Goal: Task Accomplishment & Management: Manage account settings

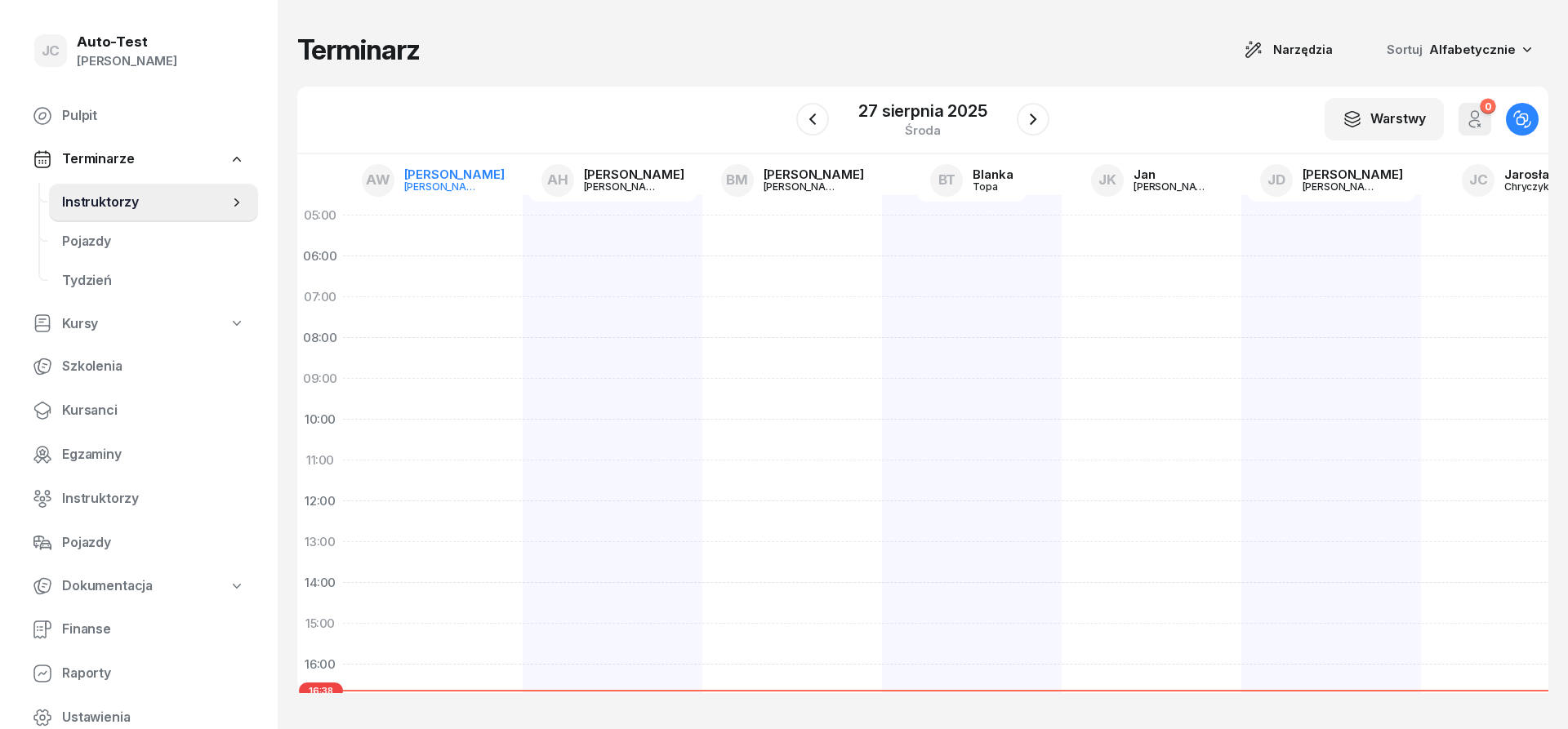
click at [449, 187] on div "[PERSON_NAME]" at bounding box center [443, 187] width 79 height 11
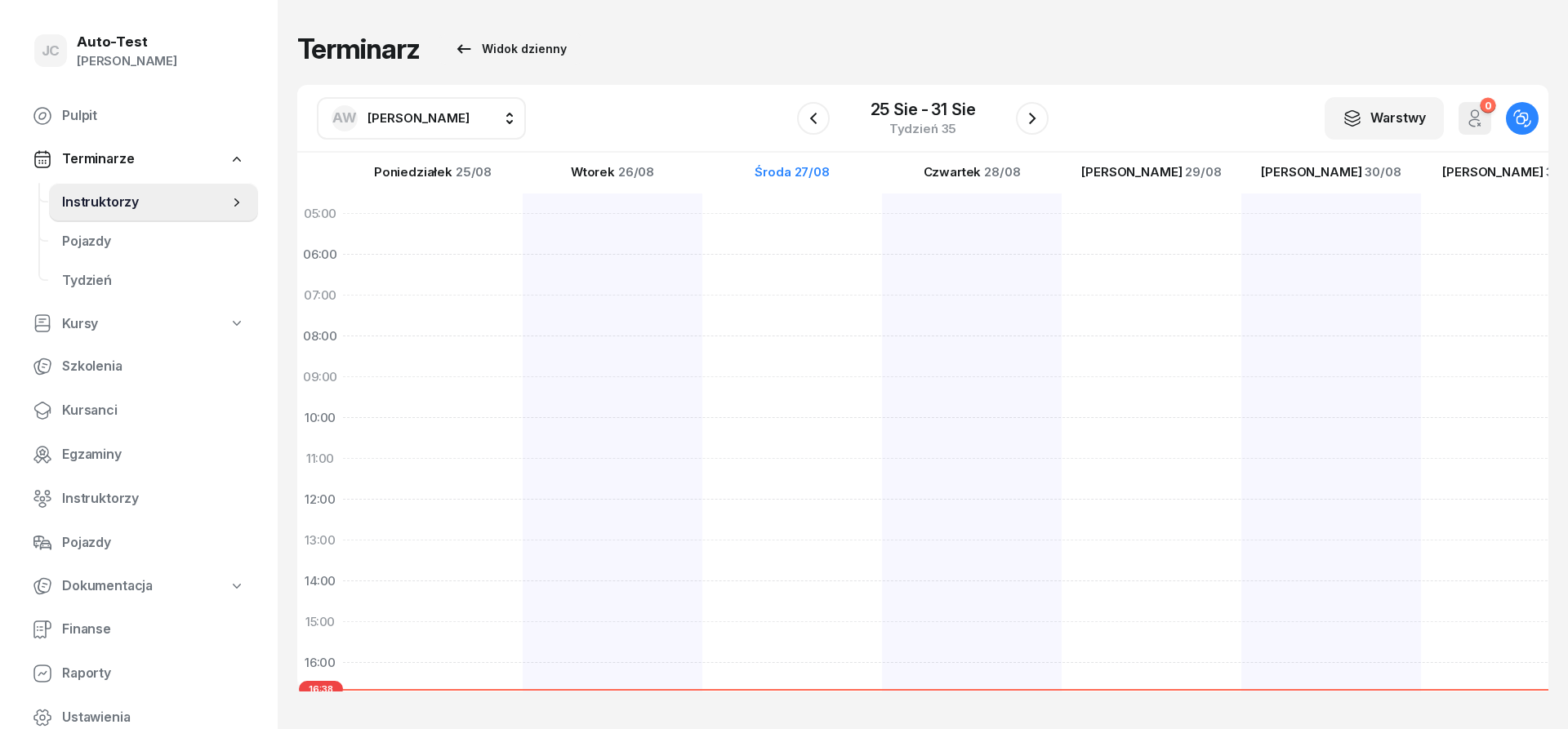
click at [448, 123] on span "[PERSON_NAME]" at bounding box center [418, 118] width 102 height 16
type input "kuć"
click at [452, 220] on div "LK [PERSON_NAME]" at bounding box center [438, 227] width 195 height 26
click at [813, 121] on icon "button" at bounding box center [813, 118] width 7 height 11
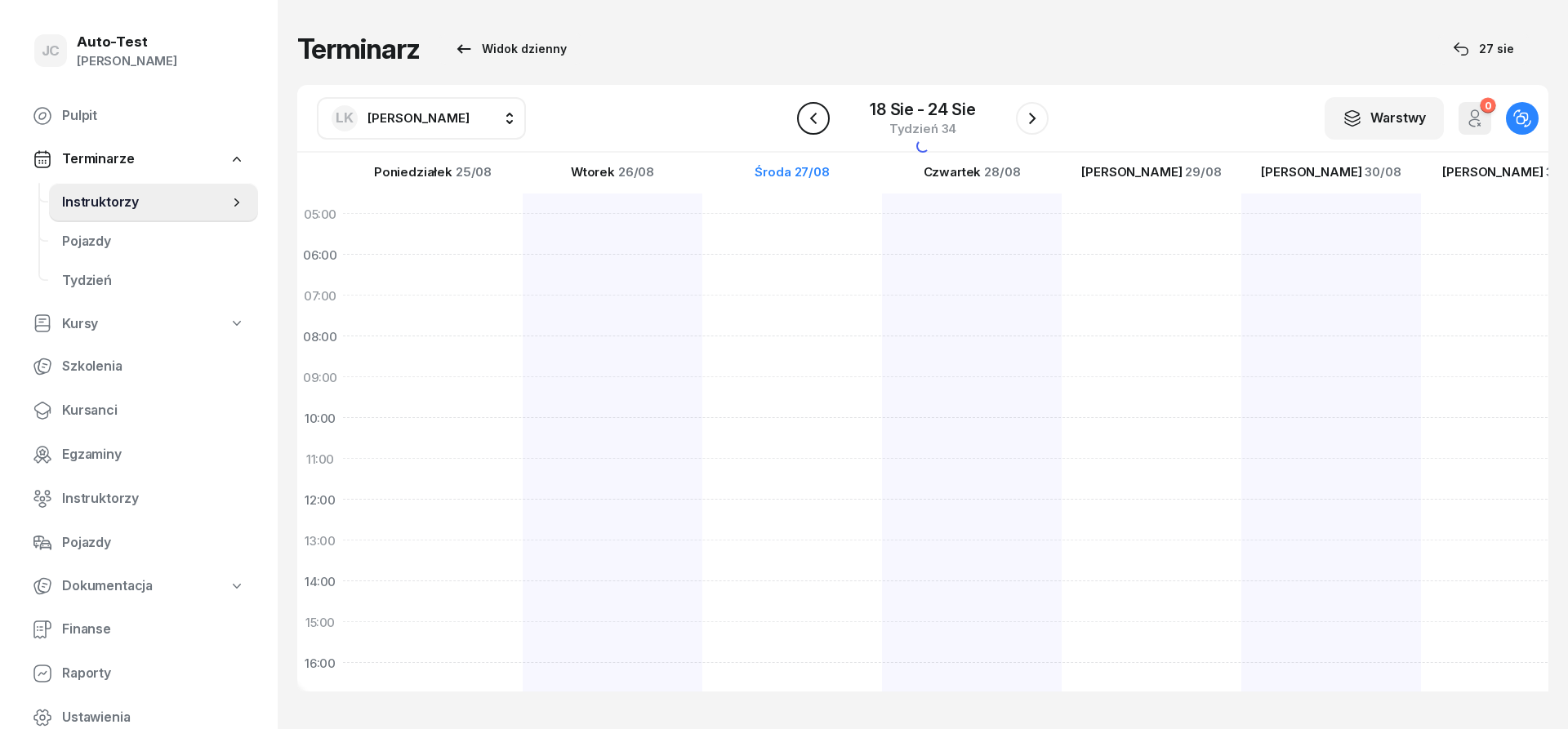
click at [813, 121] on icon "button" at bounding box center [813, 118] width 7 height 11
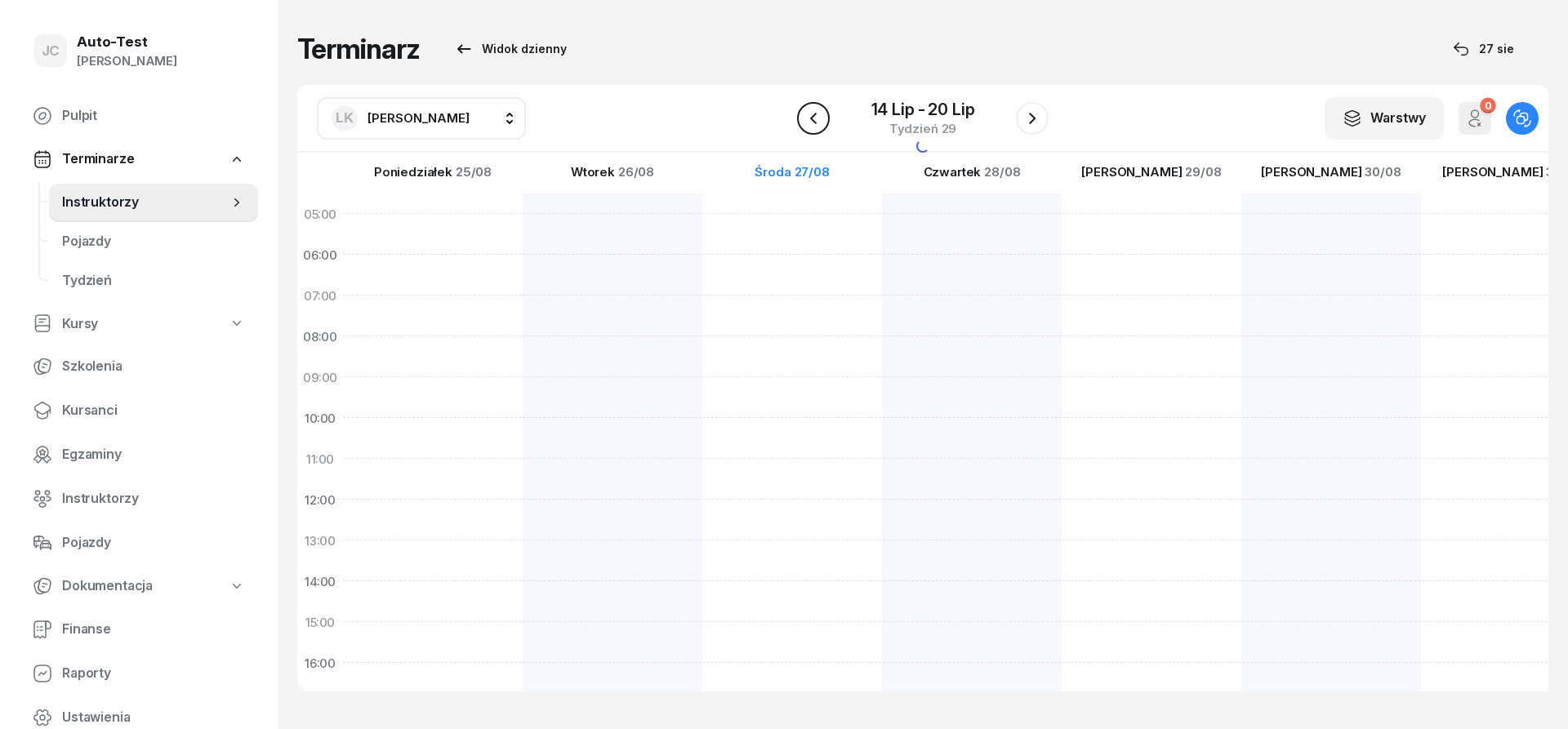
click at [813, 121] on icon "button" at bounding box center [813, 118] width 7 height 11
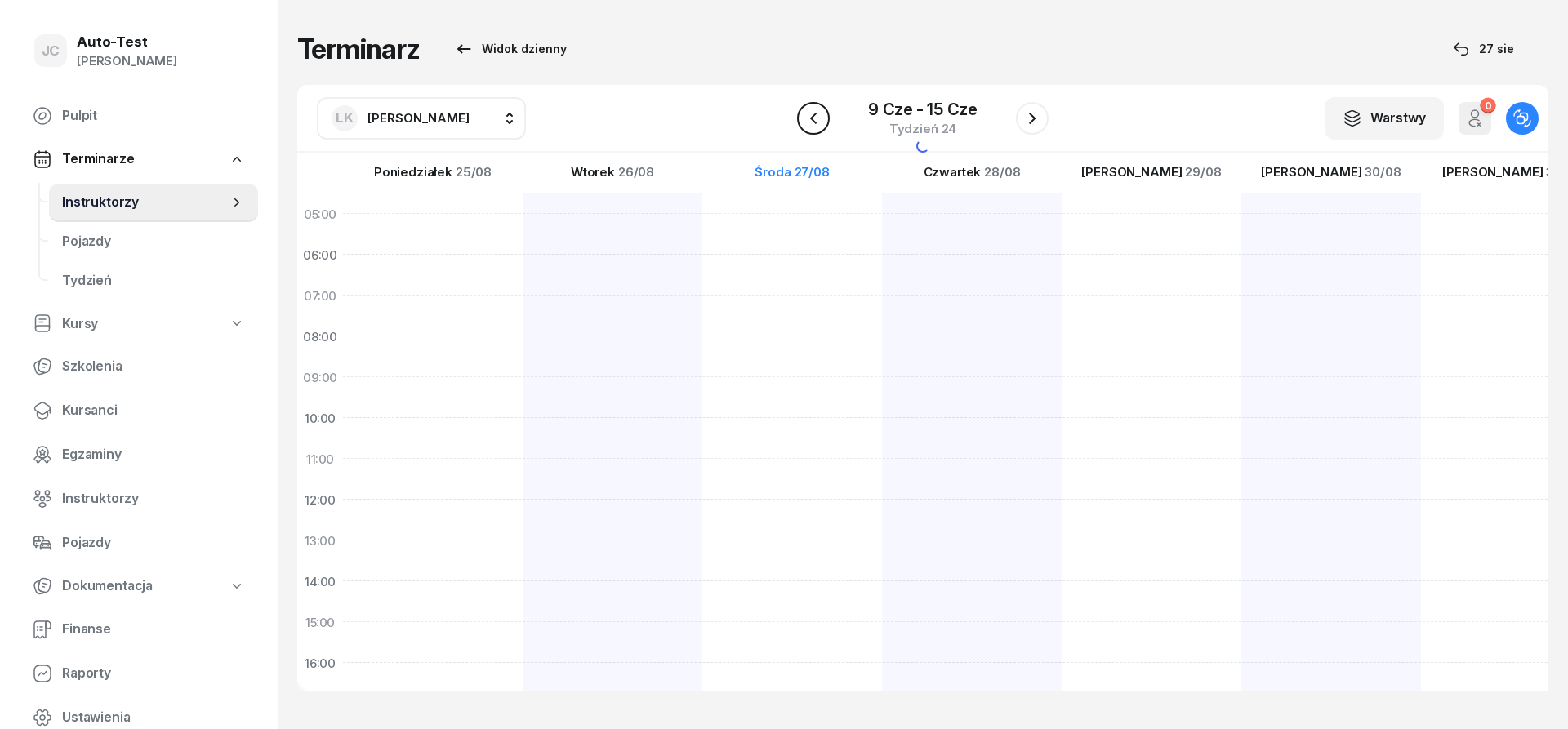
click at [813, 121] on icon "button" at bounding box center [813, 118] width 7 height 11
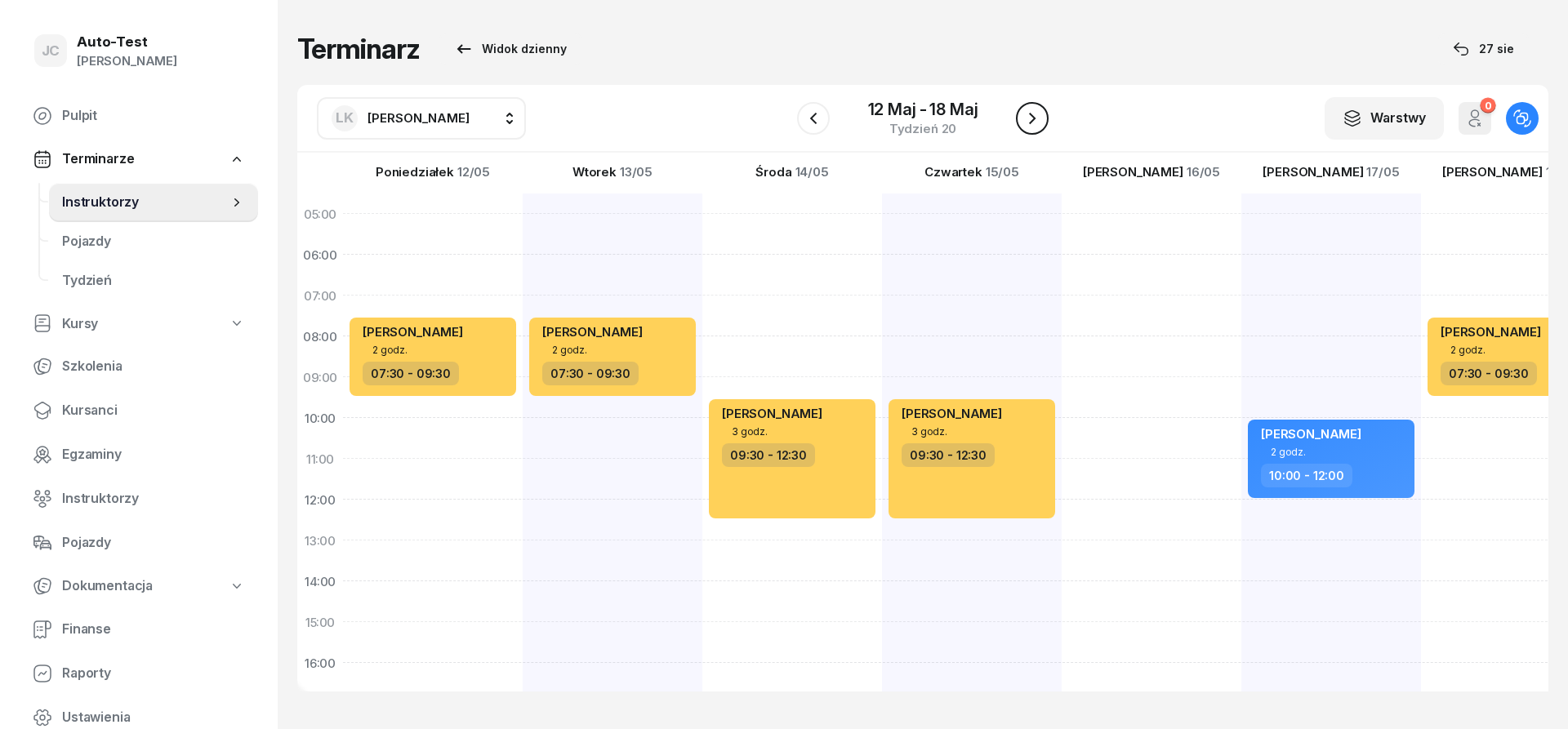
click at [1044, 131] on div at bounding box center [1032, 119] width 33 height 33
click at [1016, 119] on div at bounding box center [1032, 119] width 33 height 33
click at [1037, 119] on icon "button" at bounding box center [1032, 119] width 20 height 20
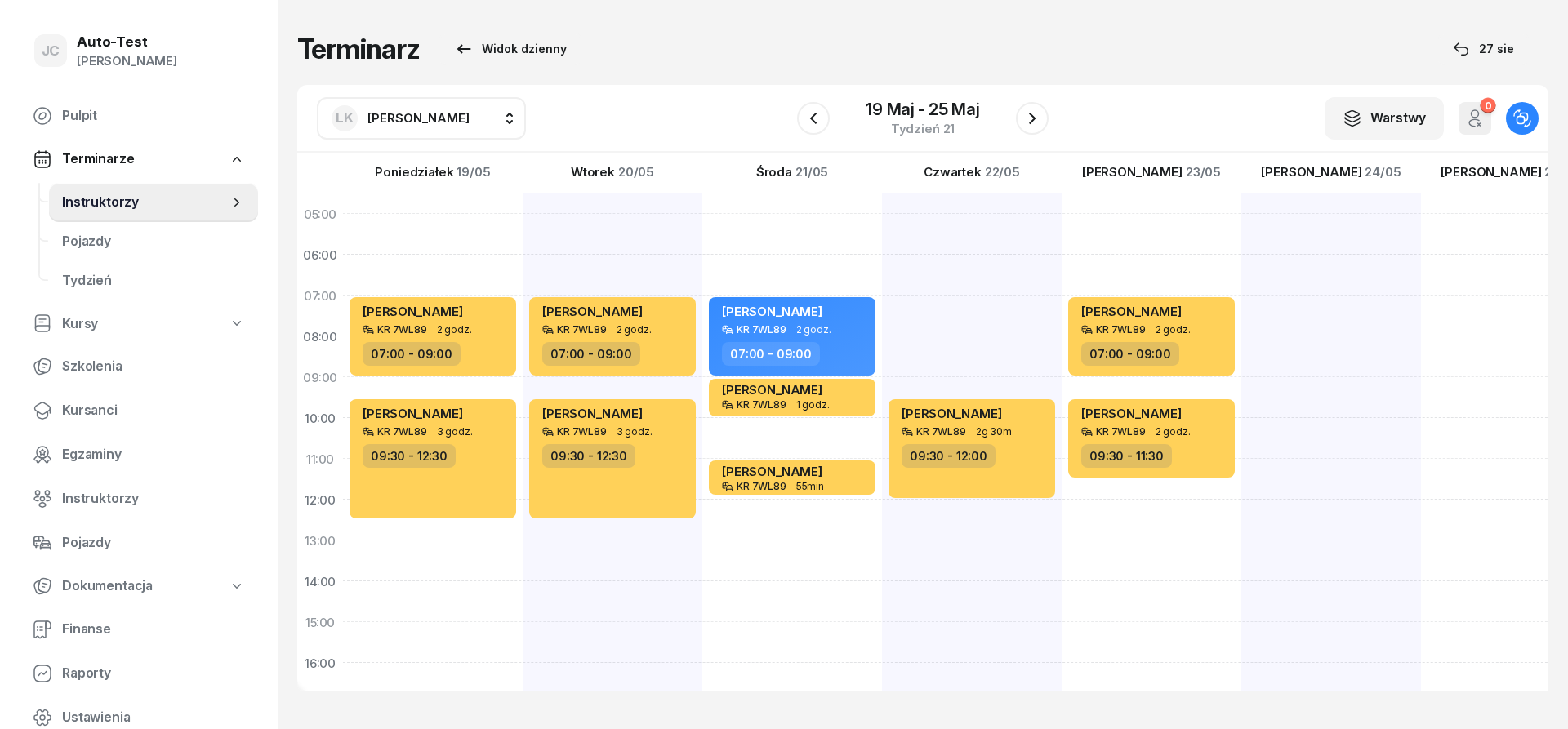
click at [1062, 308] on div "[PERSON_NAME] KR 7WL89 2g 30m 09:30 - 12:00" at bounding box center [1152, 602] width 180 height 817
select select "07"
select select "09"
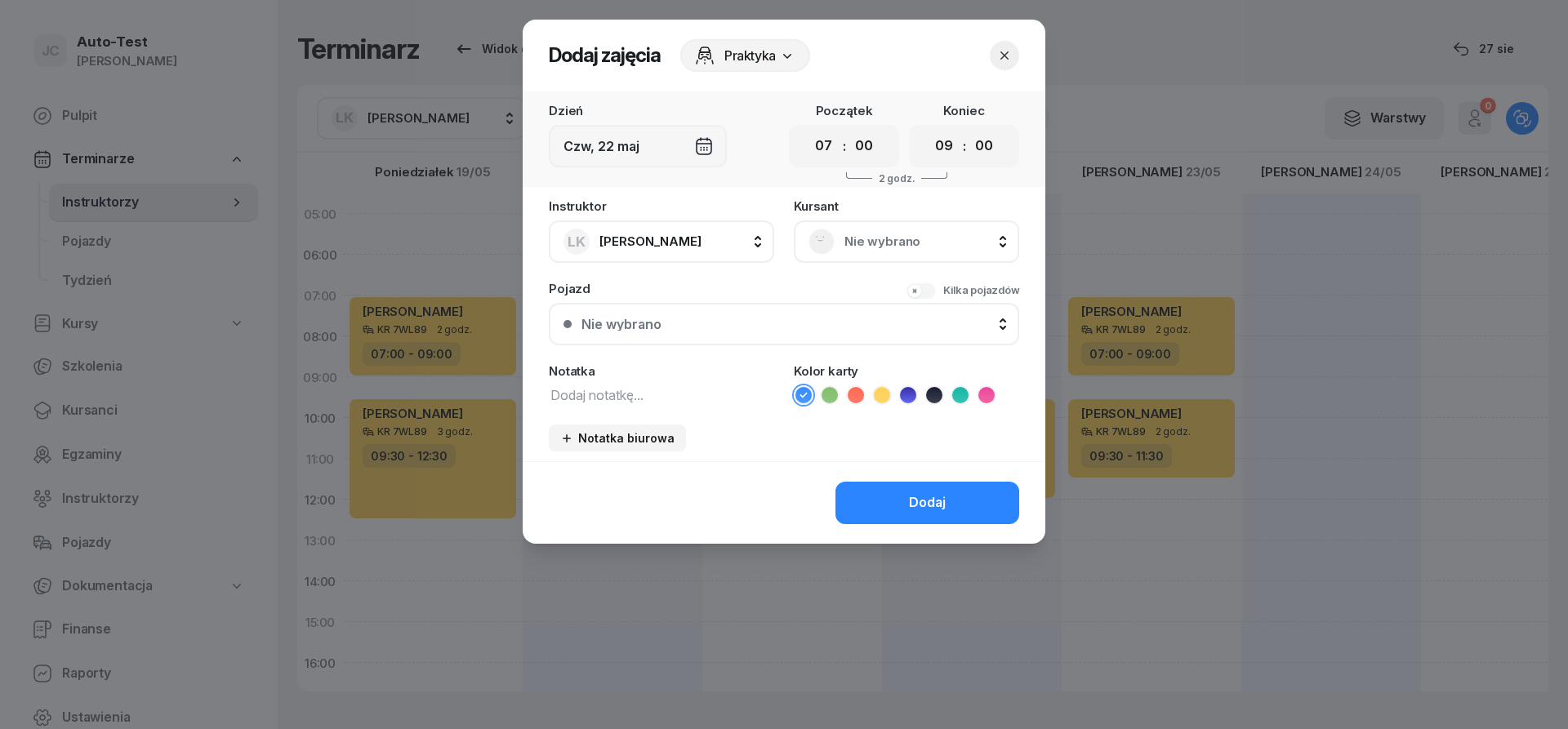
click at [896, 244] on span "Nie wybrano" at bounding box center [924, 241] width 160 height 21
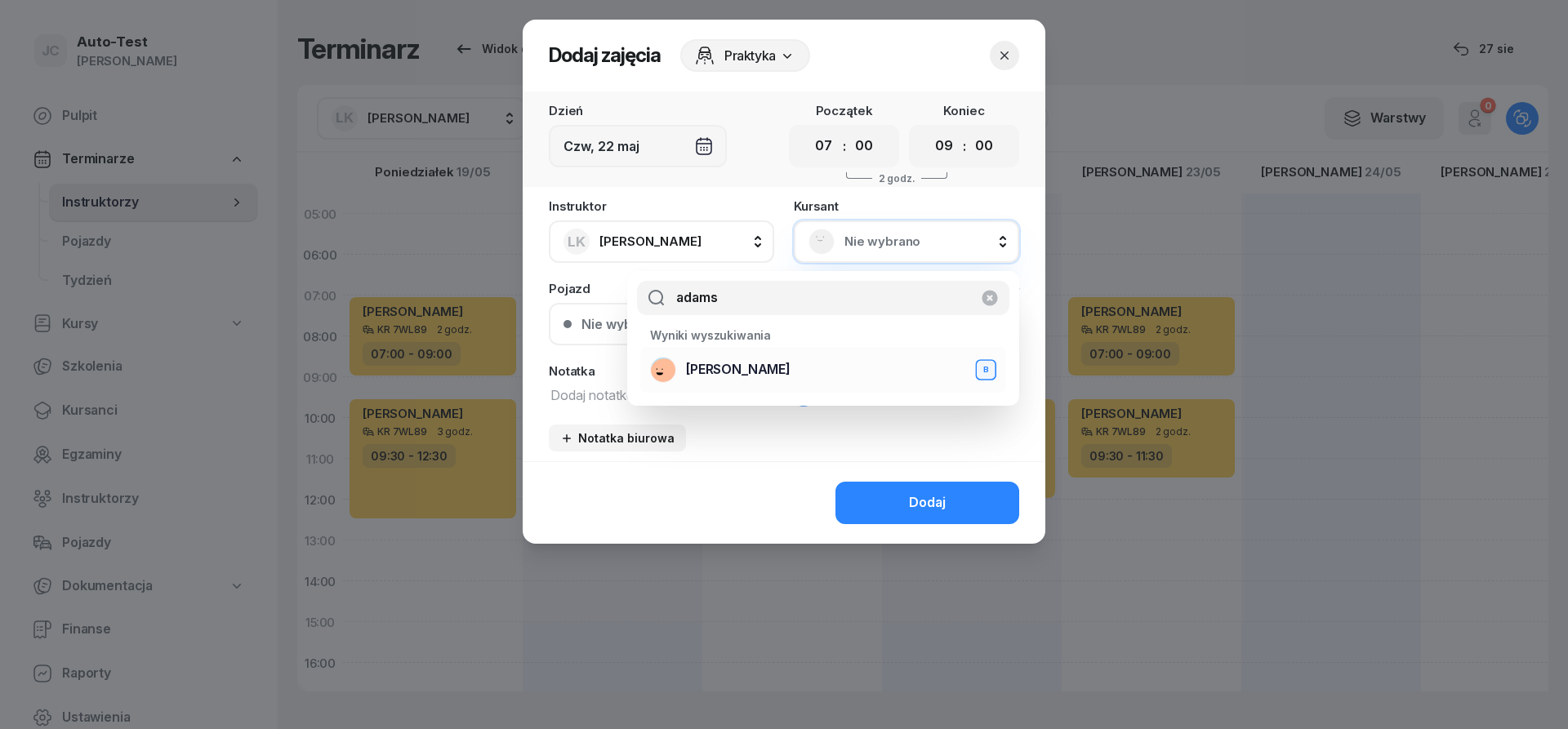
type input "adams"
click at [751, 376] on span "[PERSON_NAME]" at bounding box center [738, 370] width 105 height 21
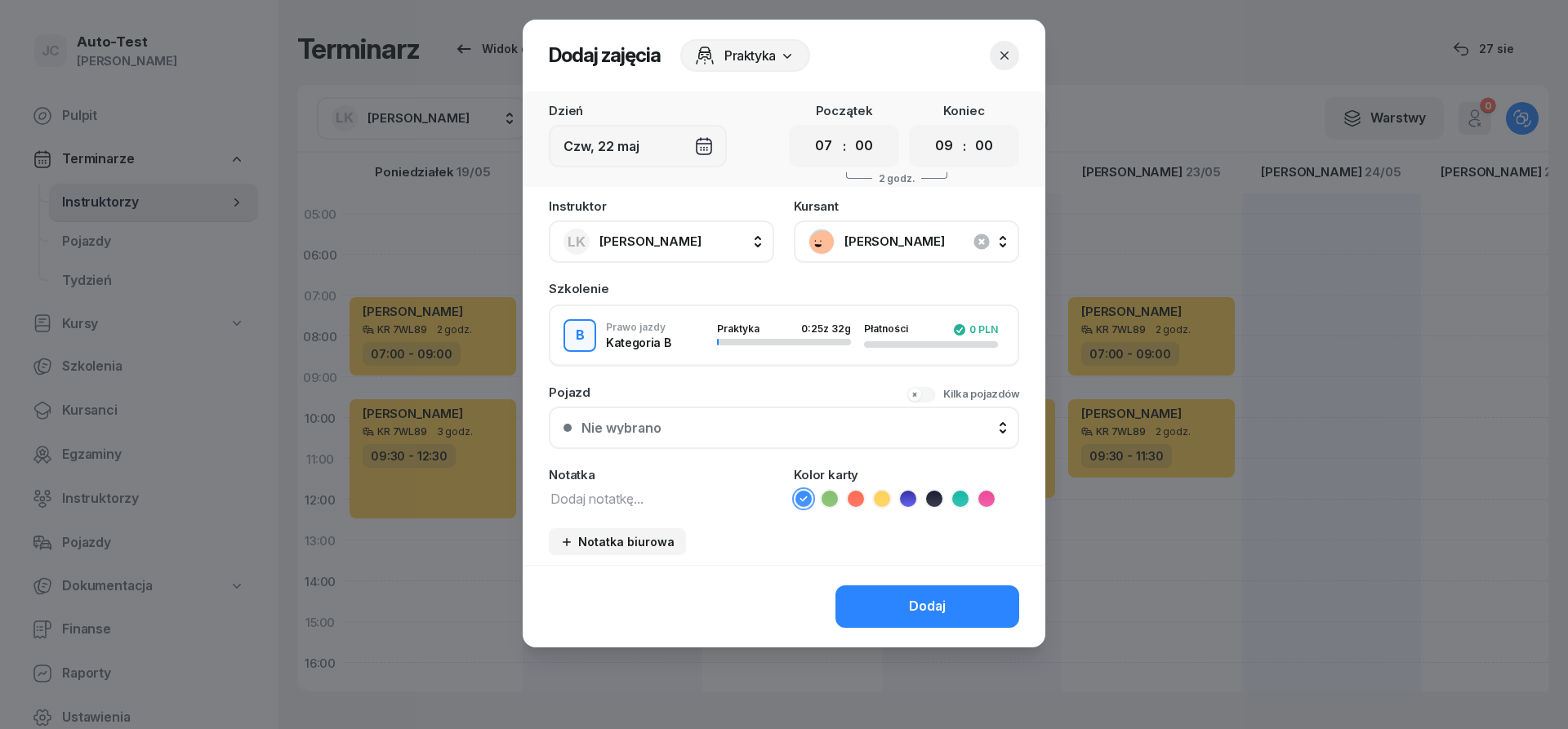
drag, startPoint x: 735, startPoint y: 423, endPoint x: 733, endPoint y: 434, distance: 11.2
click at [733, 425] on button "Nie wybrano" at bounding box center [784, 428] width 470 height 43
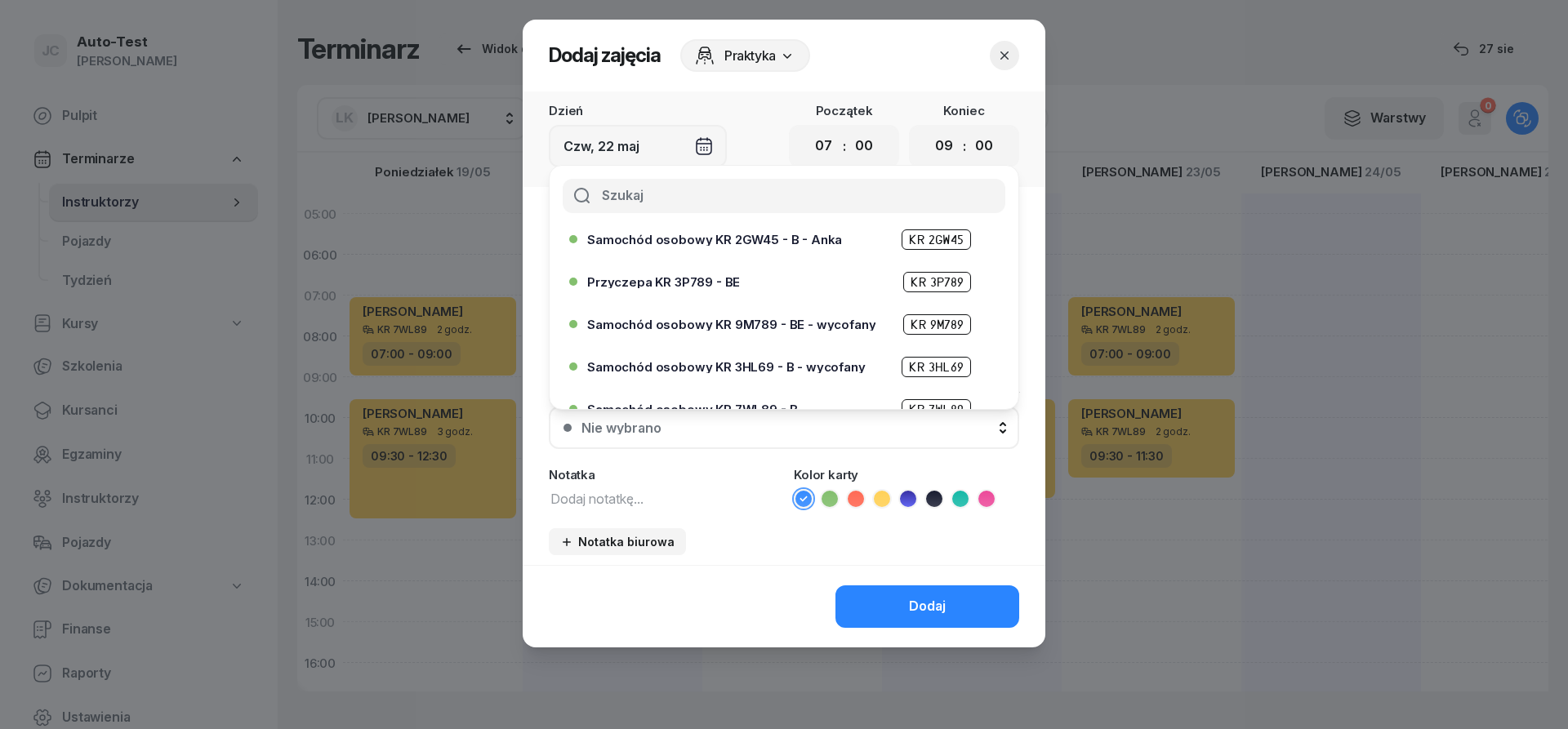
scroll to position [294, 0]
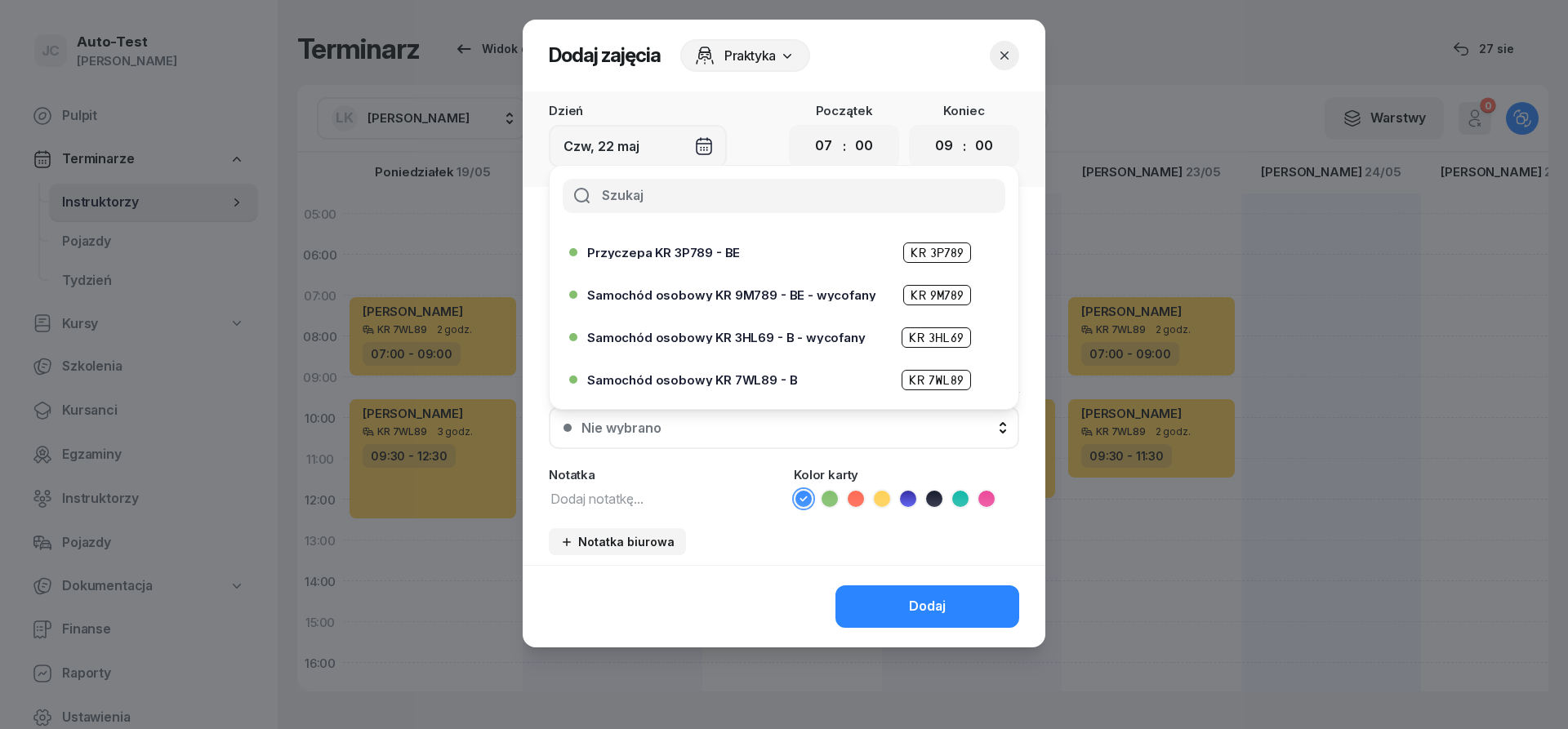
click at [727, 373] on div "Samochód osobowy KR 7WL89 - B KR 7WL89" at bounding box center [788, 380] width 402 height 20
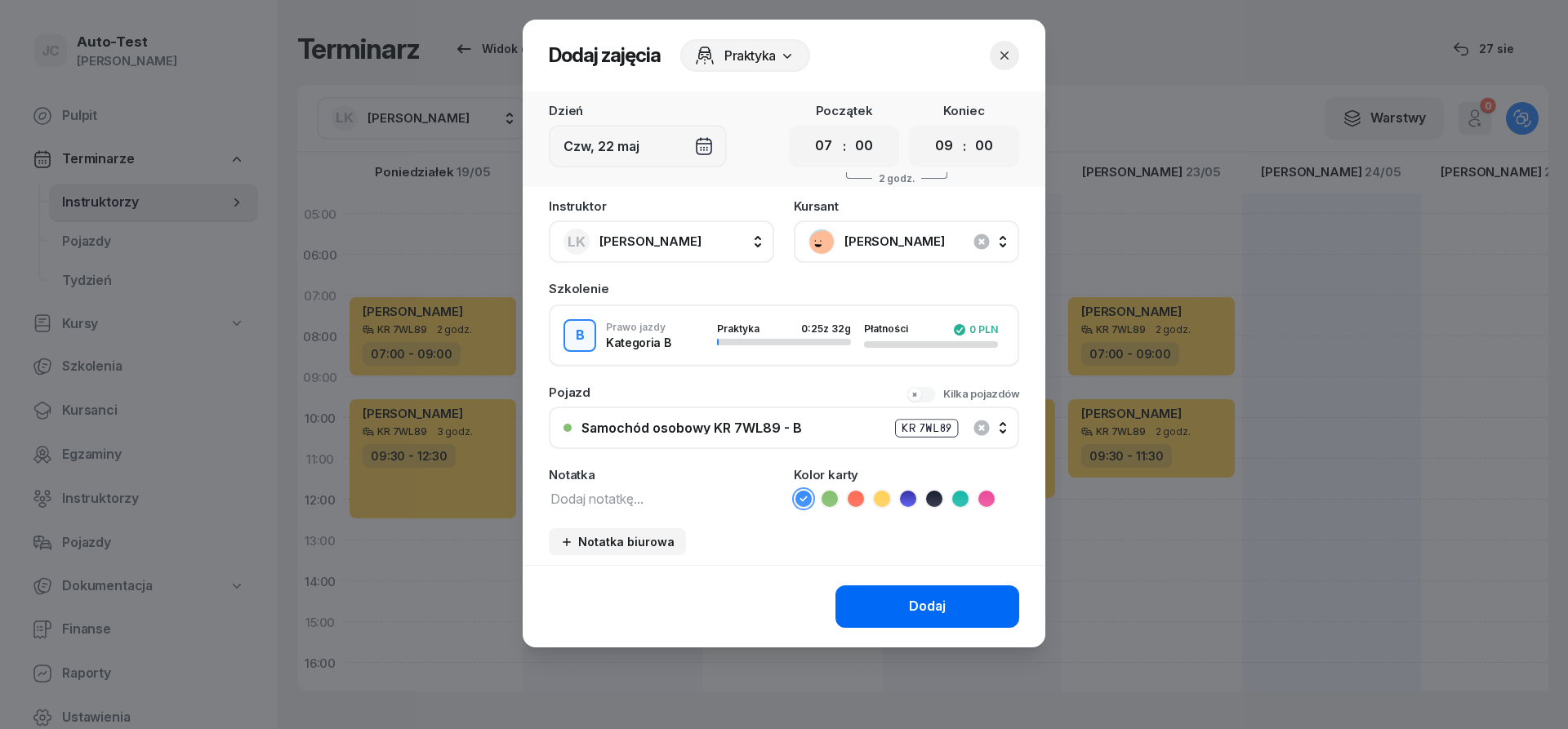
click at [877, 596] on button "Dodaj" at bounding box center [927, 607] width 184 height 43
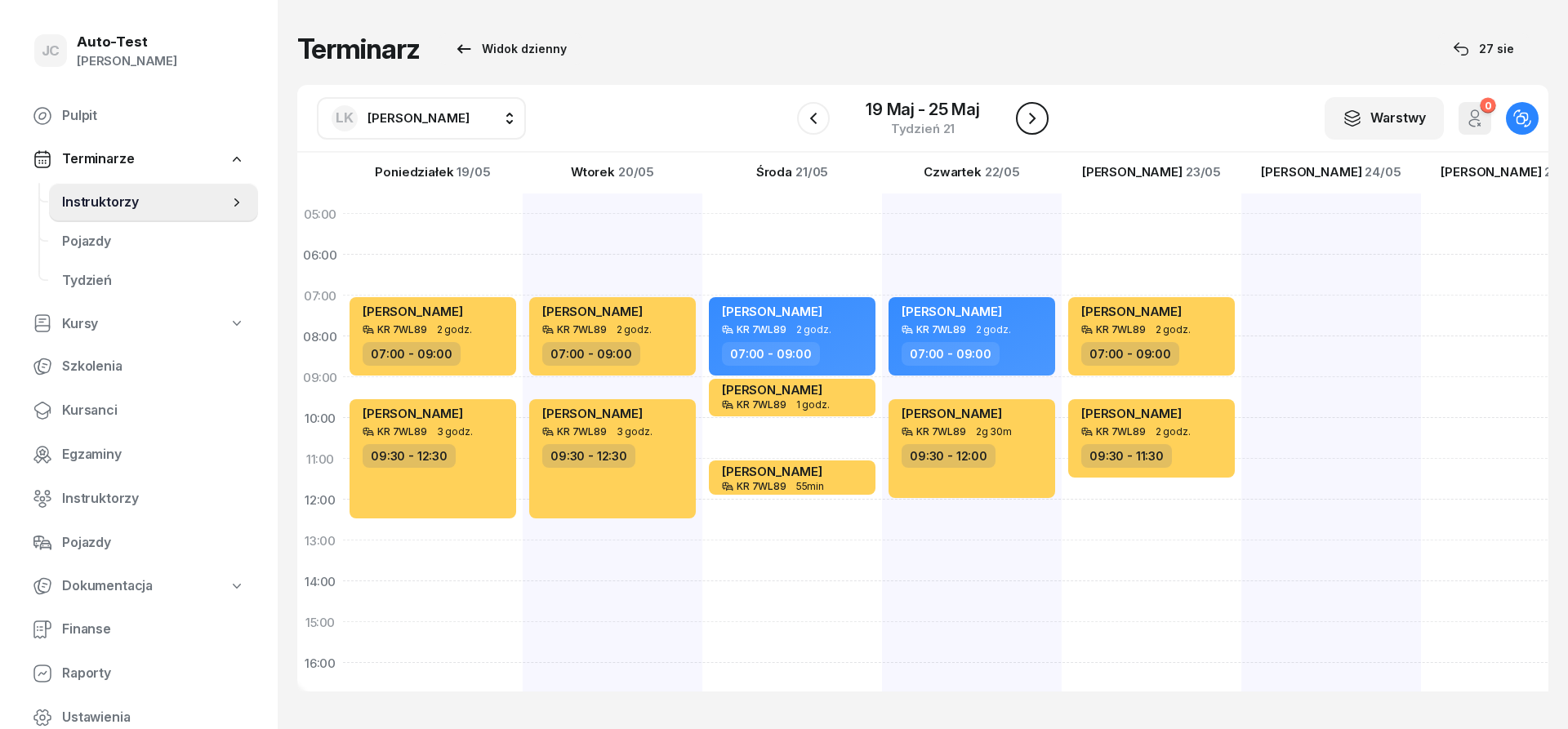
drag, startPoint x: 1034, startPoint y: 115, endPoint x: 1019, endPoint y: 125, distance: 18.0
click at [1033, 115] on icon "button" at bounding box center [1032, 119] width 20 height 20
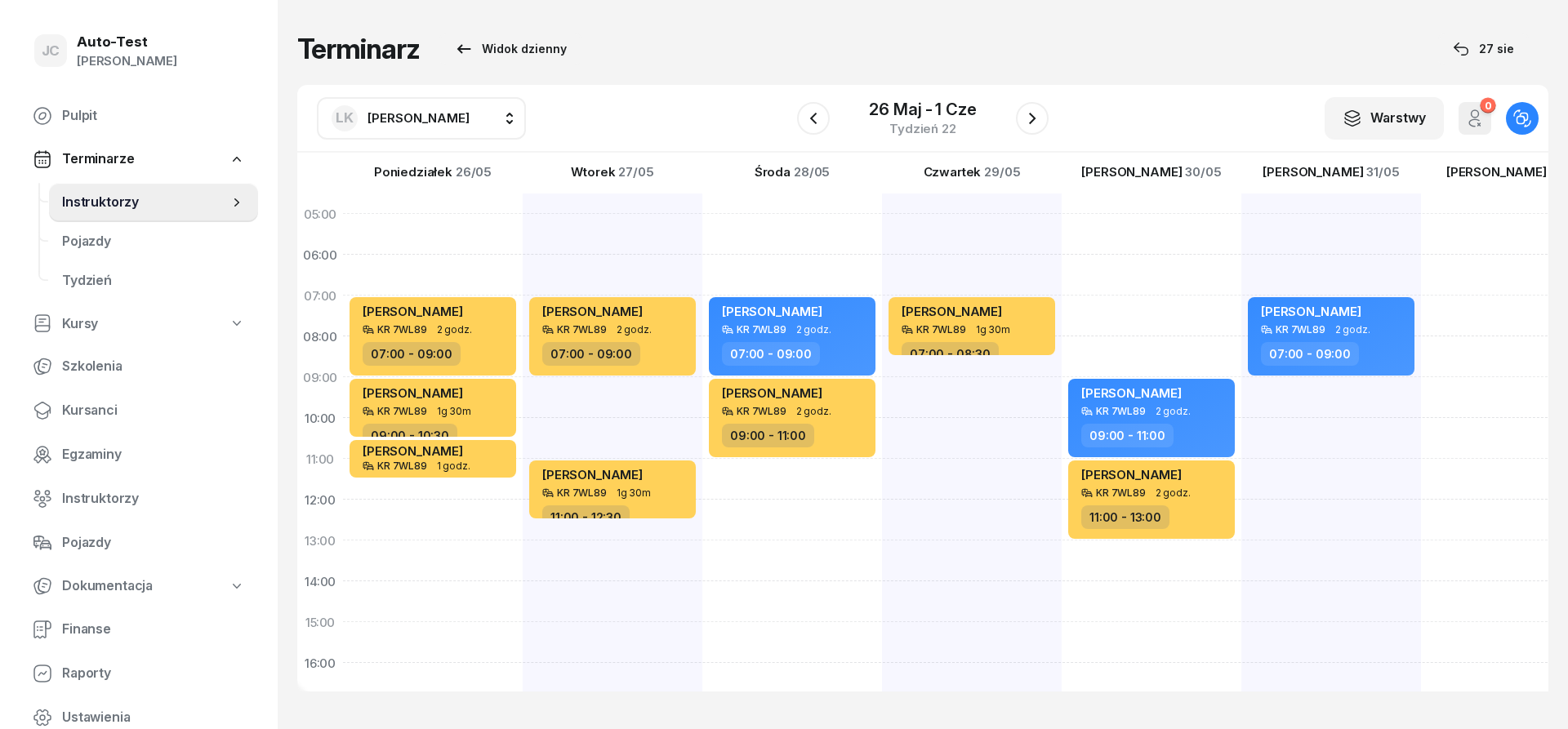
click at [1062, 386] on div "[PERSON_NAME] KR 7WL89 1g 30m 07:00 - 08:30" at bounding box center [1152, 602] width 180 height 817
select select "09"
select select "11"
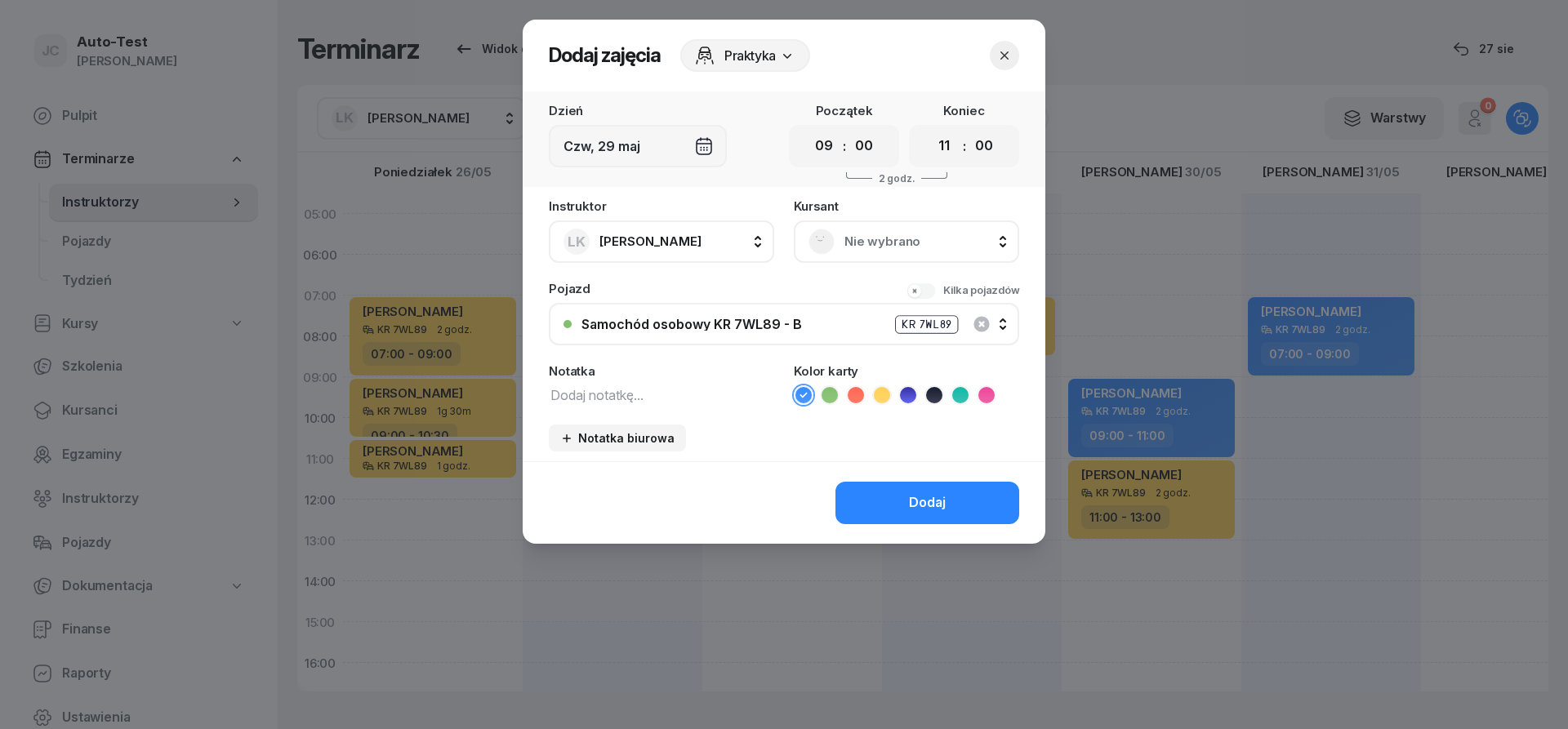
click at [862, 229] on div "Nie wybrano" at bounding box center [906, 241] width 196 height 26
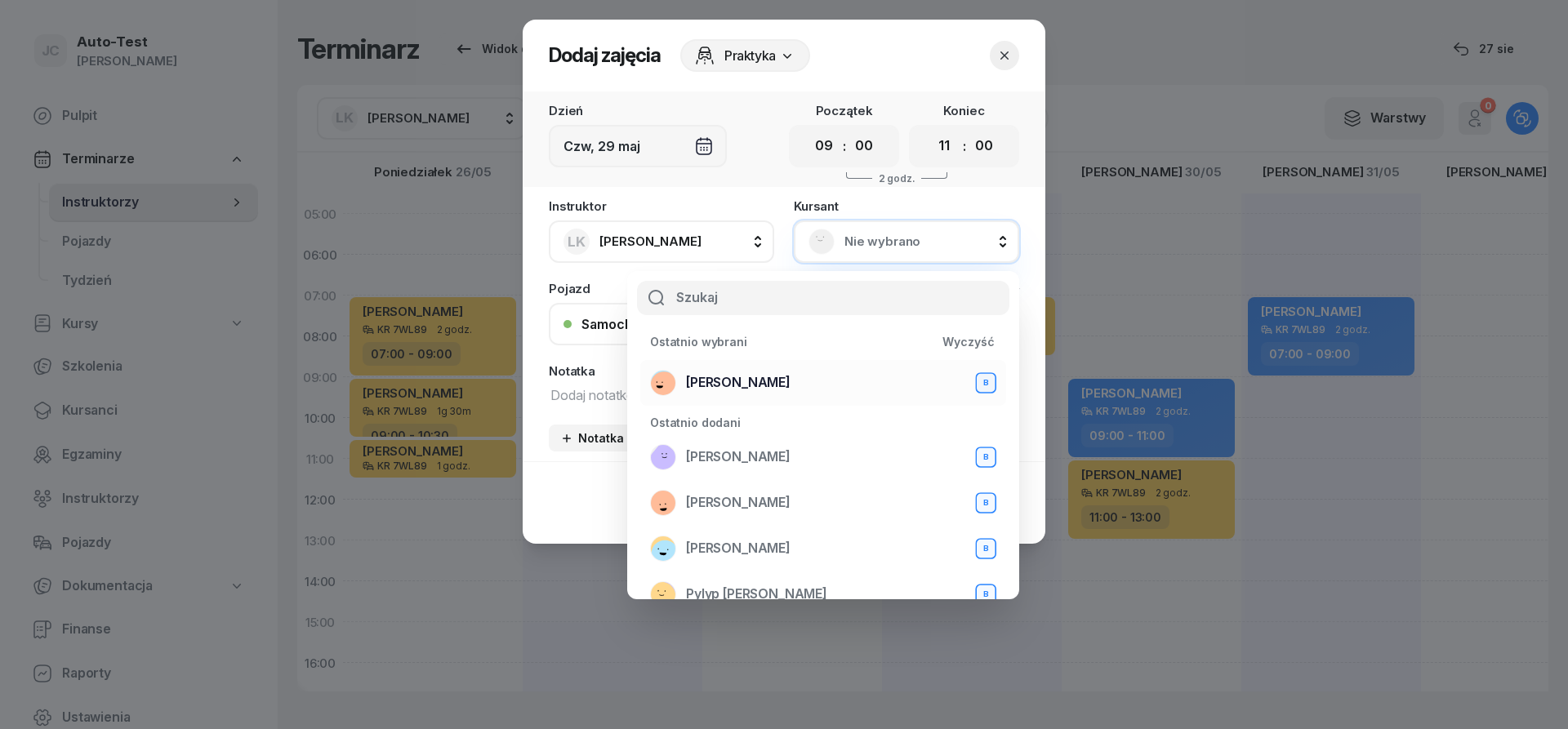
click at [813, 389] on div "[PERSON_NAME] B" at bounding box center [823, 383] width 346 height 26
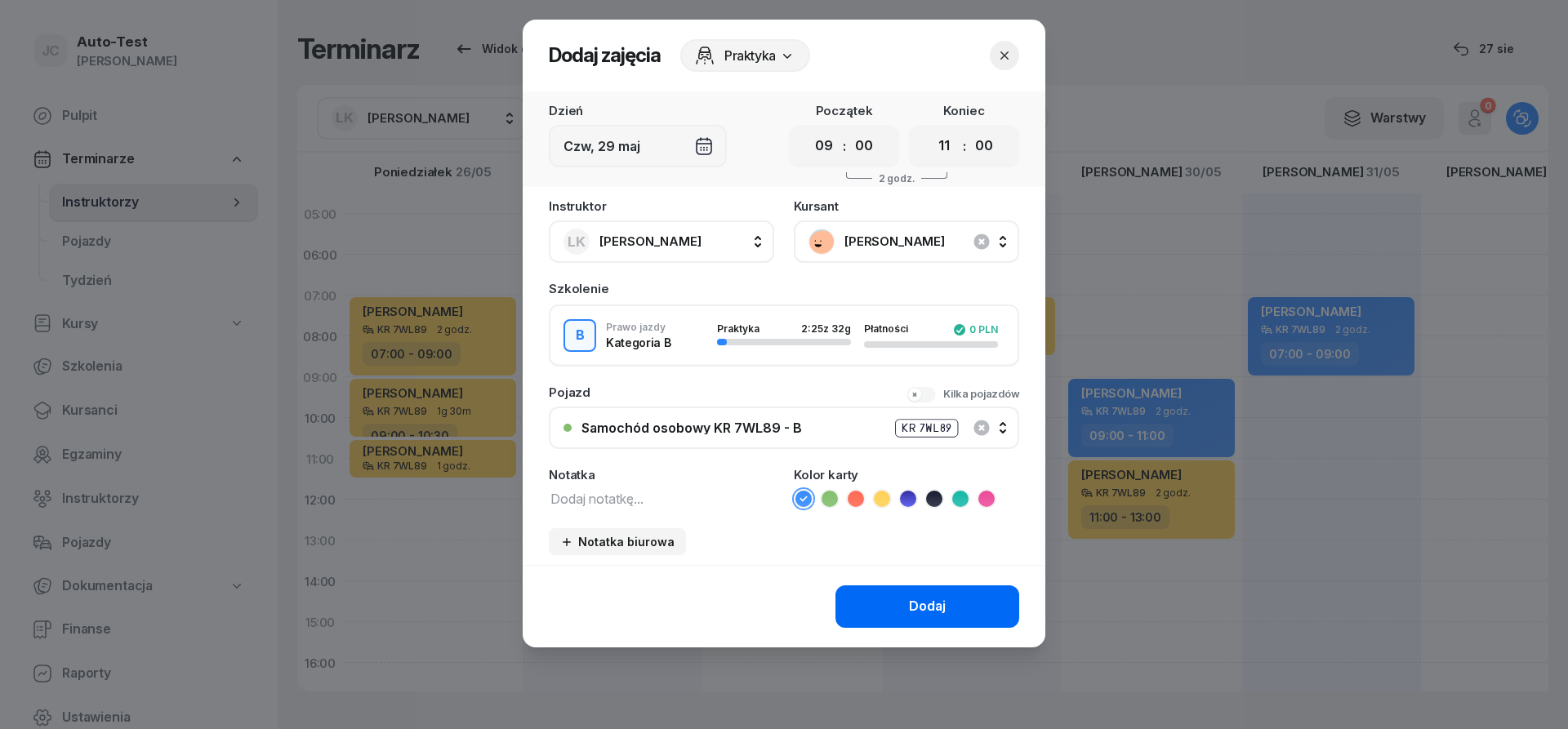
click at [884, 600] on button "Dodaj" at bounding box center [927, 607] width 184 height 43
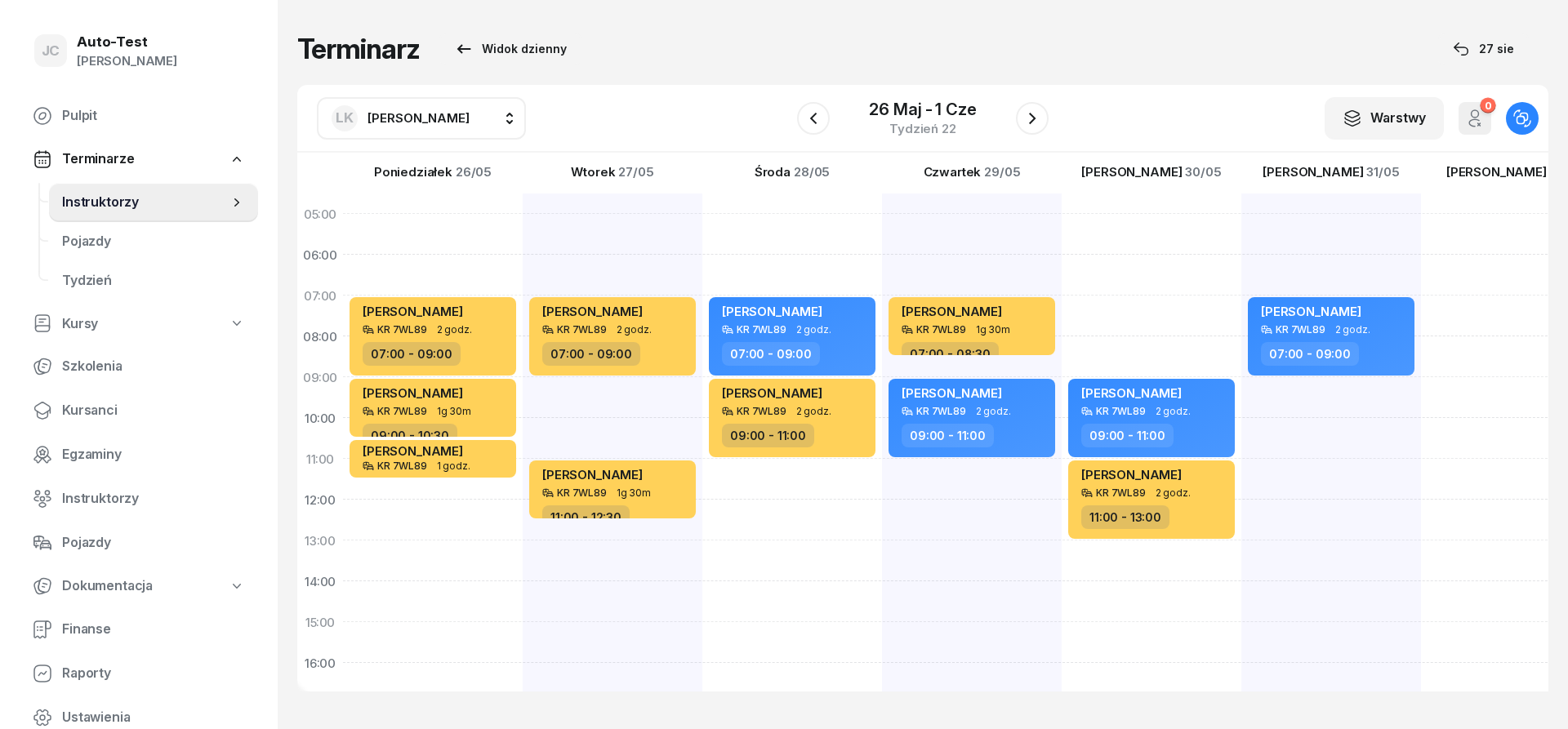
click at [1241, 319] on div "[PERSON_NAME] KR 7WL89 2 godz. 09:00 - 11:00 [PERSON_NAME] KR 7WL89 2 godz. 11:…" at bounding box center [1331, 602] width 180 height 817
select select "07"
select select "09"
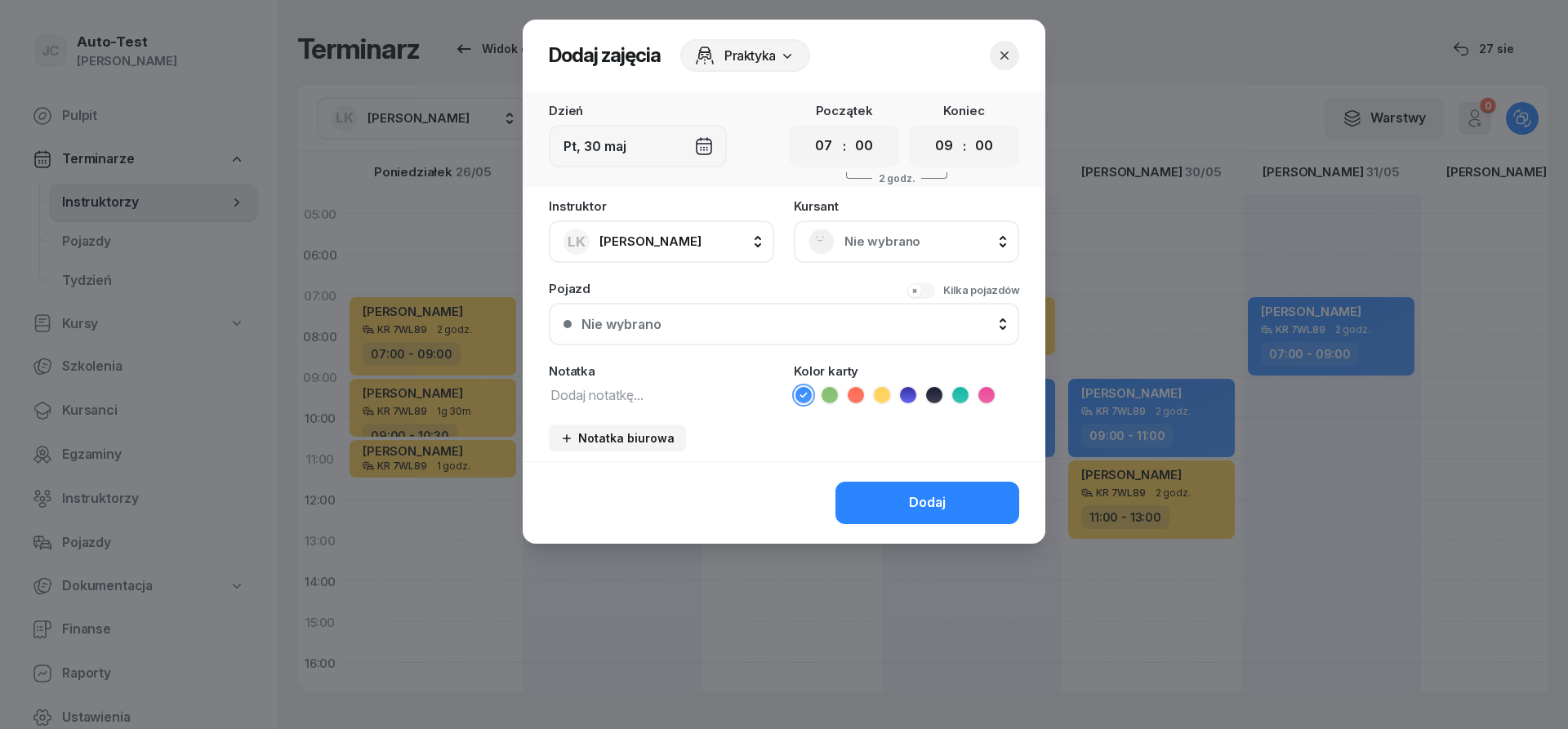
click at [889, 245] on span "Nie wybrano" at bounding box center [924, 241] width 160 height 21
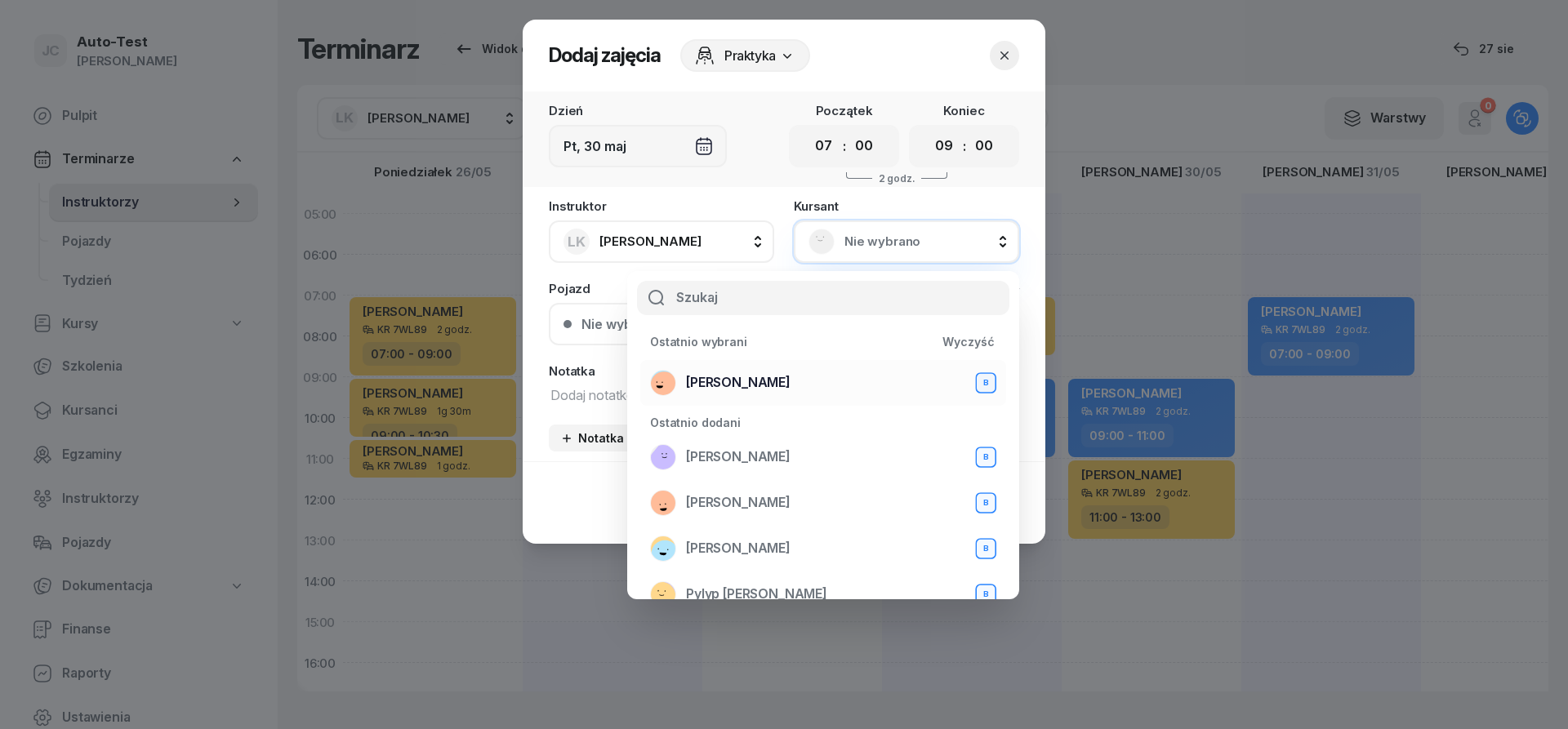
click at [778, 379] on div "[PERSON_NAME] B" at bounding box center [823, 383] width 346 height 26
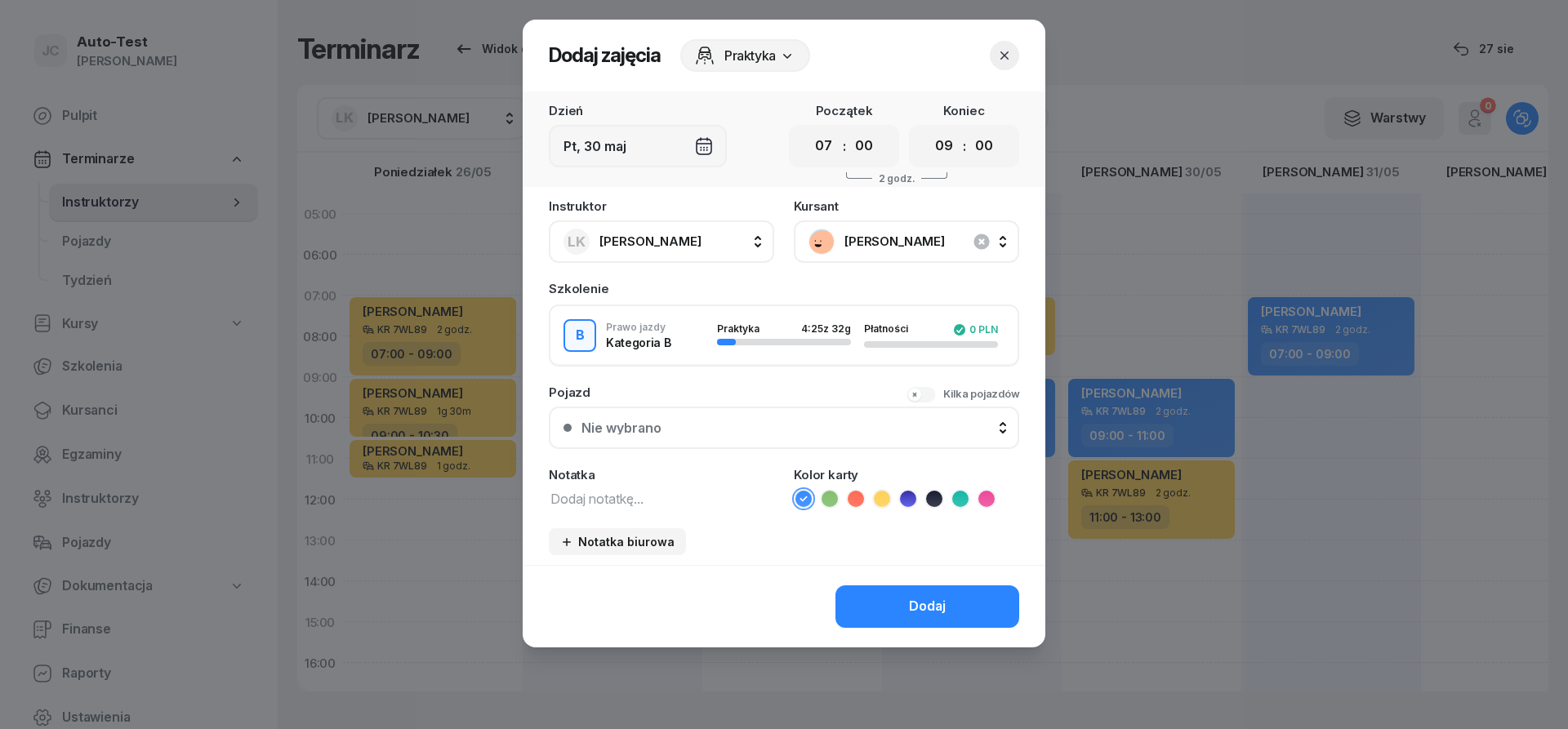
click at [762, 449] on div "Instruktor LK [PERSON_NAME] AW [PERSON_NAME] AH [PERSON_NAME] [PERSON_NAME] [PE…" at bounding box center [784, 383] width 523 height 365
click at [756, 424] on div "Nie wybrano" at bounding box center [793, 428] width 423 height 13
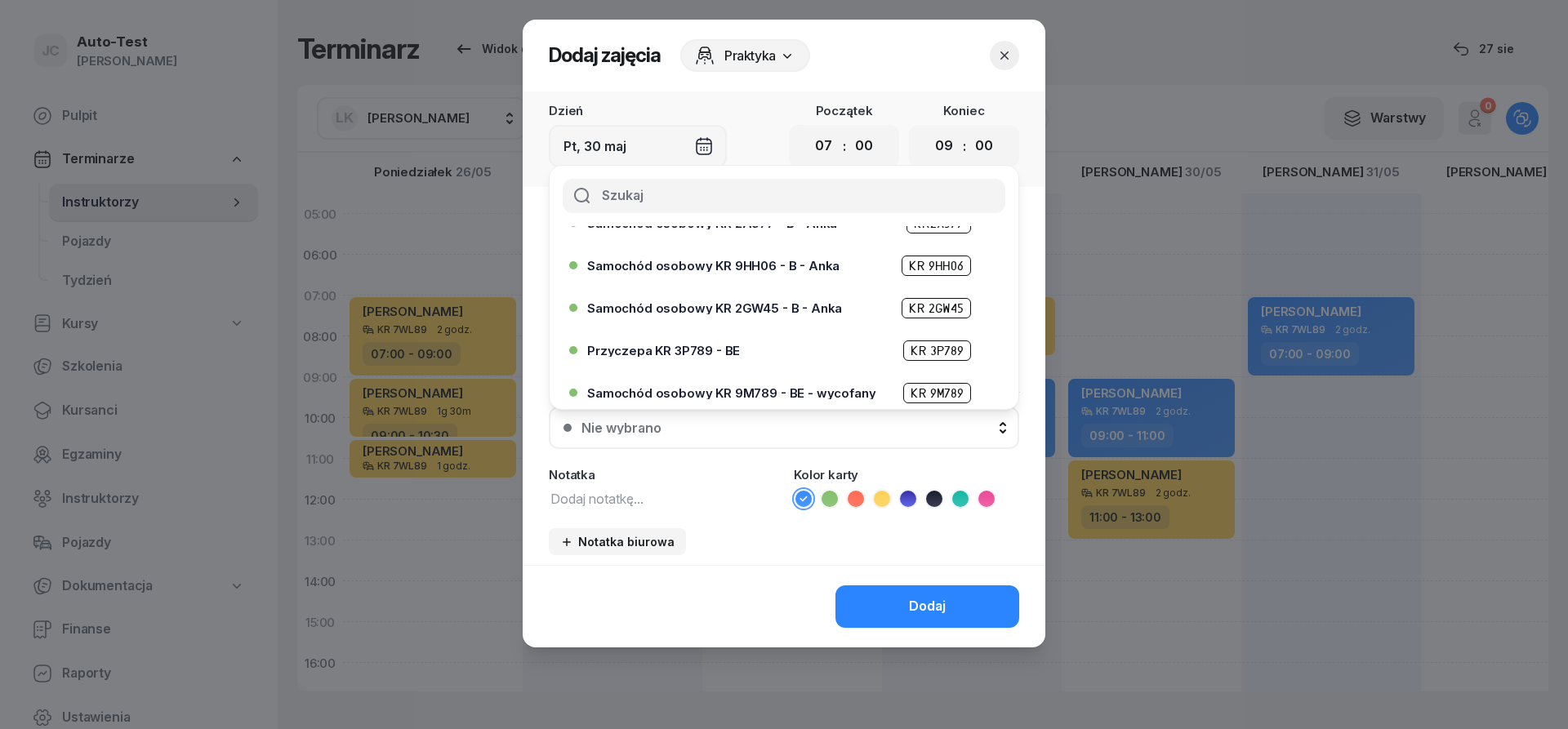
scroll to position [294, 0]
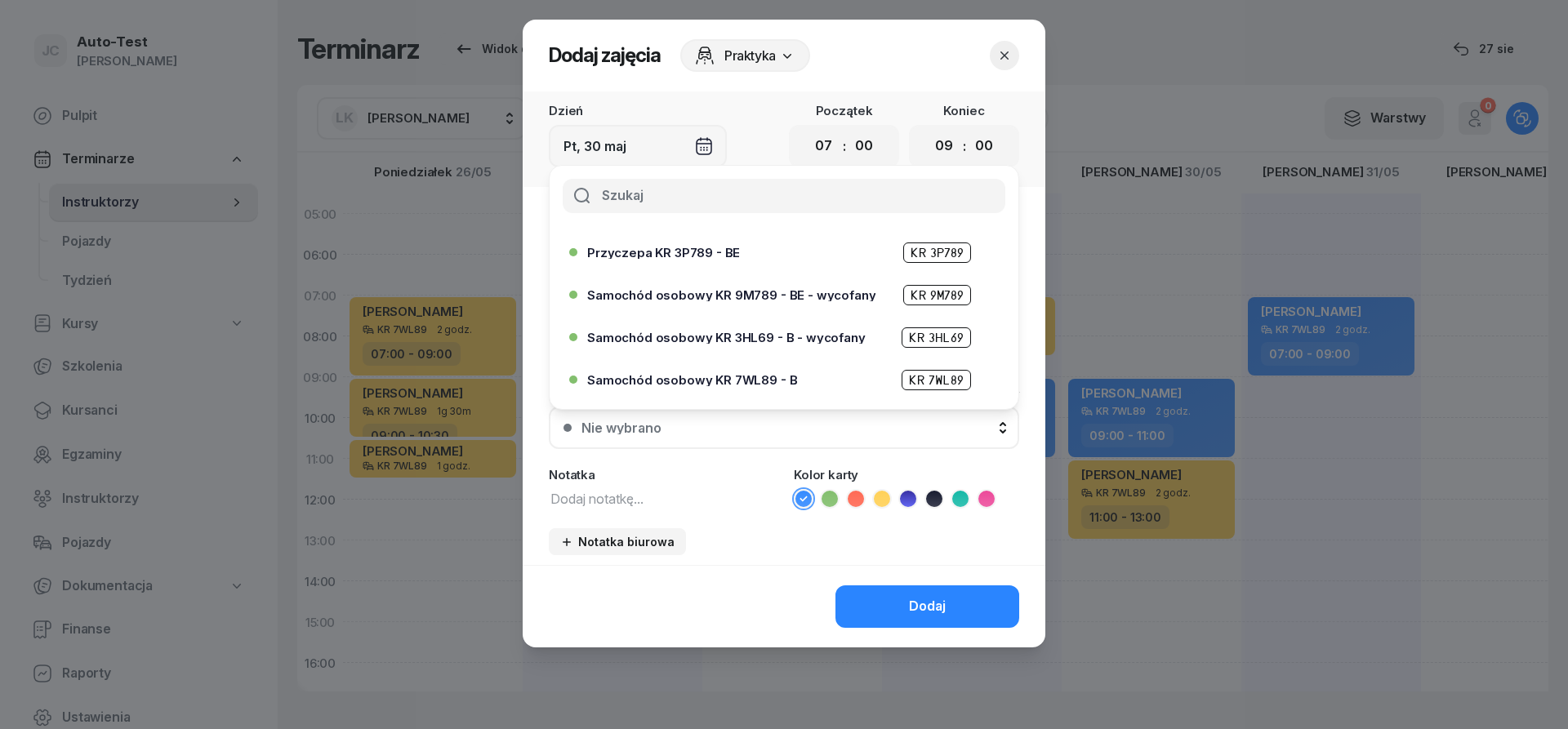
click at [762, 375] on span "Samochód osobowy KR 7WL89 - B" at bounding box center [692, 380] width 210 height 12
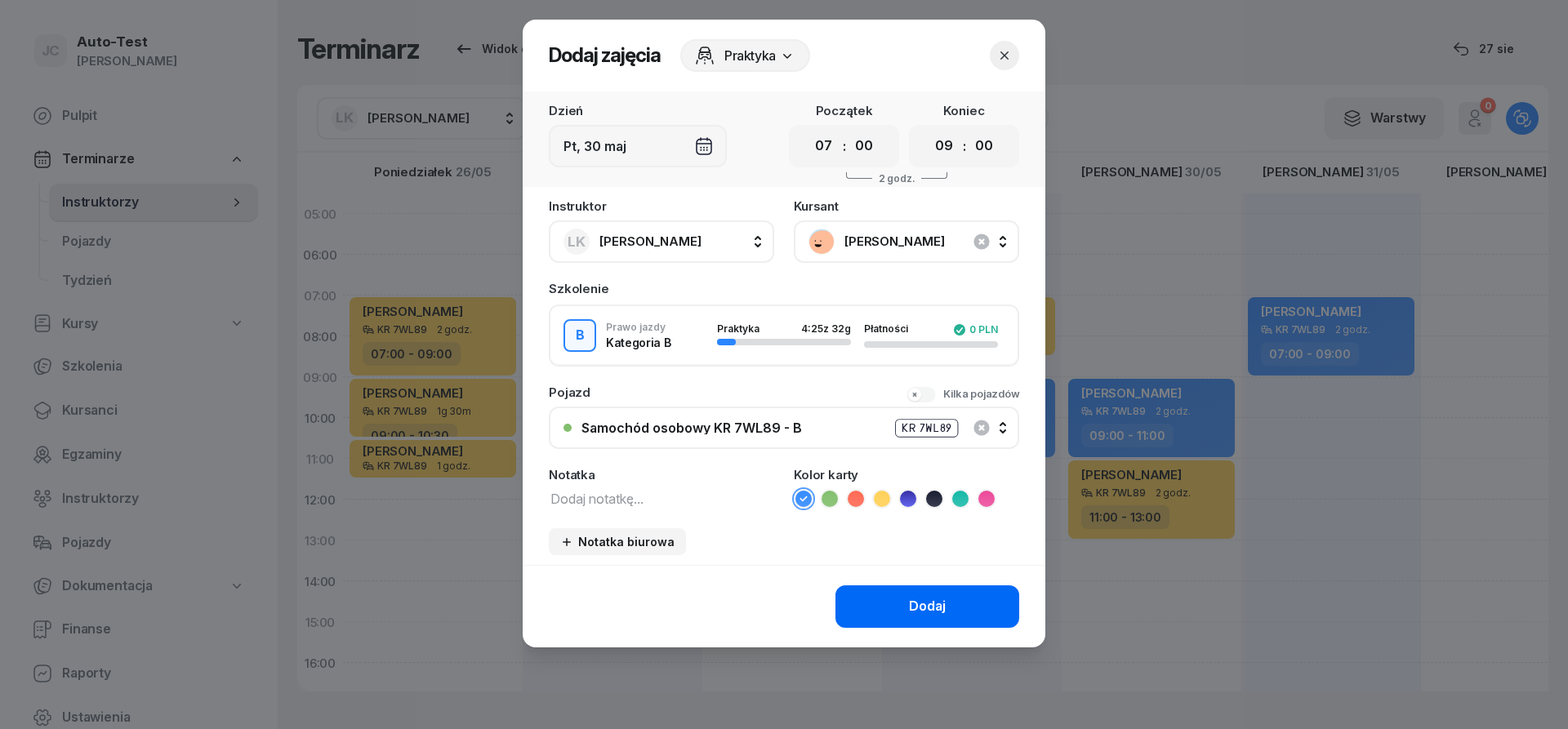
drag, startPoint x: 896, startPoint y: 566, endPoint x: 902, endPoint y: 590, distance: 24.7
click at [896, 573] on div "Dodaj" at bounding box center [784, 606] width 523 height 83
click at [905, 592] on button "Dodaj" at bounding box center [927, 607] width 184 height 43
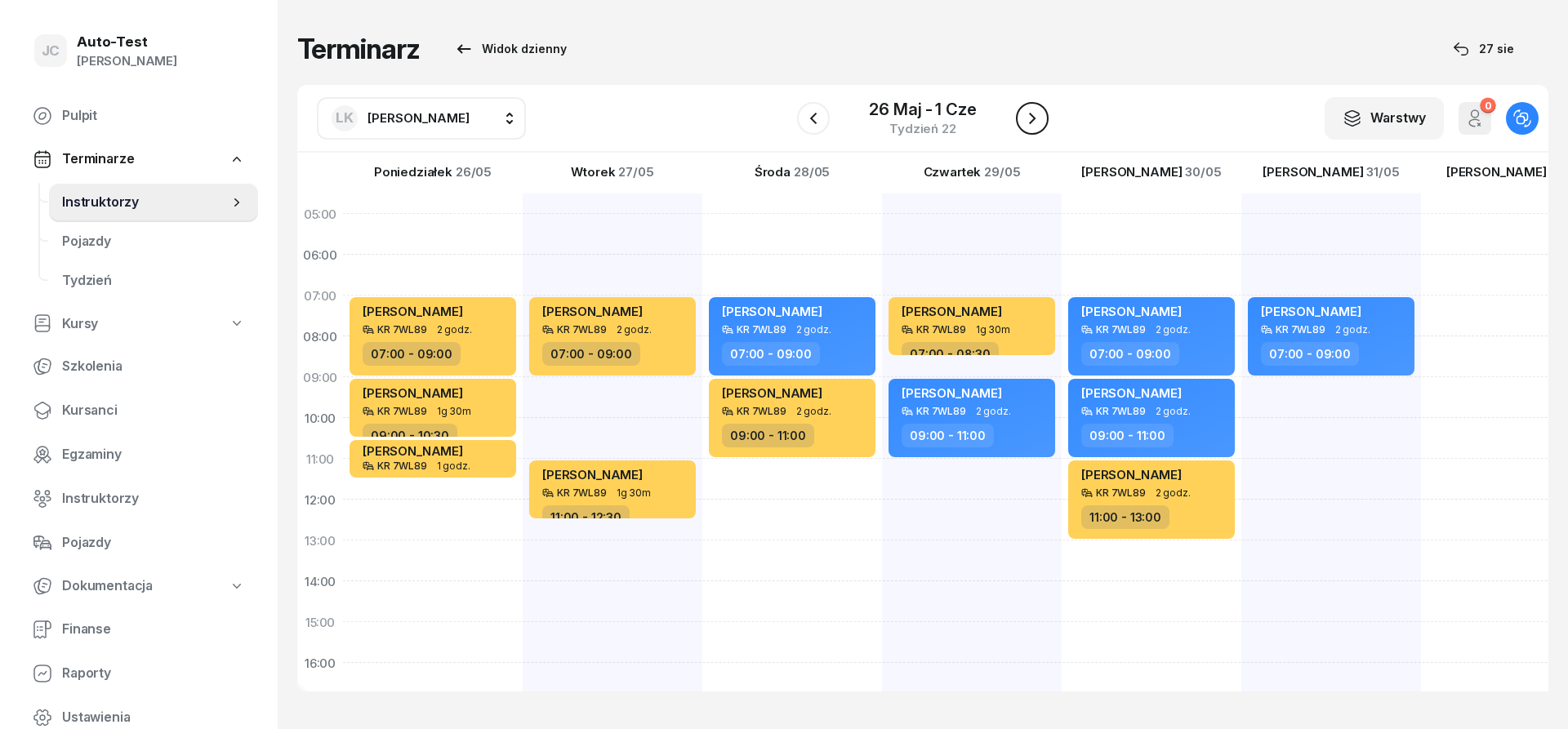
click at [1027, 110] on icon "button" at bounding box center [1032, 119] width 20 height 20
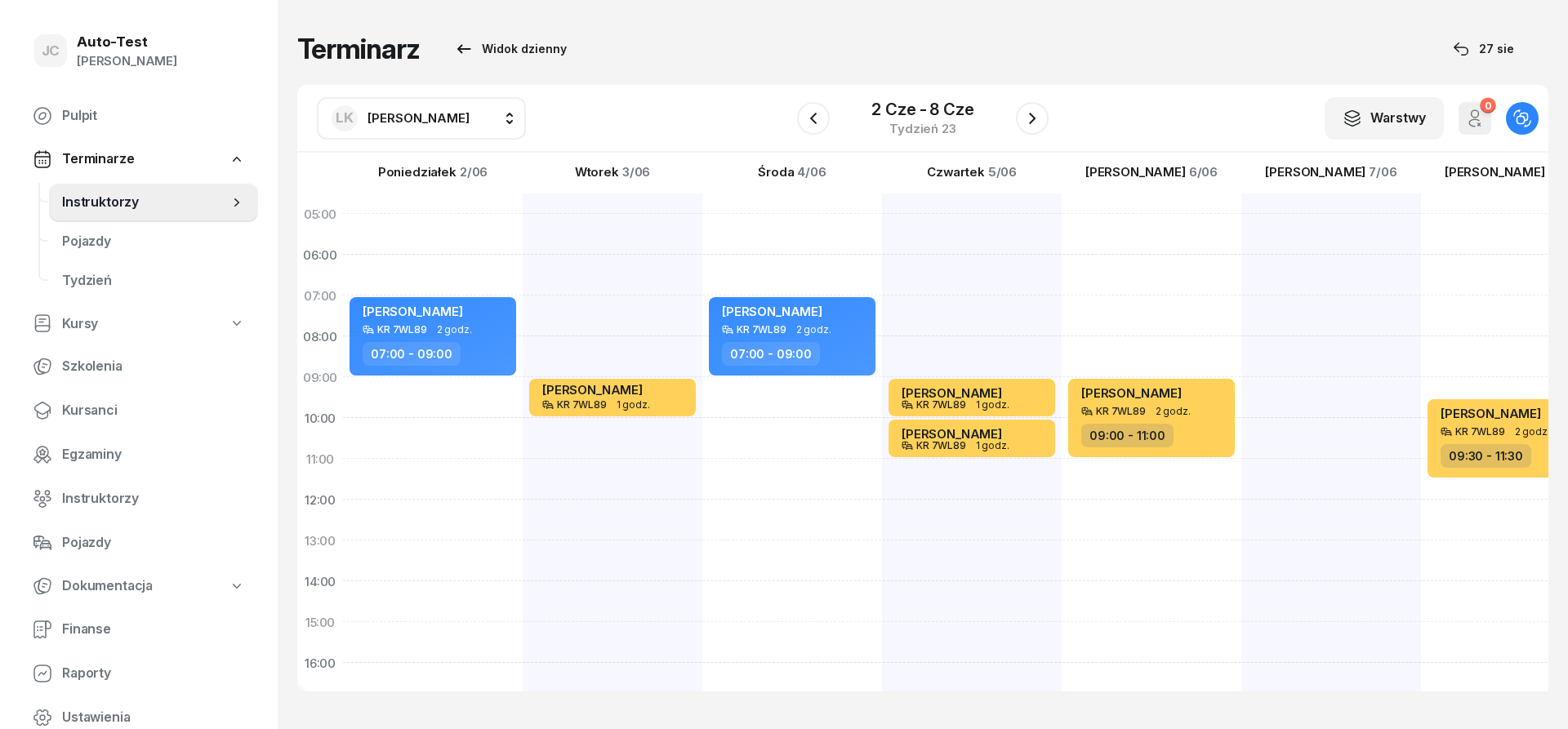
click at [1062, 306] on div "[PERSON_NAME] KR 7WL89 1 godz. 09:00 - 10:00 [PERSON_NAME] KR 7WL89 1 godz. 10:…" at bounding box center [1152, 602] width 180 height 817
select select "07"
select select "09"
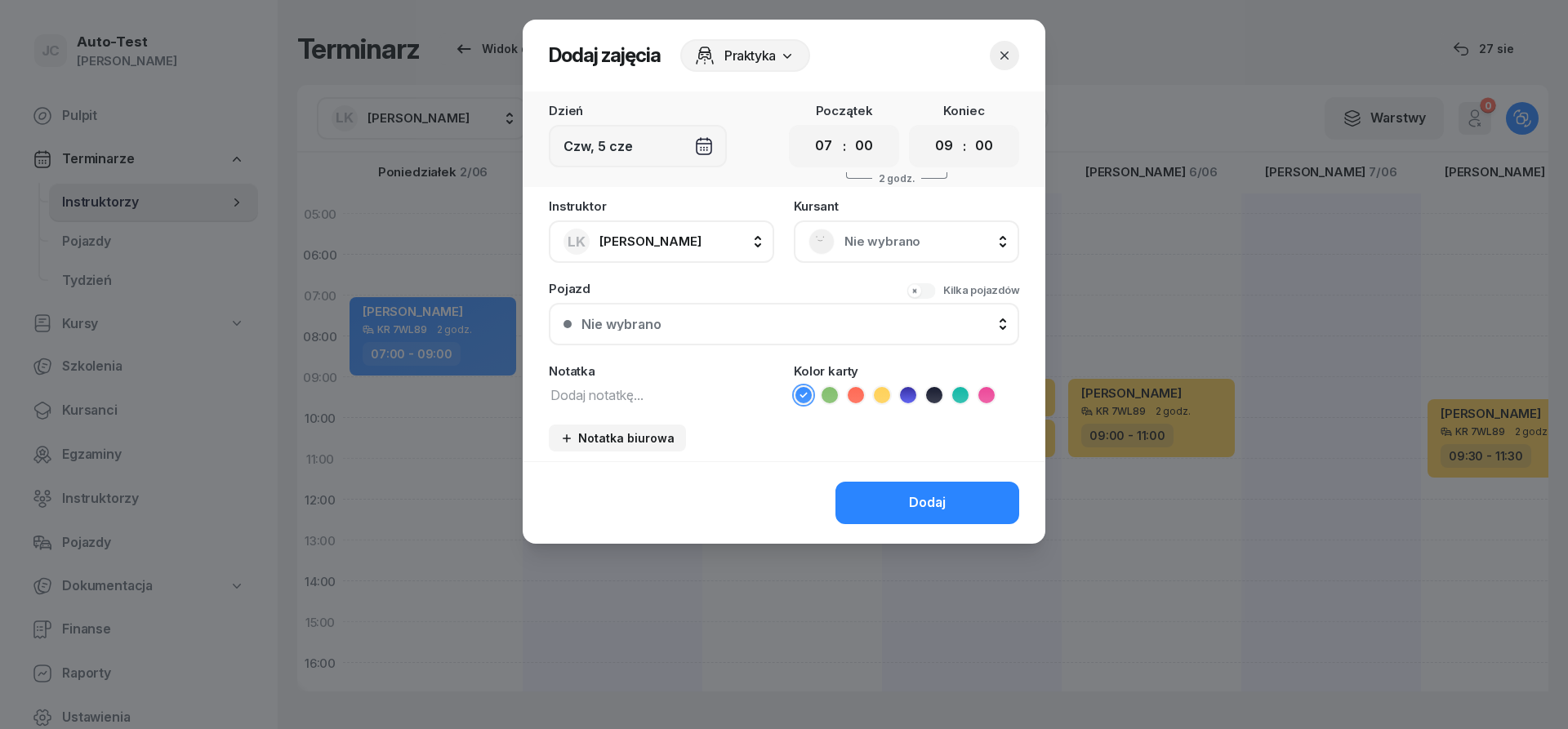
click at [940, 234] on span "Nie wybrano" at bounding box center [924, 241] width 160 height 21
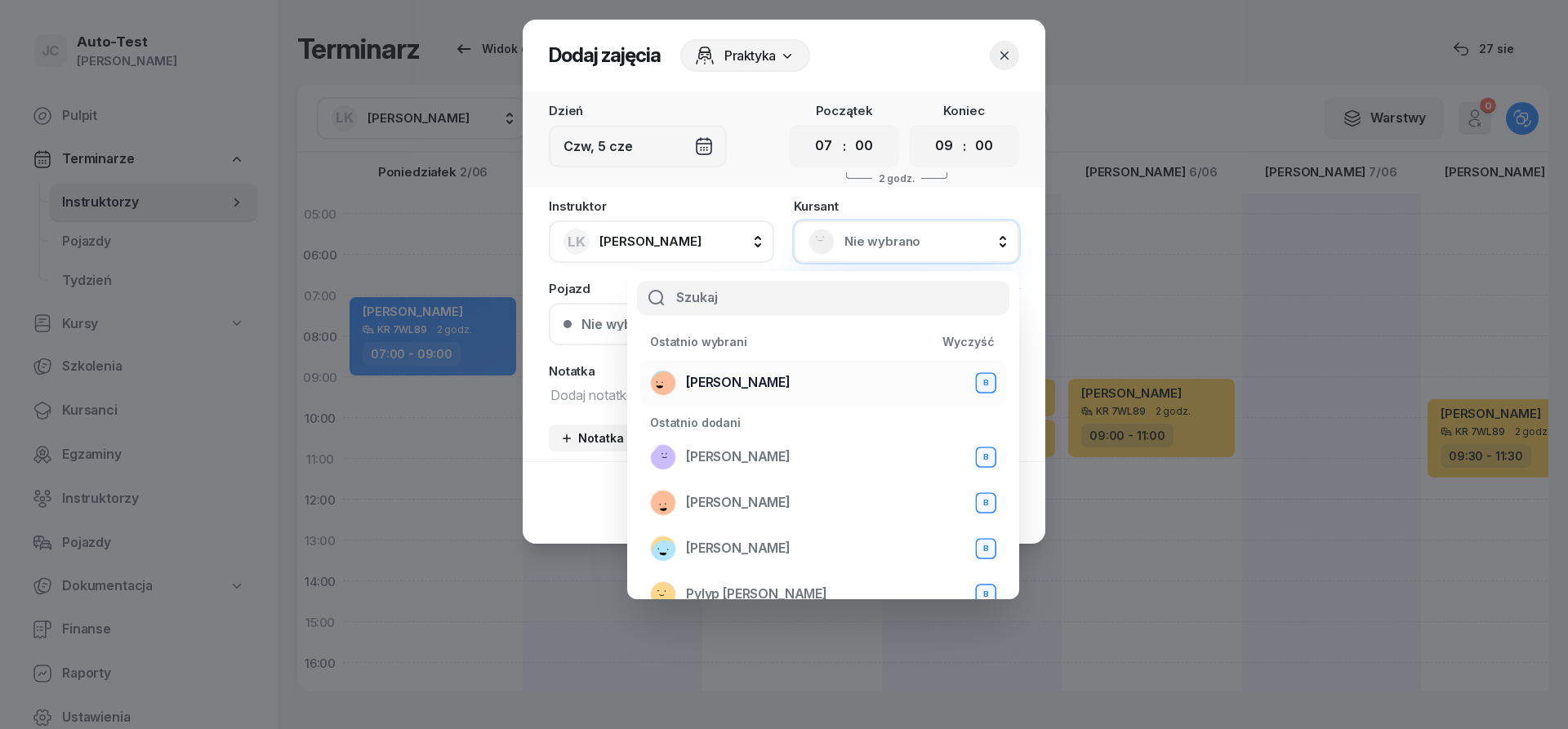
click at [799, 380] on div "[PERSON_NAME] B" at bounding box center [823, 383] width 346 height 26
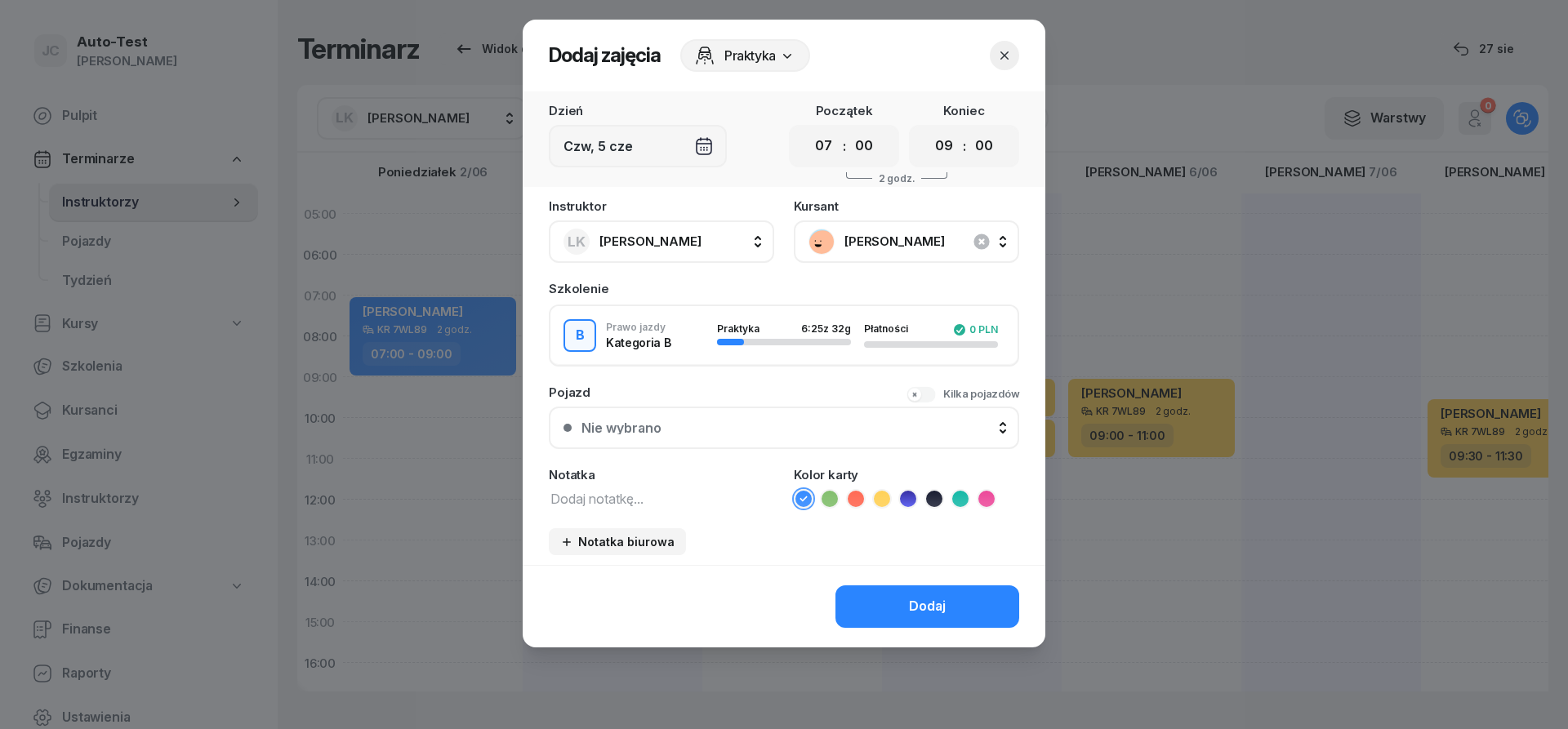
click at [760, 421] on button "Nie wybrano" at bounding box center [784, 428] width 470 height 43
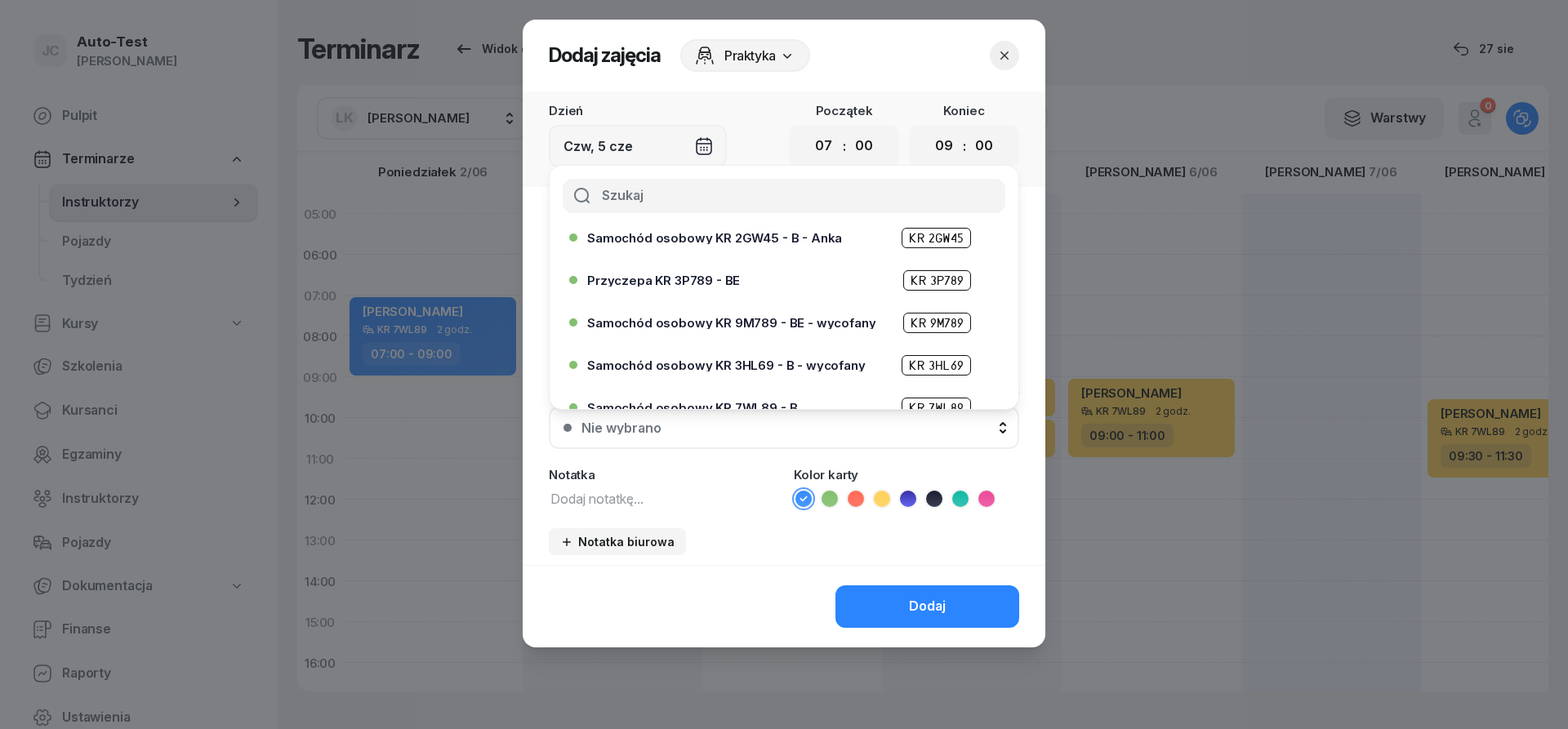
scroll to position [294, 0]
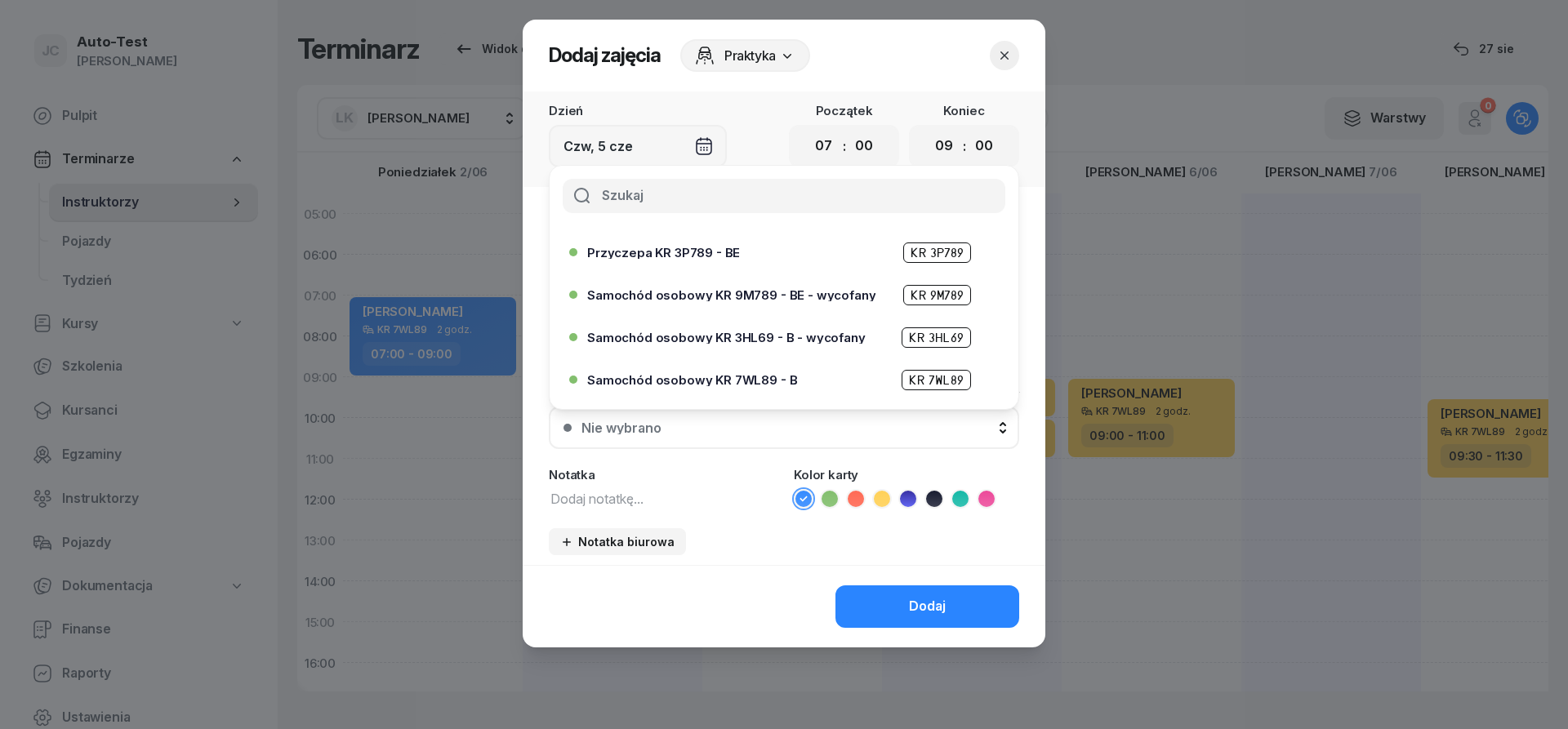
click at [739, 380] on span "Samochód osobowy KR 7WL89 - B" at bounding box center [692, 380] width 210 height 12
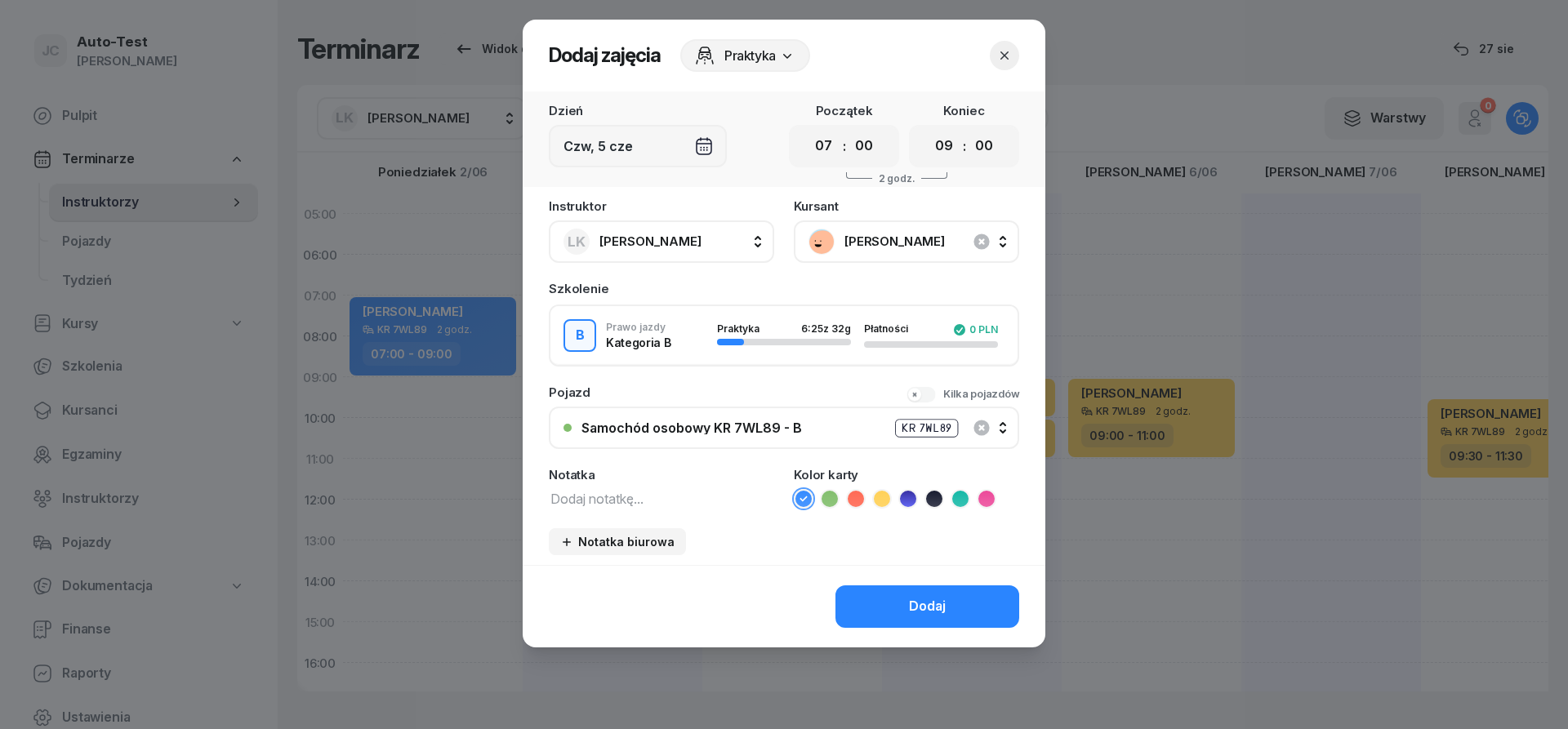
click at [896, 592] on button "Dodaj" at bounding box center [927, 607] width 184 height 43
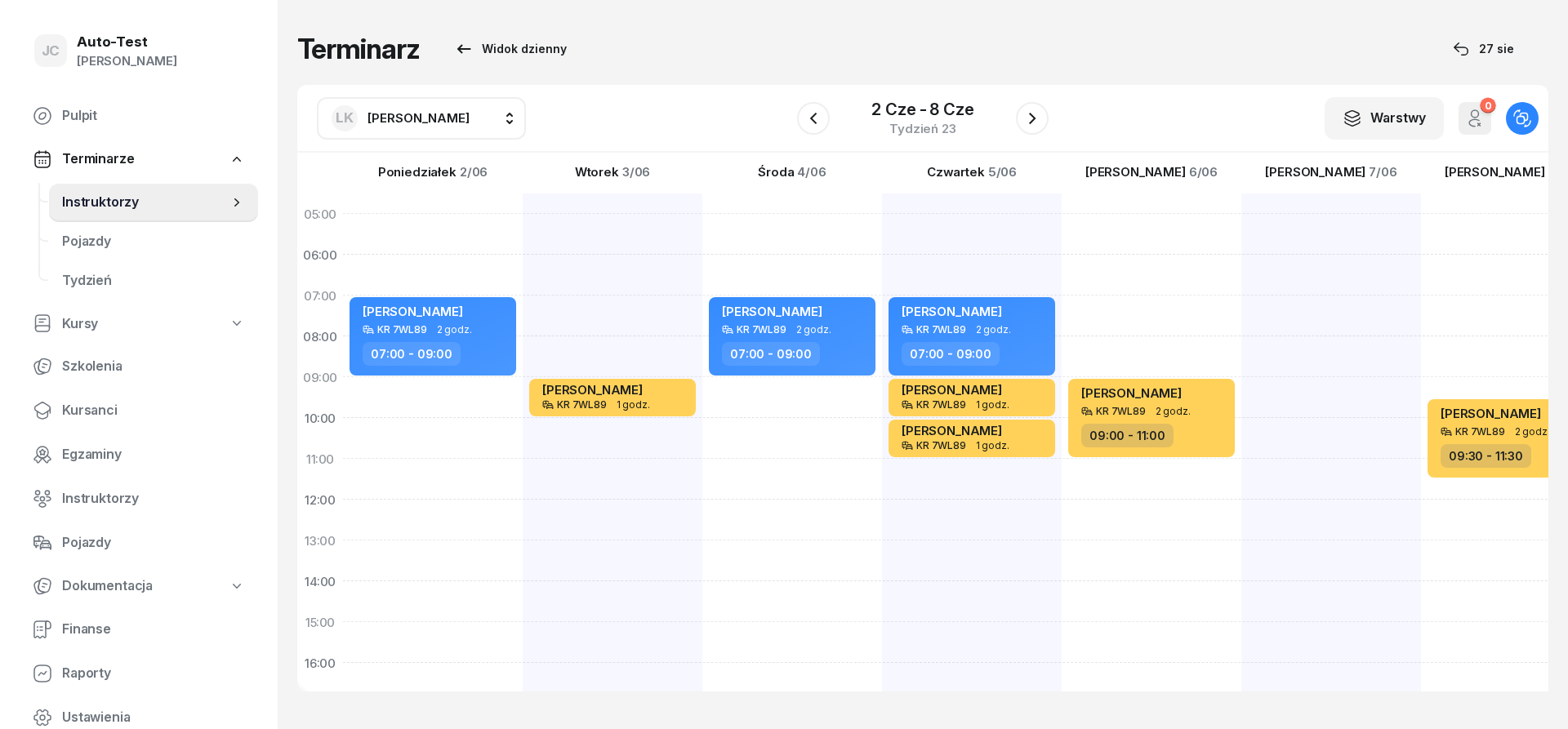
click at [1241, 317] on div "[PERSON_NAME] KR 7WL89 2 godz. 09:00 - 11:00" at bounding box center [1331, 602] width 180 height 817
select select "07"
select select "09"
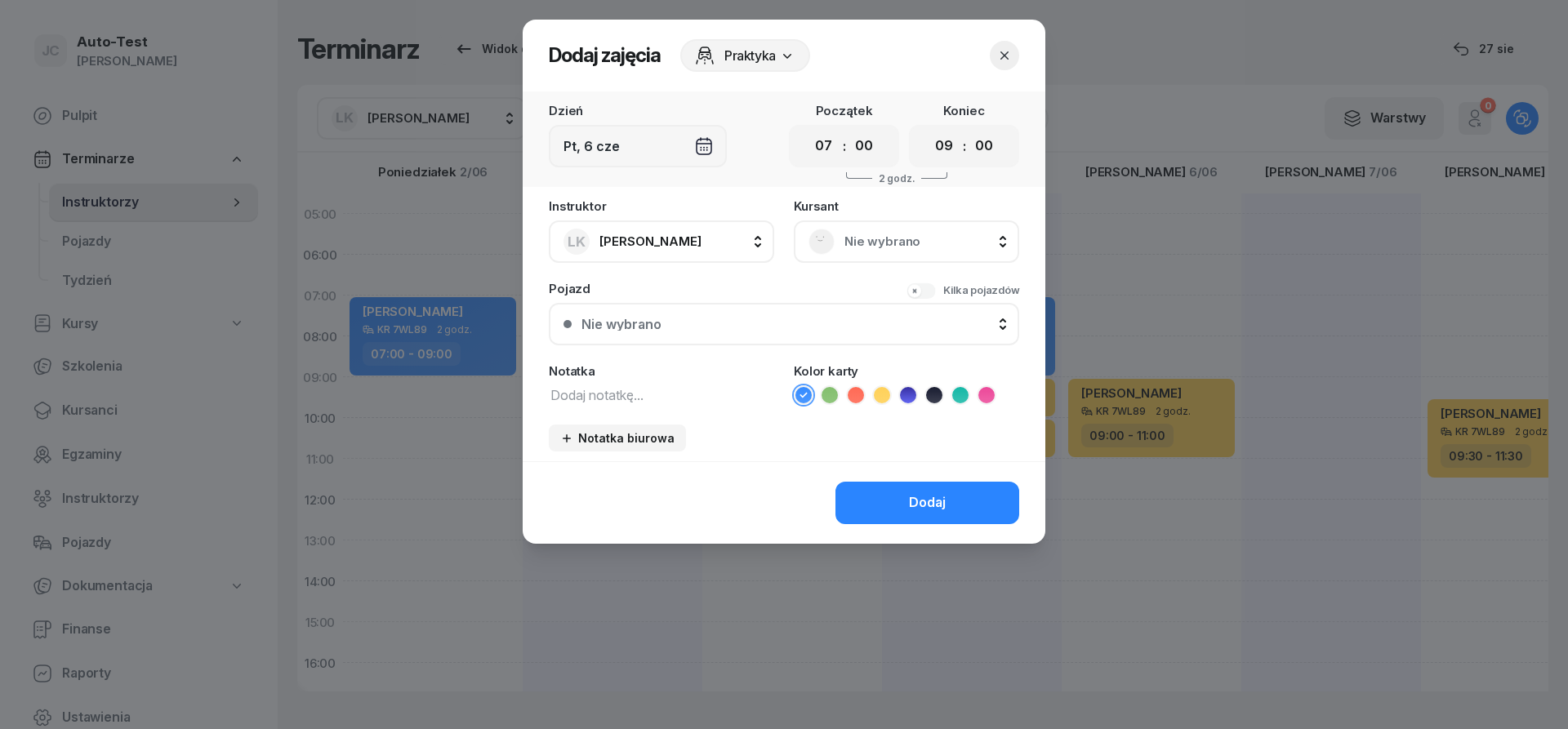
click at [886, 241] on span "Nie wybrano" at bounding box center [924, 241] width 160 height 21
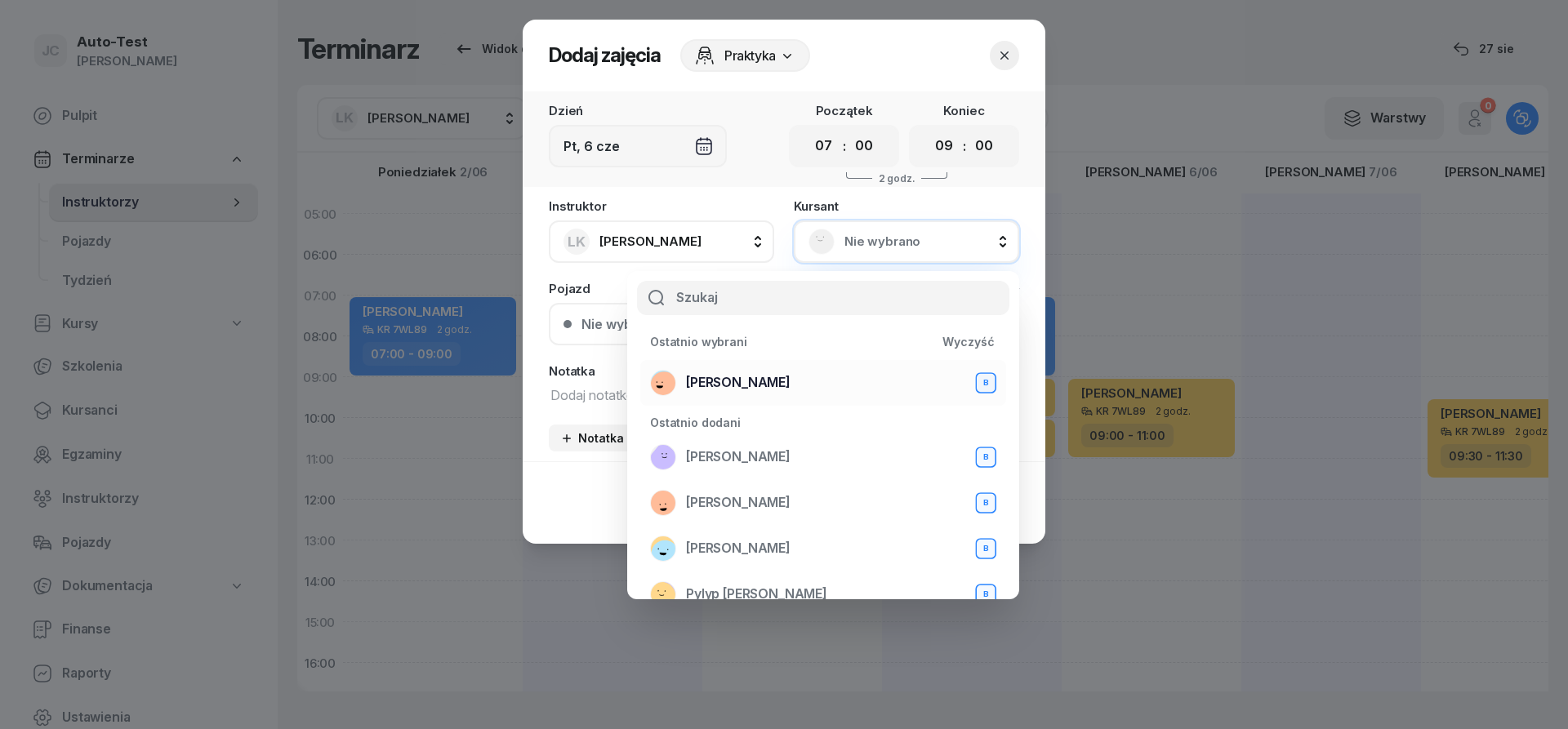
click at [820, 377] on div "[PERSON_NAME] B" at bounding box center [823, 383] width 346 height 26
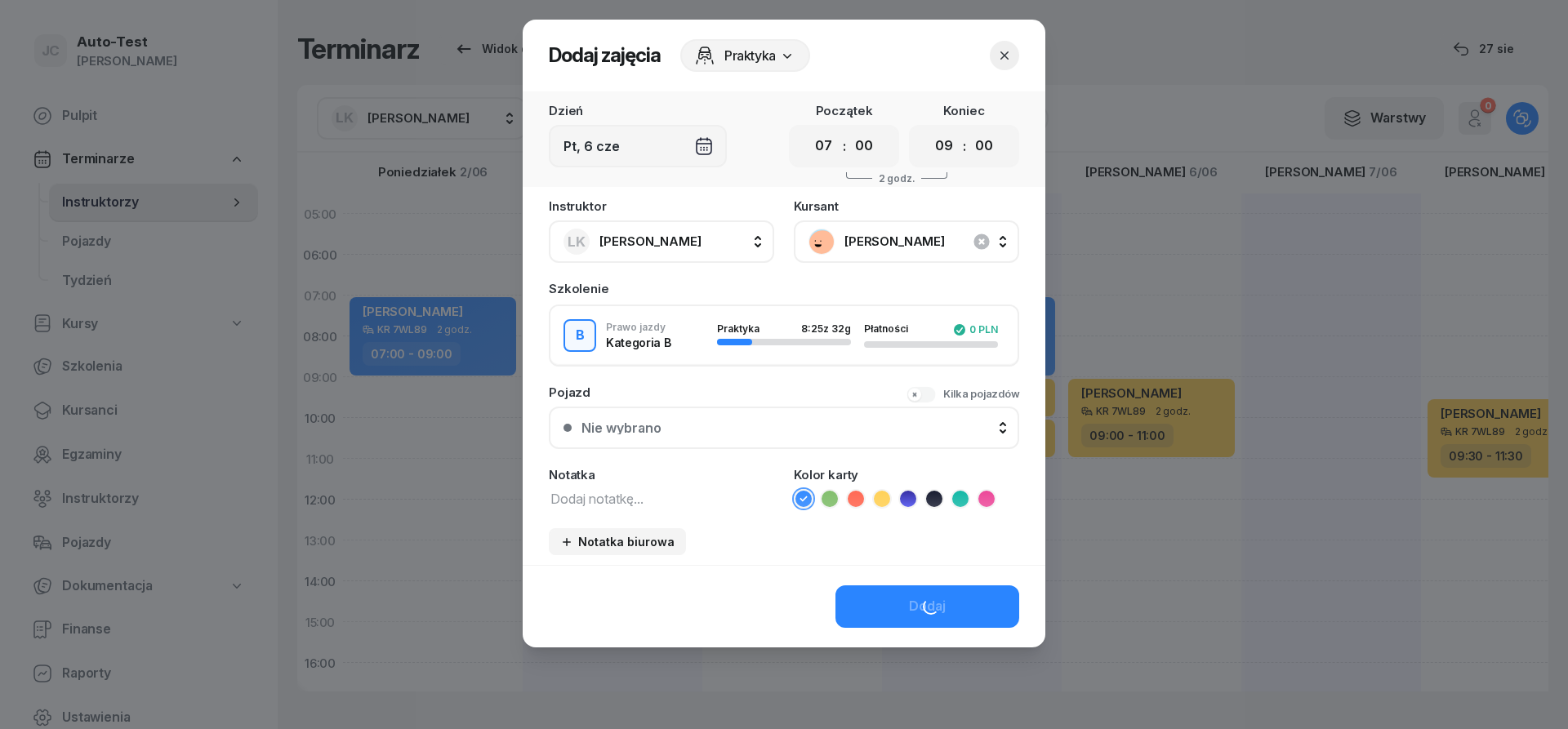
click at [799, 428] on div "Nie wybrano" at bounding box center [793, 428] width 423 height 13
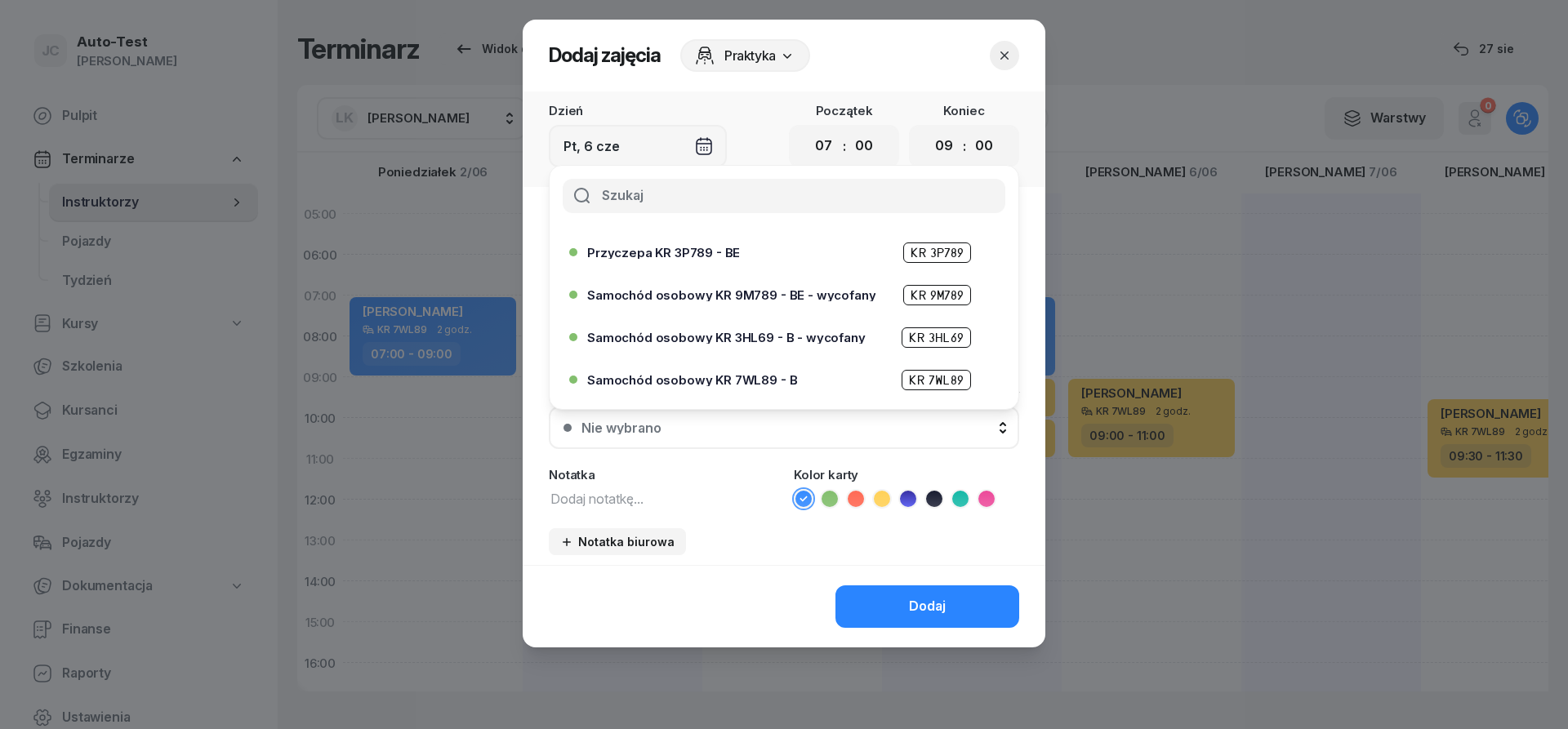
click at [749, 375] on span "Samochód osobowy KR 7WL89 - B" at bounding box center [692, 380] width 210 height 12
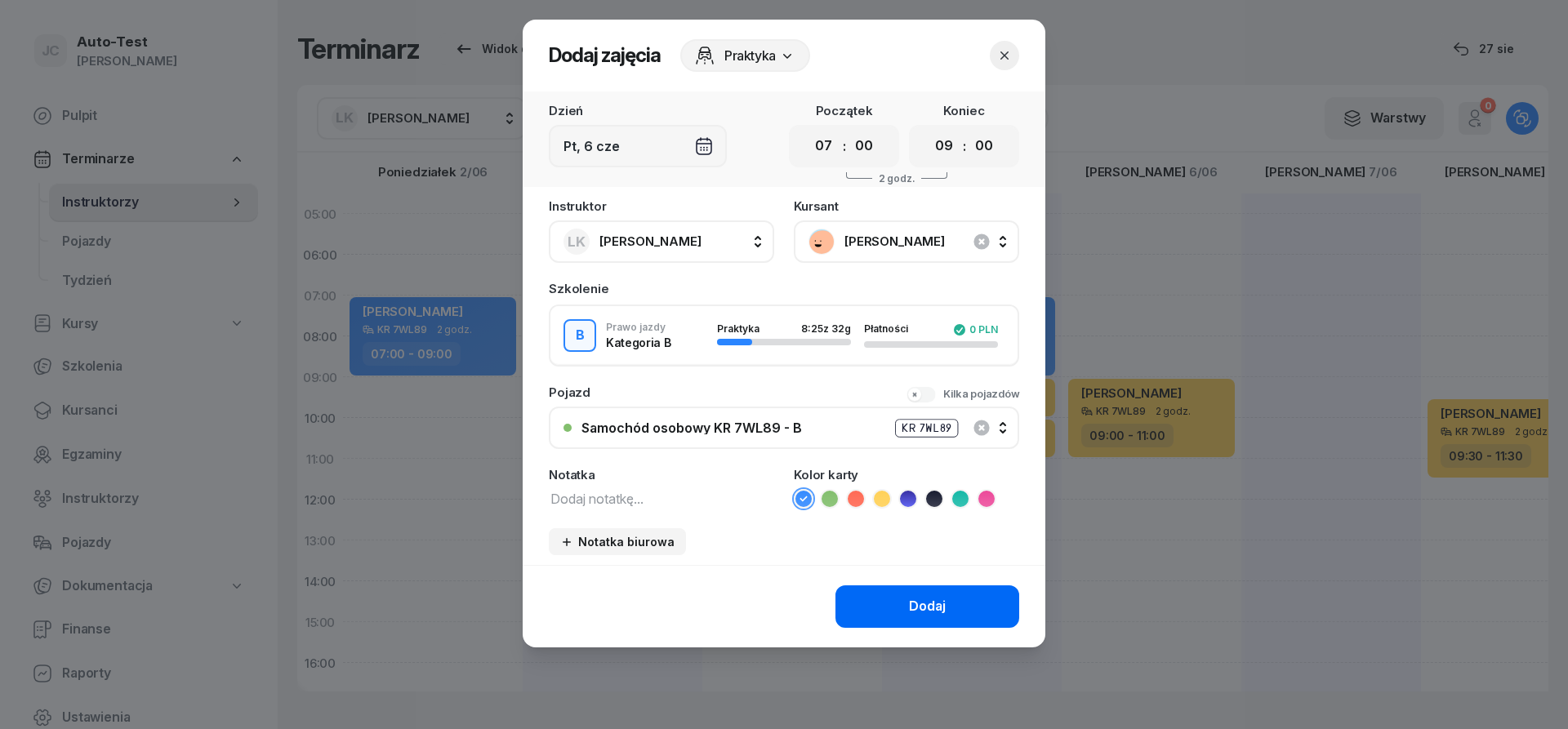
click at [903, 601] on button "Dodaj" at bounding box center [927, 607] width 184 height 43
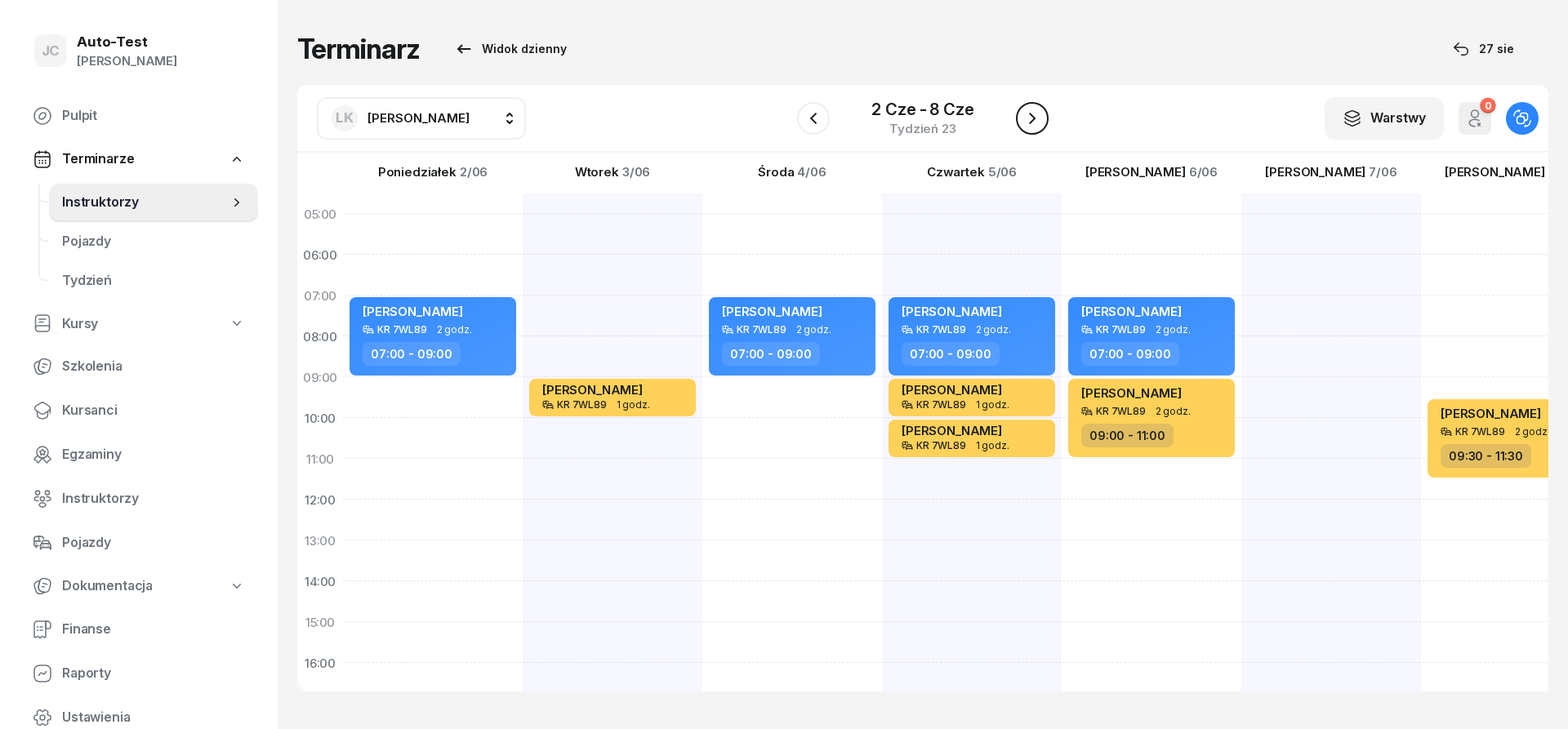
click at [1023, 117] on icon "button" at bounding box center [1032, 119] width 20 height 20
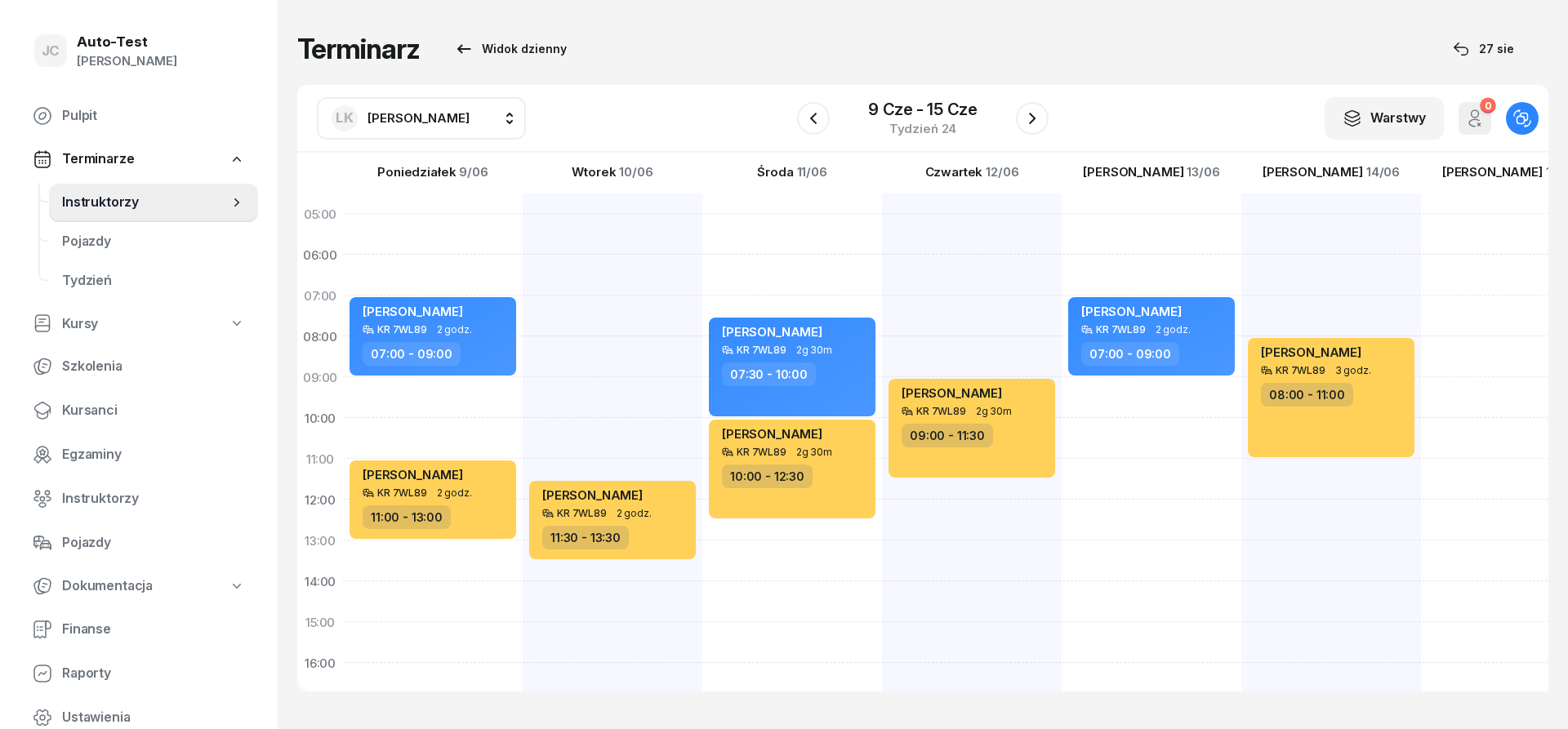
click at [1241, 395] on div "[PERSON_NAME] KR 7WL89 2 godz. 07:00 - 09:00" at bounding box center [1331, 602] width 180 height 817
select select "09"
select select "11"
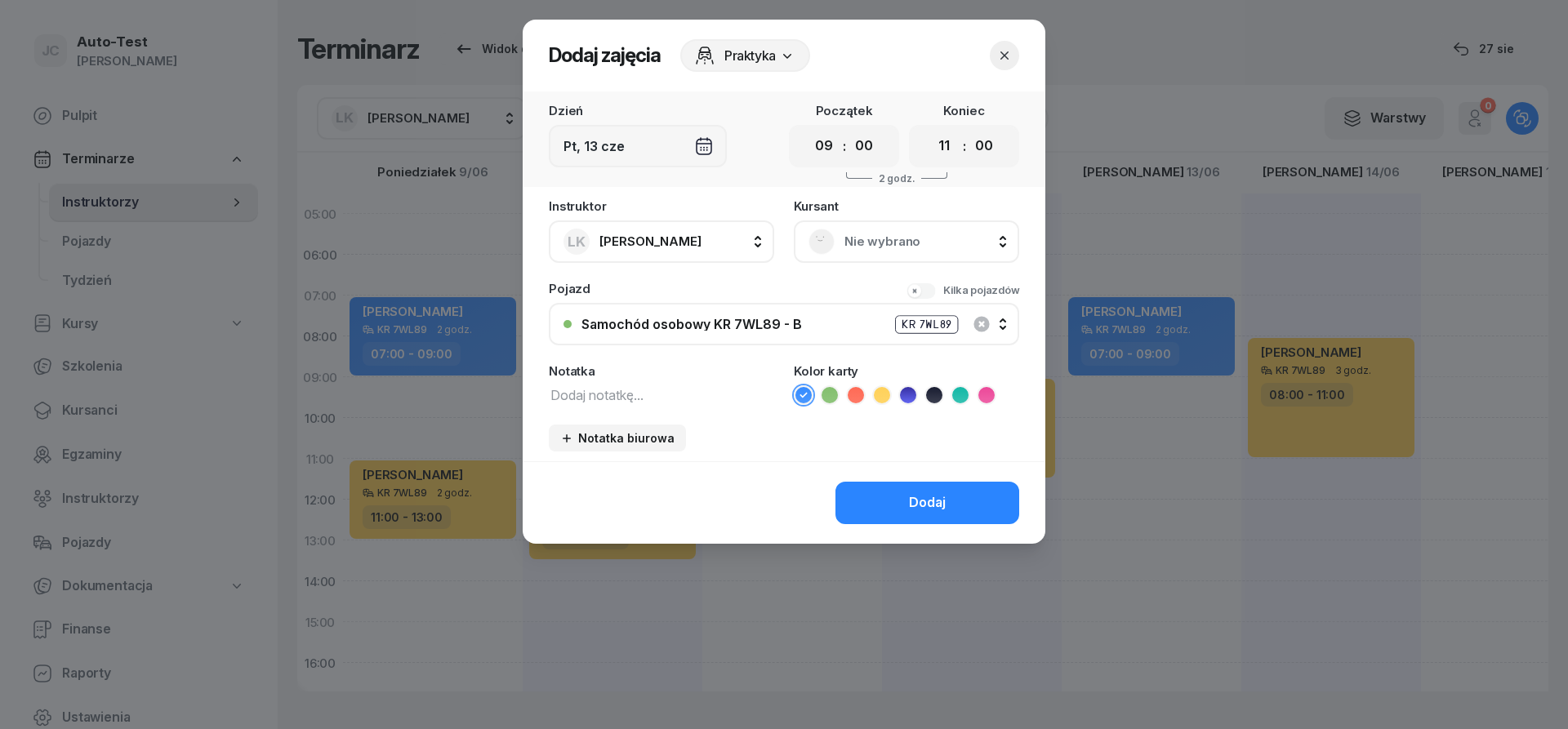
click at [910, 236] on span "Nie wybrano" at bounding box center [924, 241] width 160 height 21
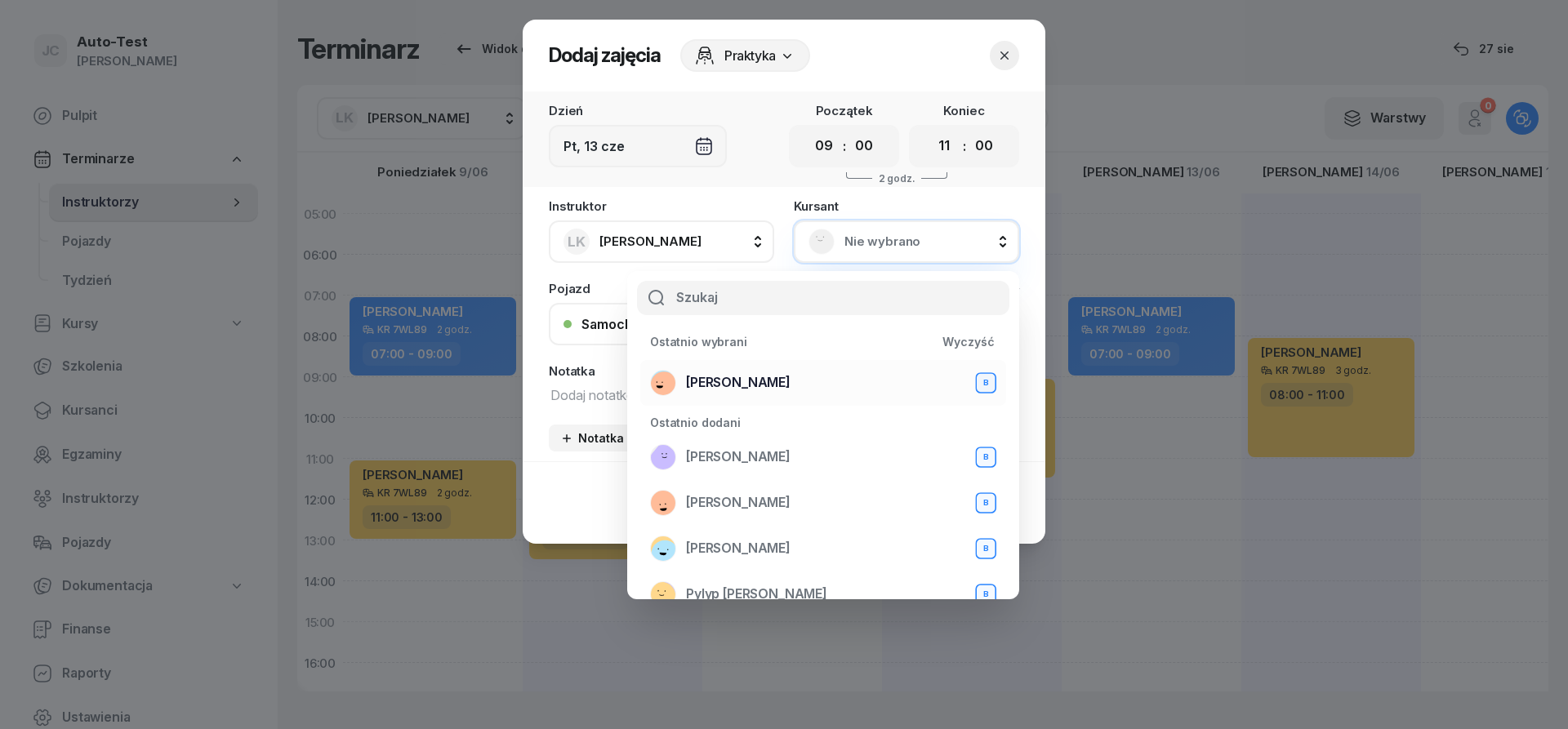
click at [806, 392] on div "[PERSON_NAME] B" at bounding box center [823, 383] width 346 height 26
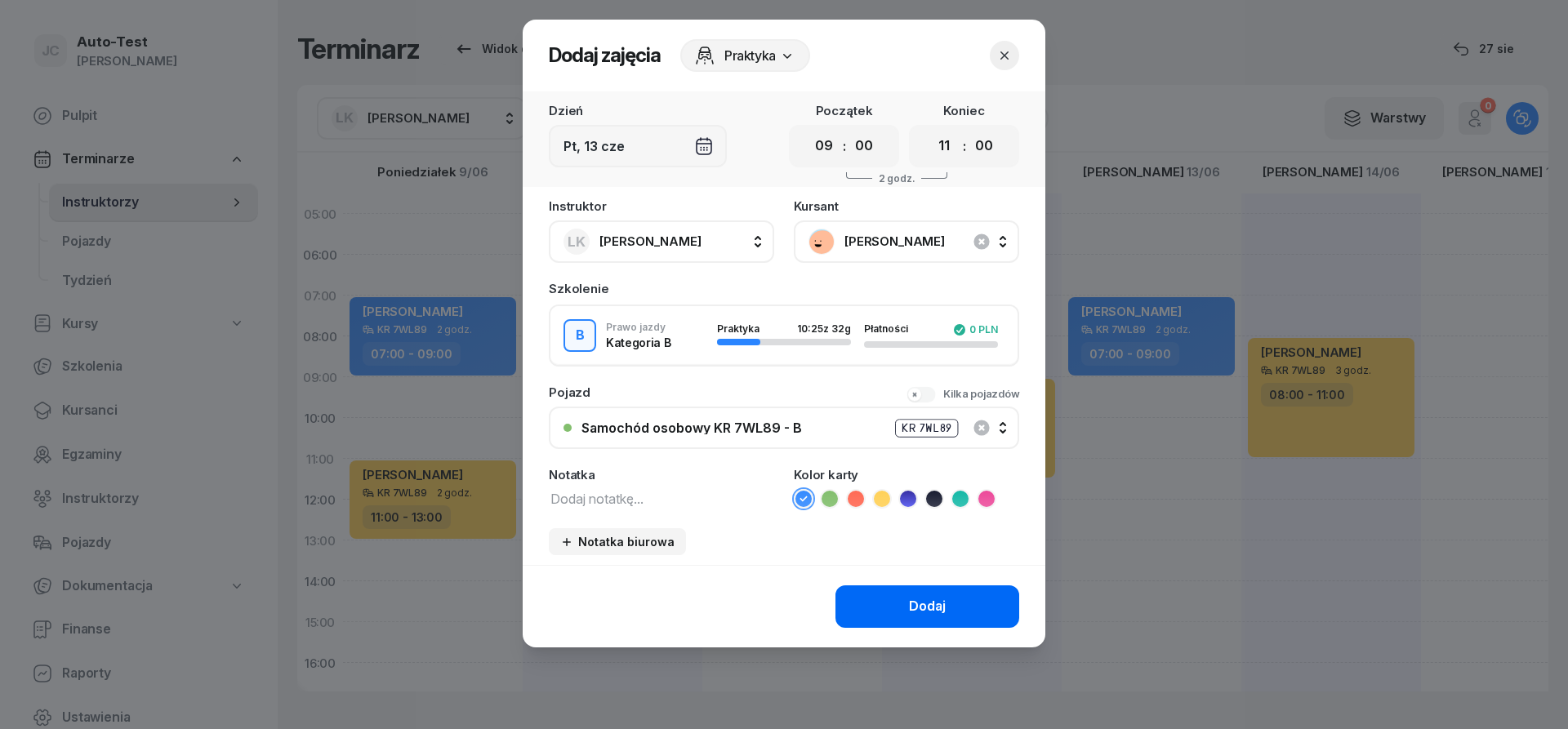
click at [879, 599] on button "Dodaj" at bounding box center [927, 607] width 184 height 43
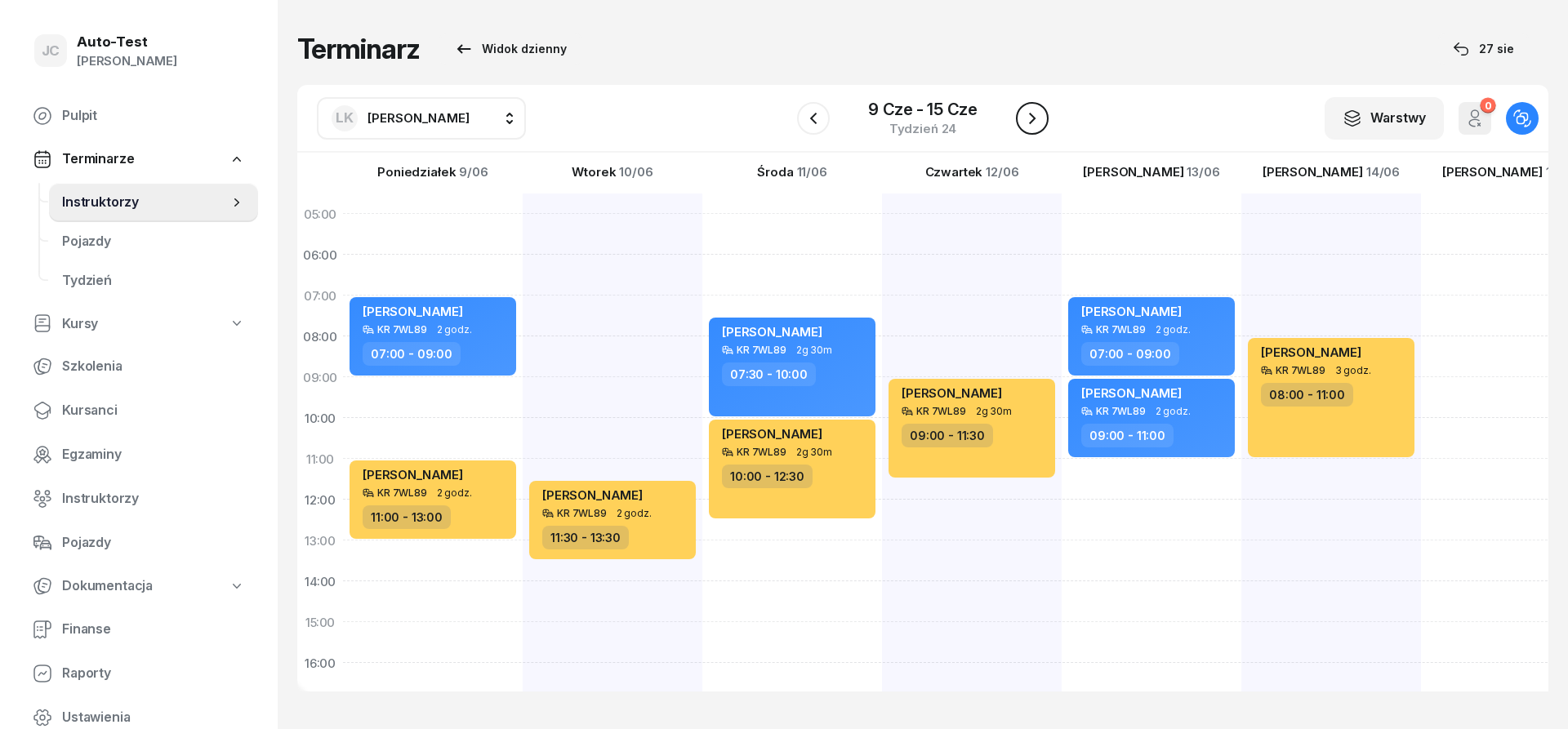
click at [1036, 122] on icon "button" at bounding box center [1032, 119] width 20 height 20
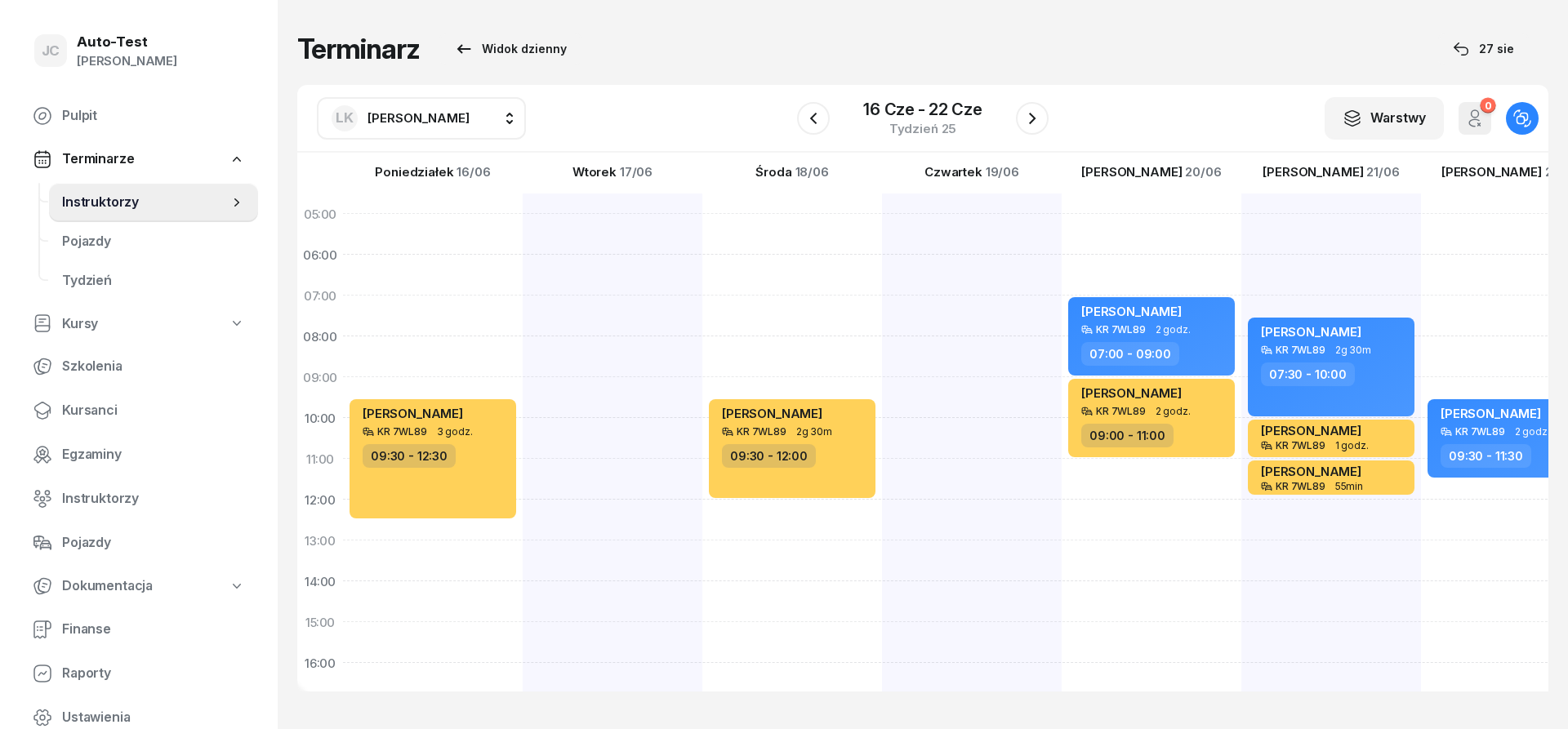
click at [882, 320] on div "[PERSON_NAME] KR 7WL89 2g 30m 09:30 - 12:00" at bounding box center [972, 602] width 180 height 817
select select "07"
select select "09"
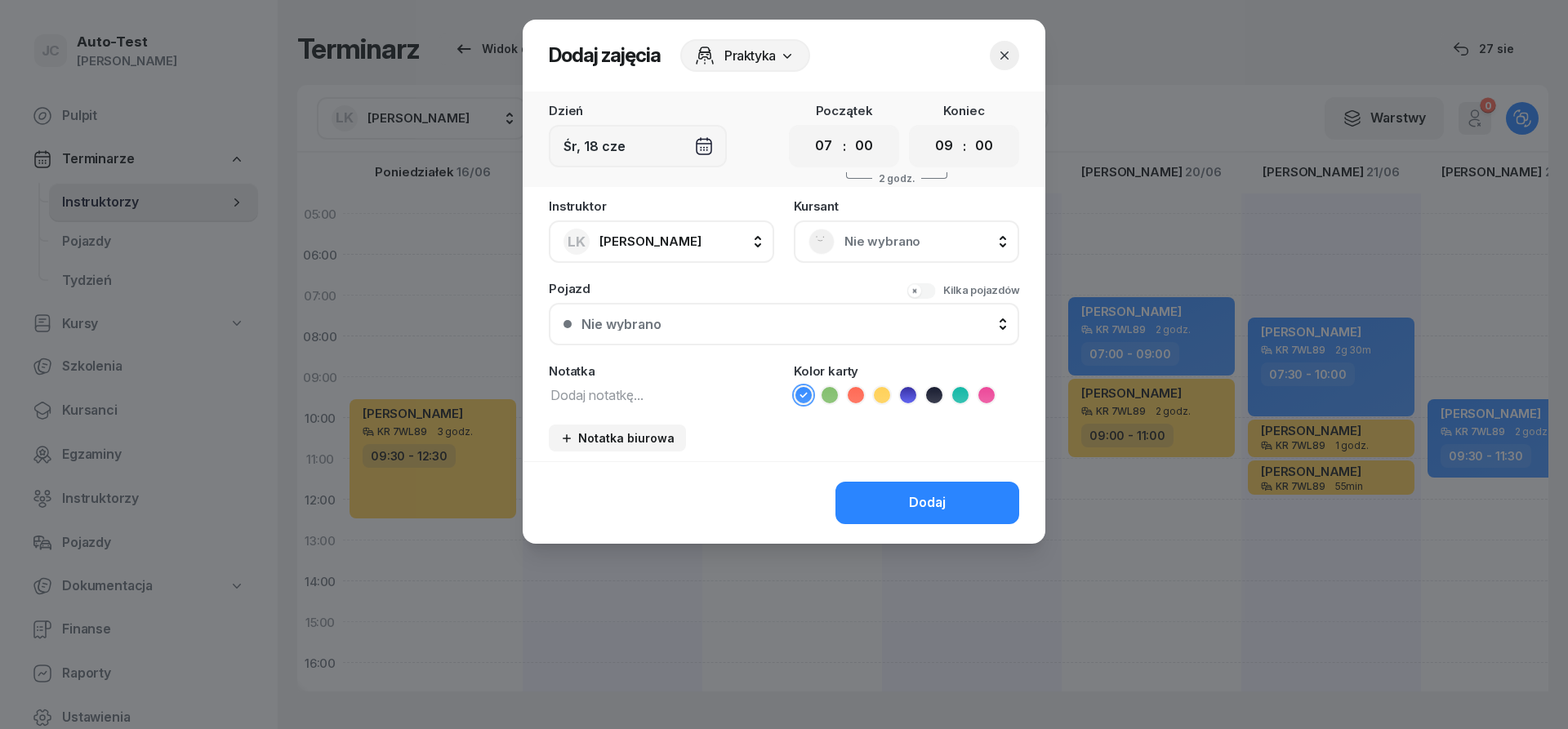
drag, startPoint x: 883, startPoint y: 226, endPoint x: 882, endPoint y: 265, distance: 39.0
click at [883, 227] on div "Nie wybrano" at bounding box center [906, 242] width 226 height 43
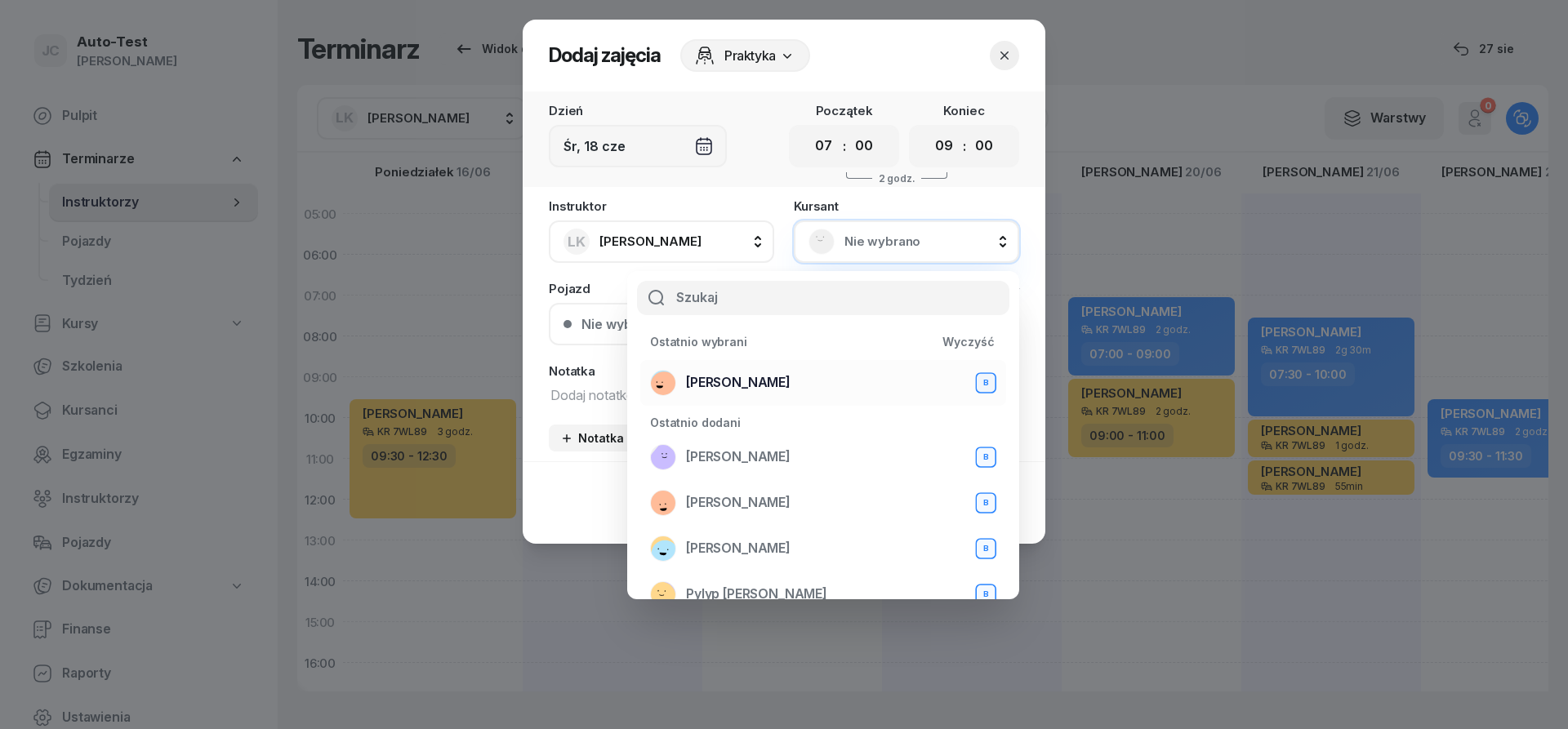
click at [806, 391] on div "[PERSON_NAME] B" at bounding box center [823, 383] width 346 height 26
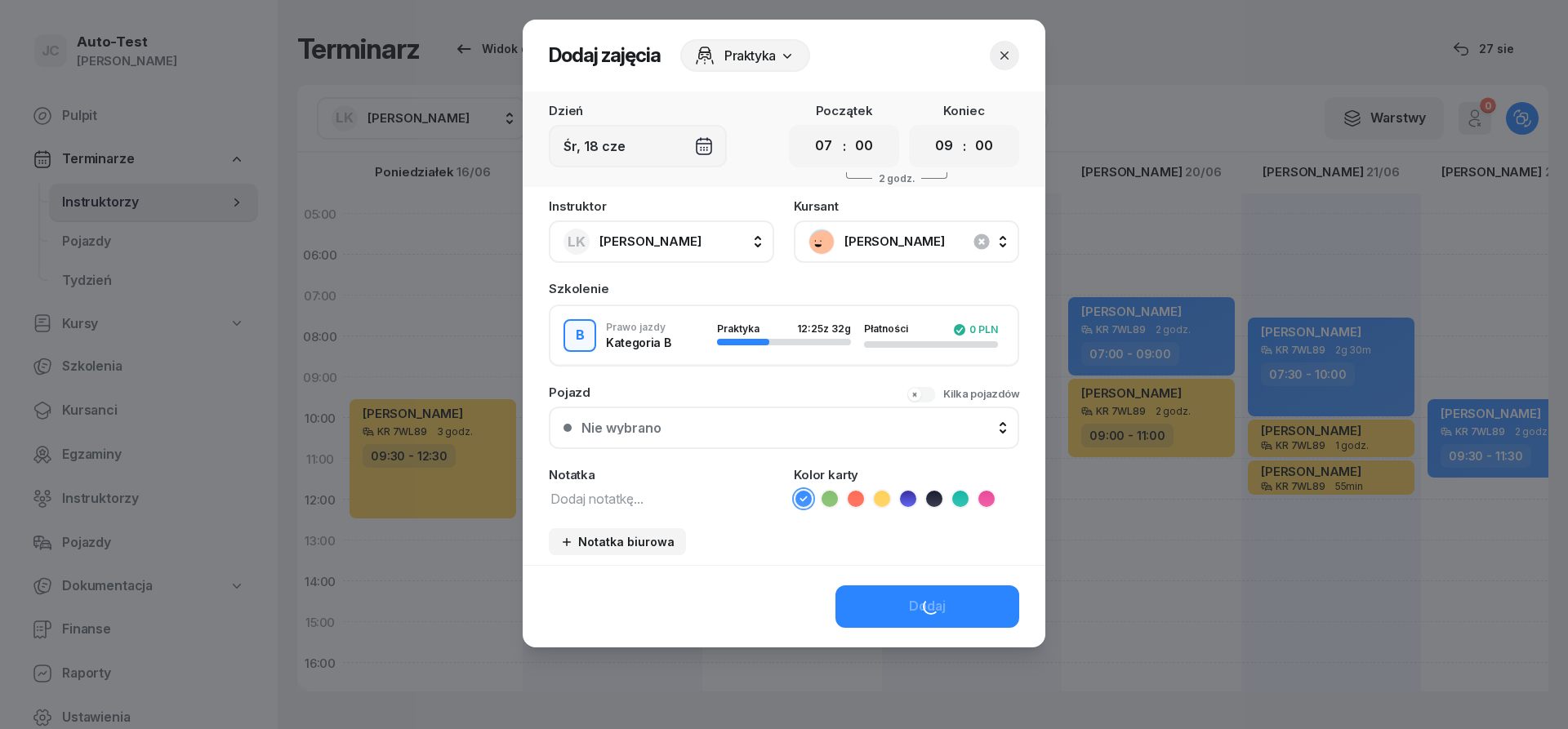
click at [771, 435] on button "Nie wybrano" at bounding box center [784, 428] width 470 height 43
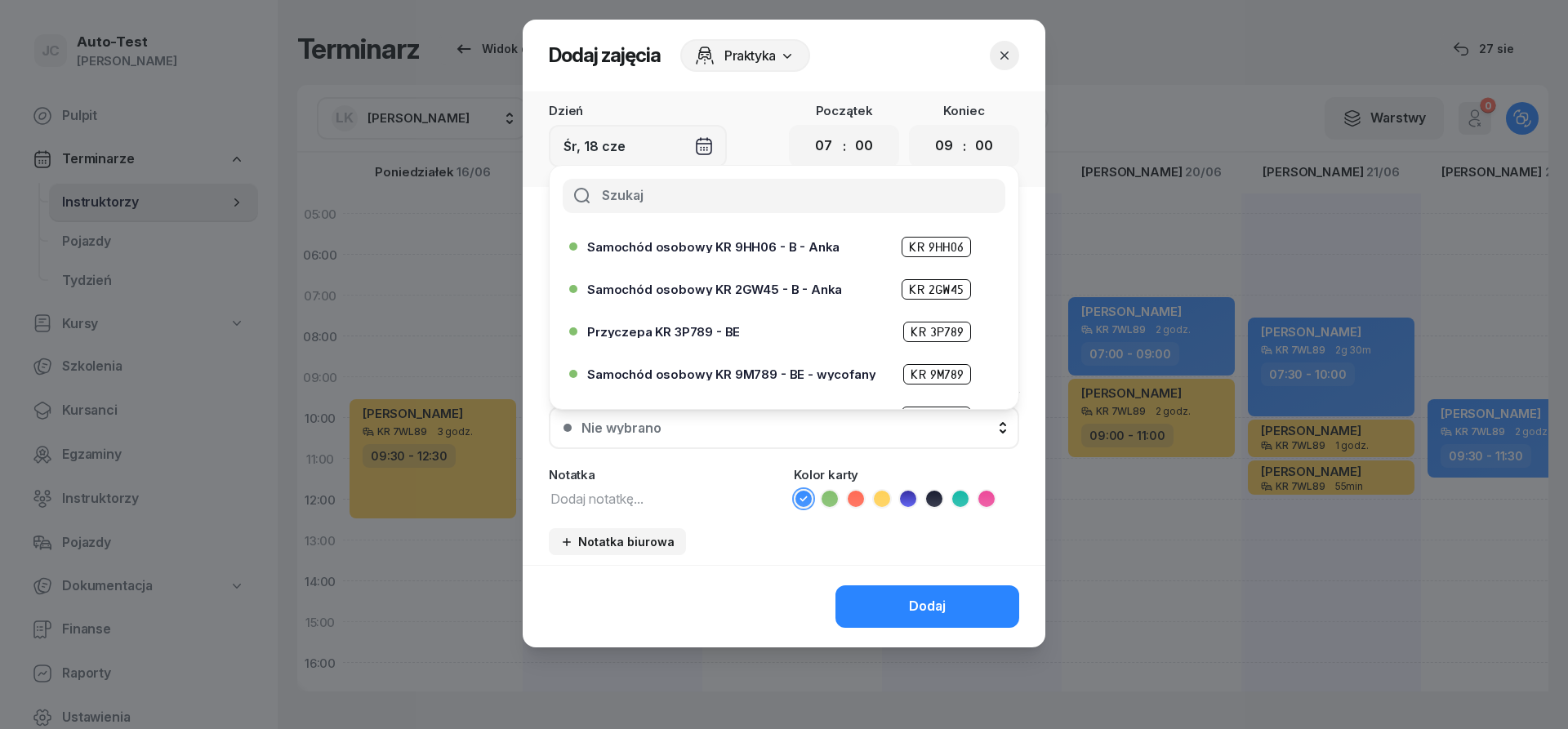
scroll to position [294, 0]
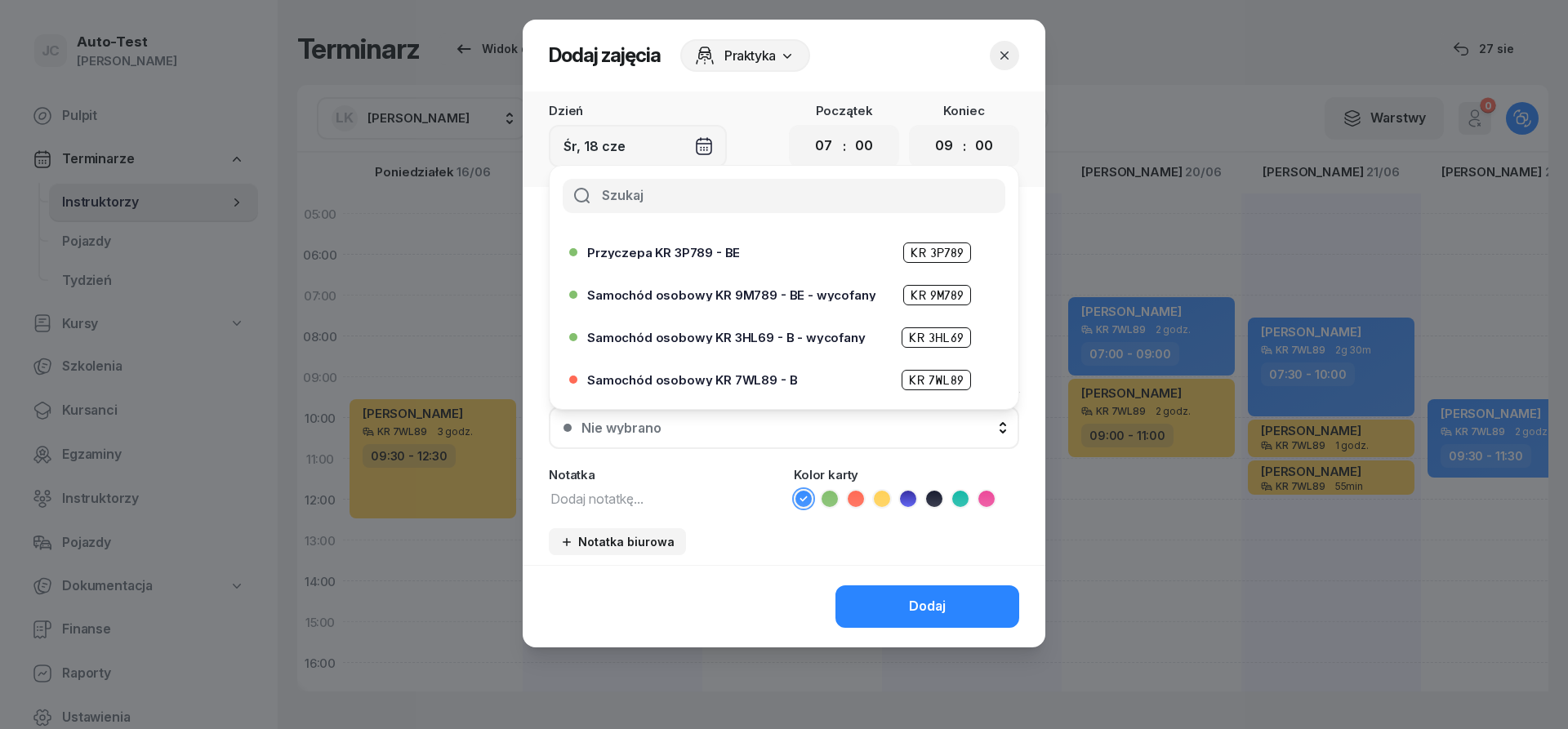
click at [1002, 58] on icon "button" at bounding box center [1004, 56] width 16 height 16
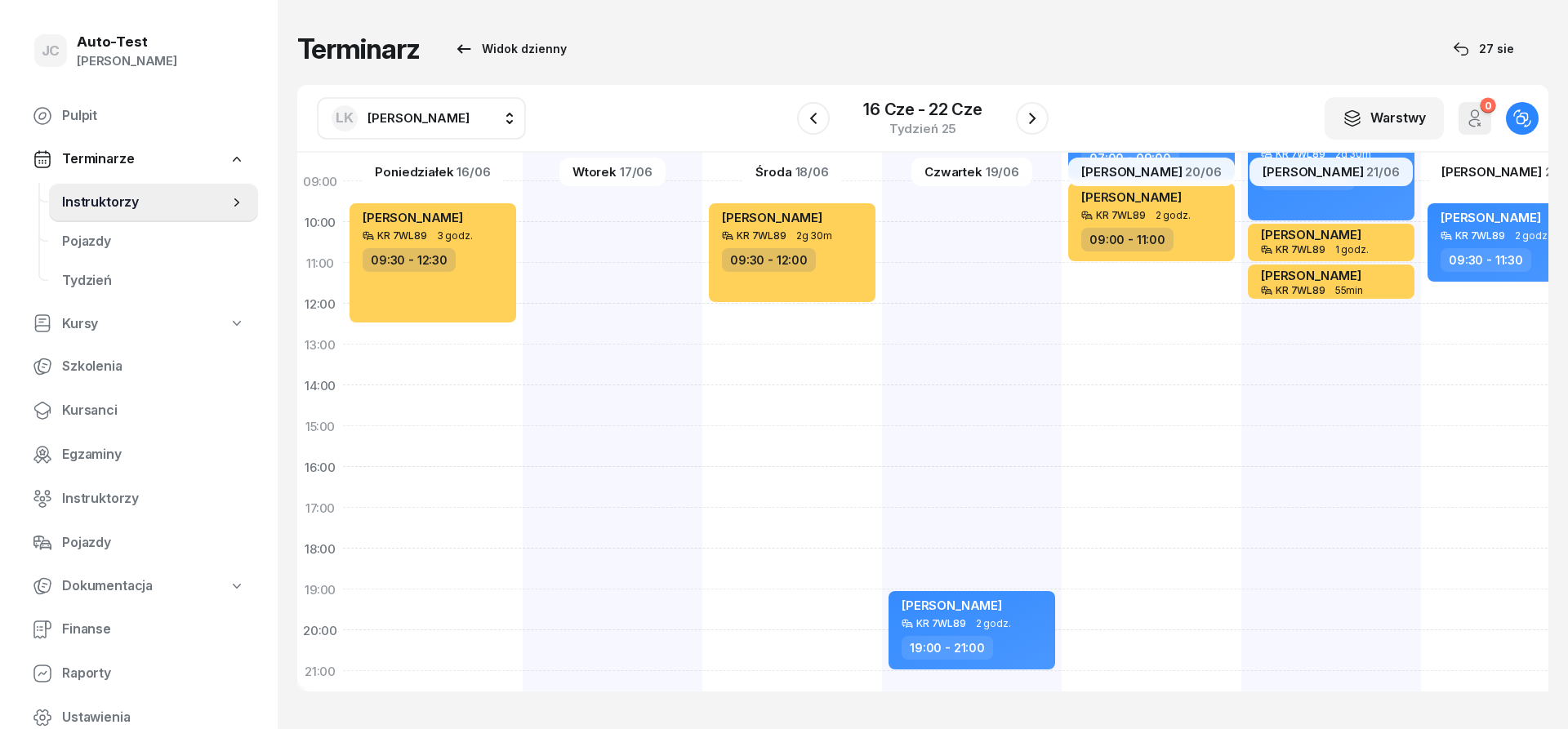
click at [882, 531] on div "[PERSON_NAME] KR 7WL89 2g 30m 09:30 - 12:00" at bounding box center [972, 406] width 180 height 817
select select "17"
select select "19"
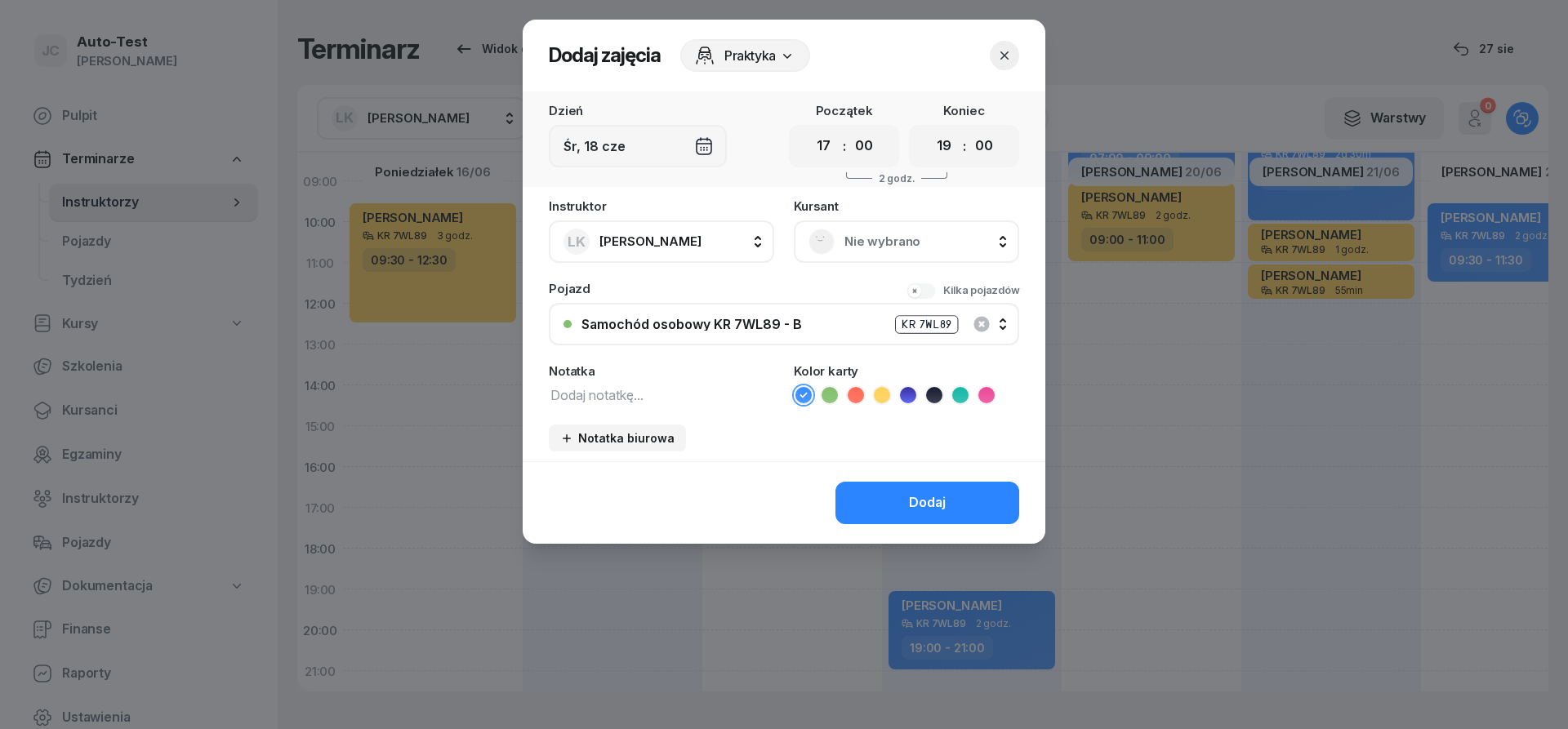
scroll to position [196, 0]
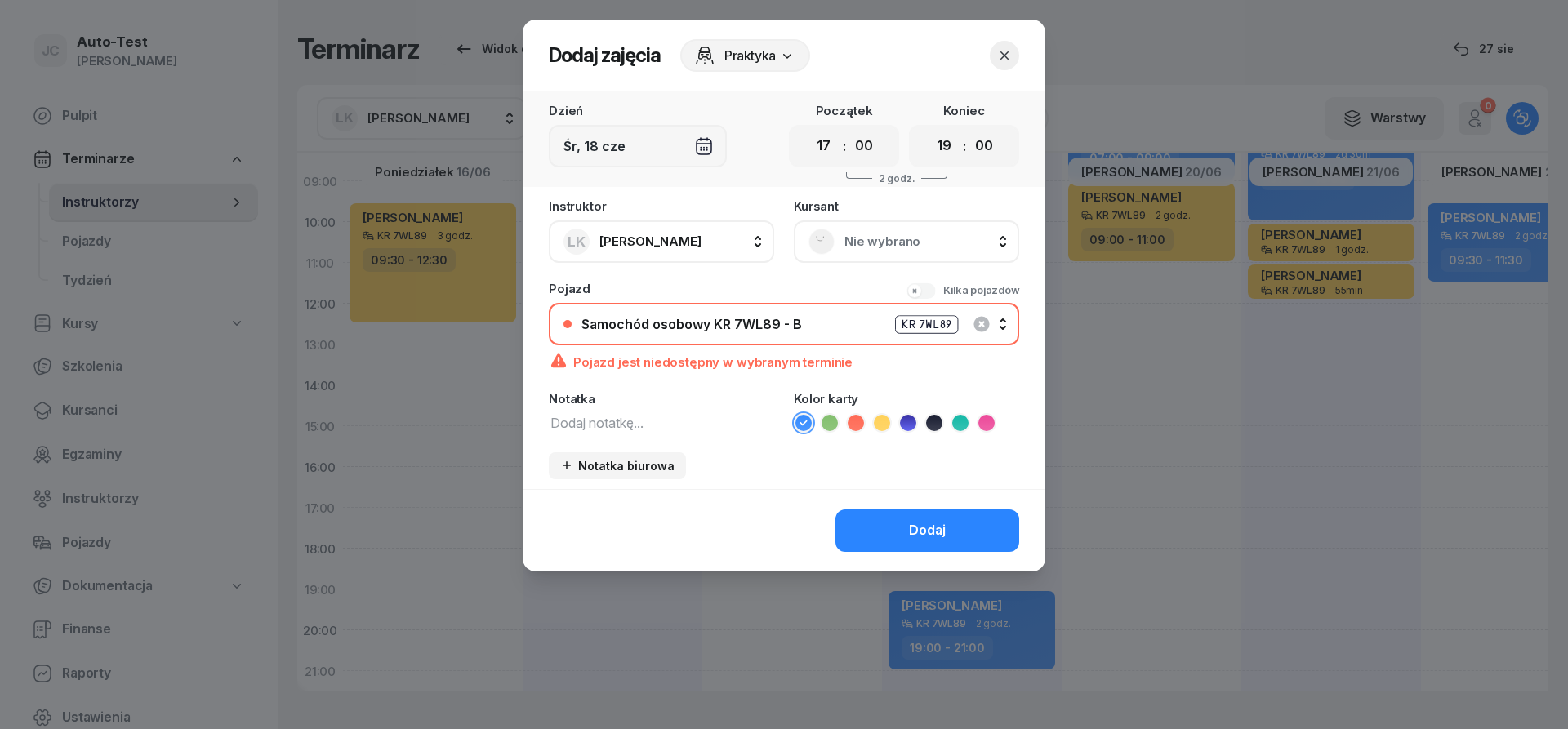
click at [865, 242] on span "Nie wybrano" at bounding box center [924, 241] width 160 height 21
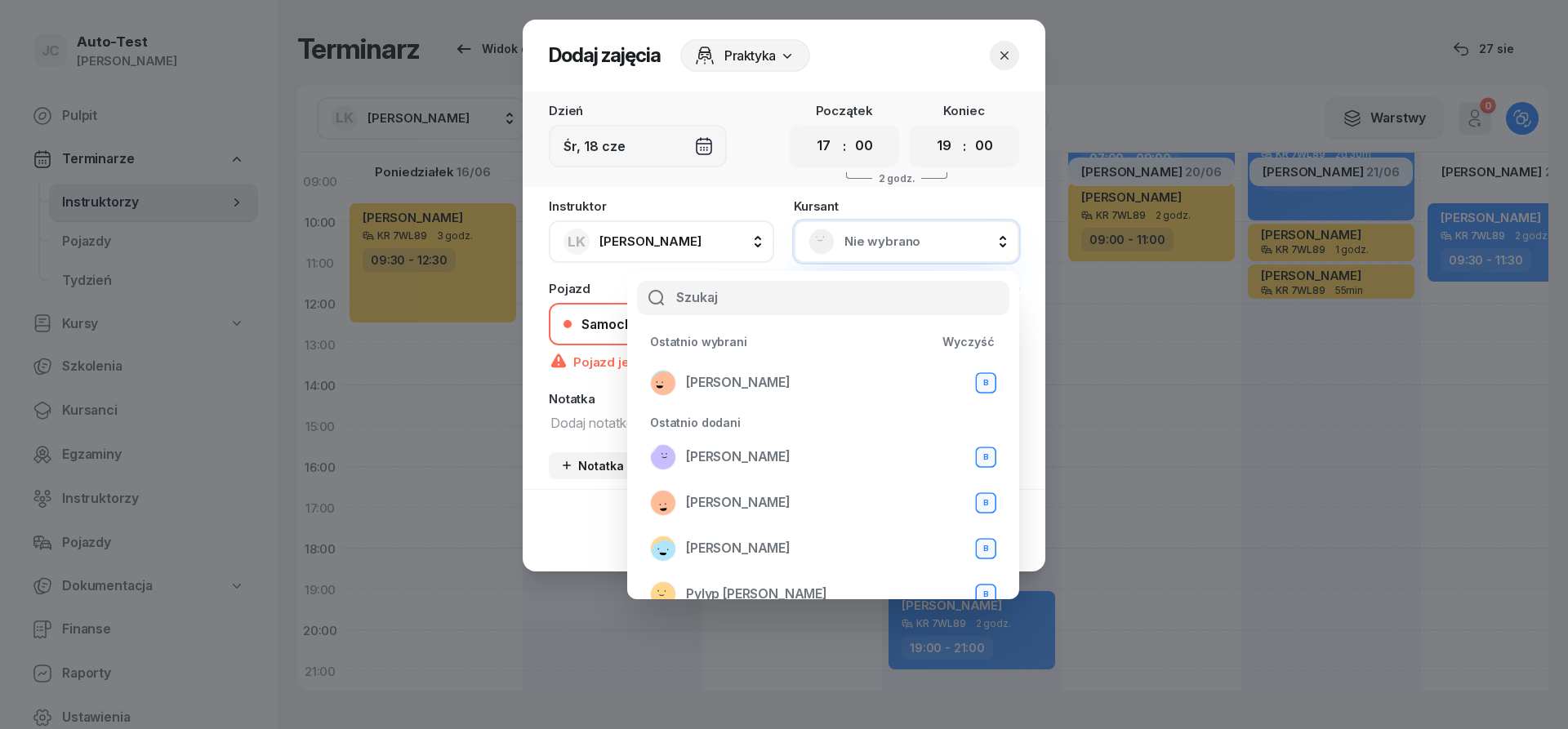
click at [1002, 53] on icon "button" at bounding box center [1004, 56] width 8 height 8
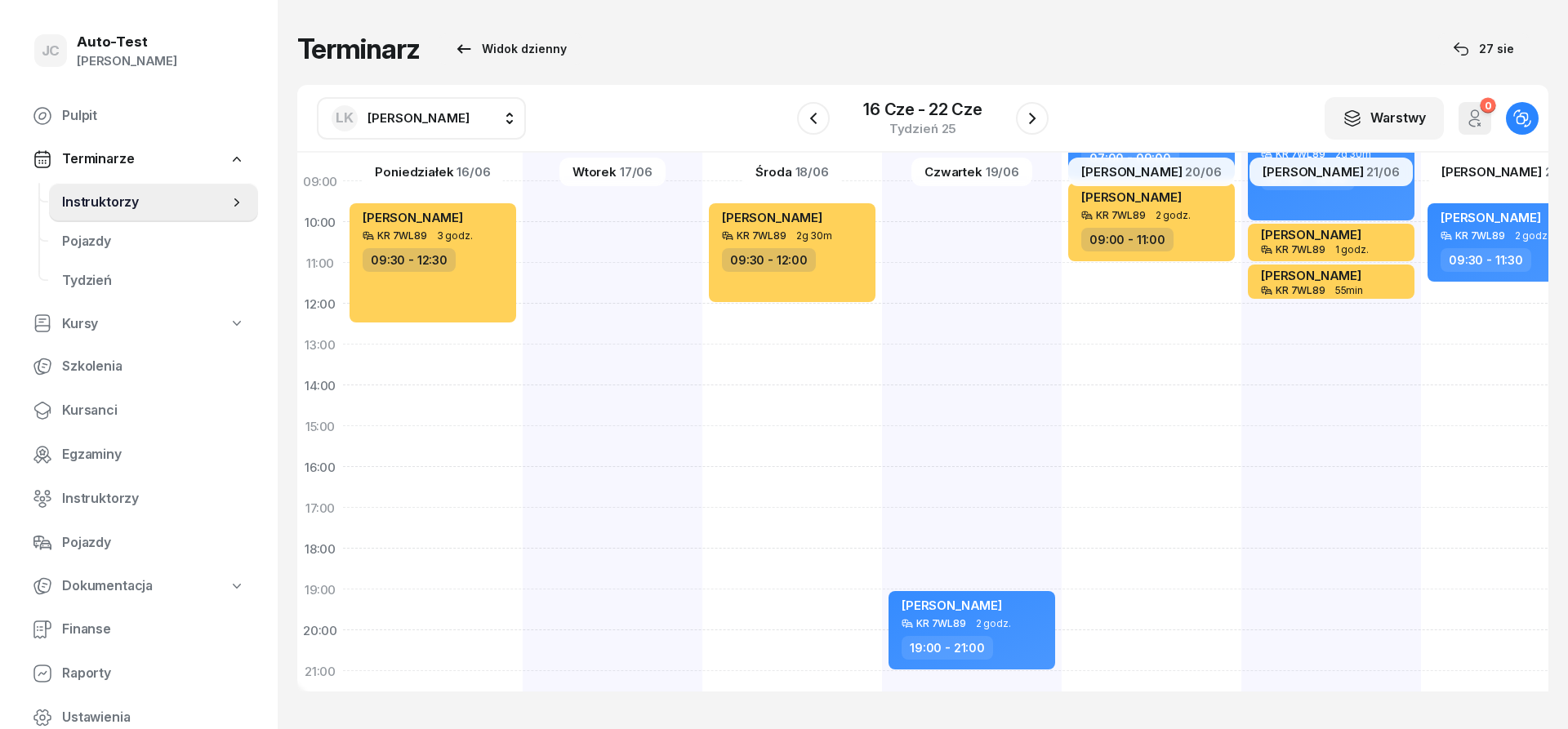
click at [1241, 524] on div "[PERSON_NAME] KR 7WL89 2 godz. 07:00 - 09:00 [PERSON_NAME] KR 7WL89 2 godz. 09:…" at bounding box center [1331, 406] width 180 height 817
select select "17"
select select "19"
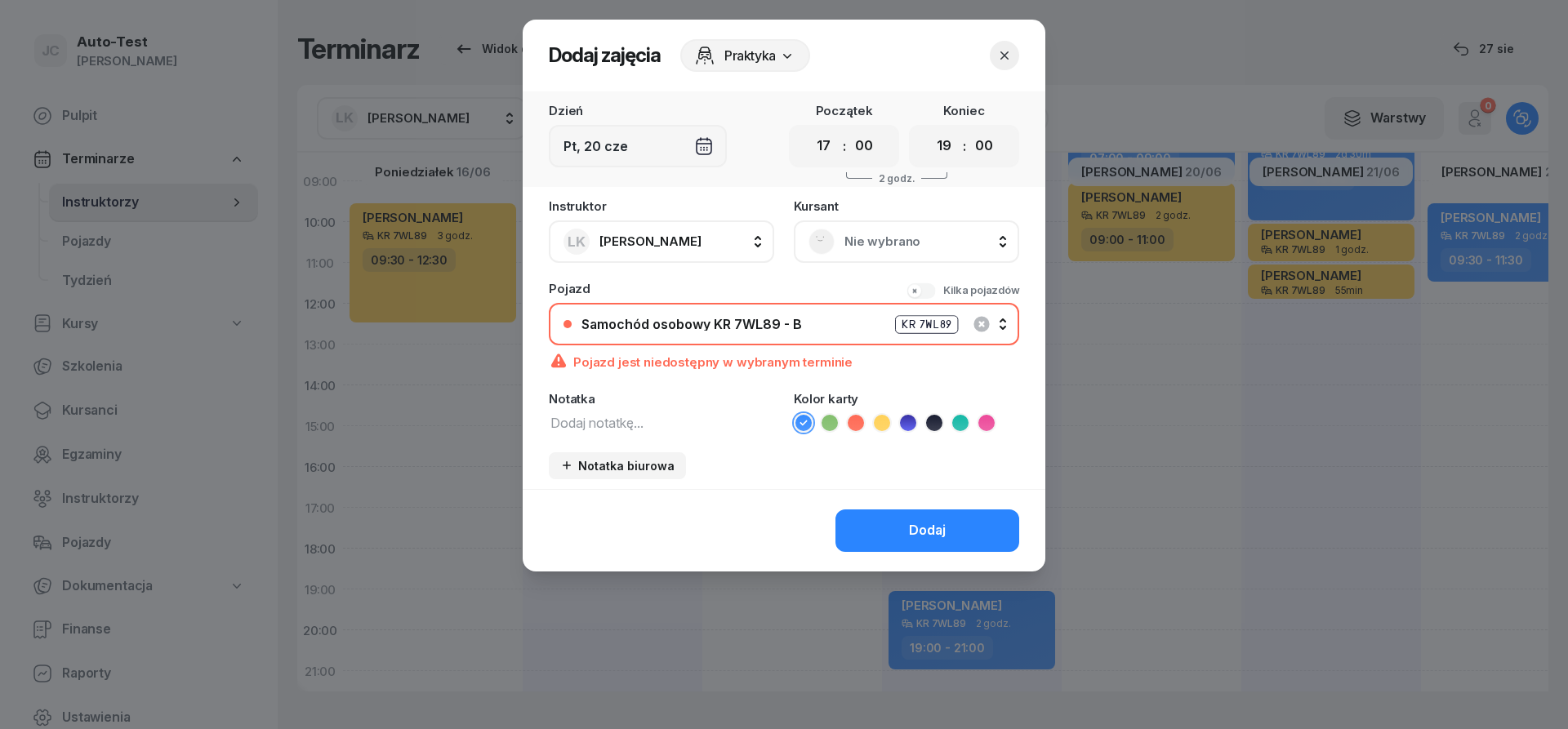
click at [1003, 56] on icon "button" at bounding box center [1004, 56] width 16 height 16
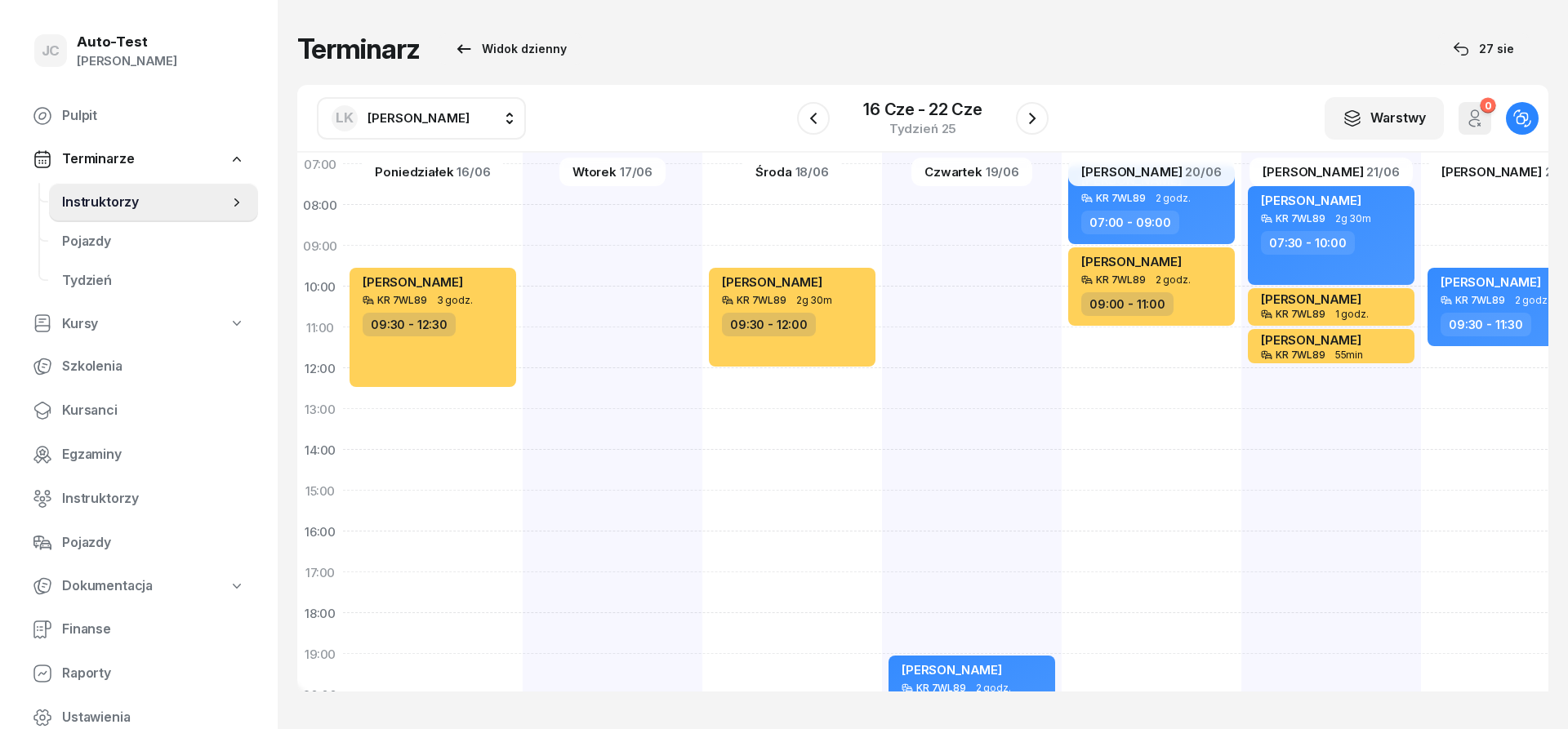
scroll to position [98, 0]
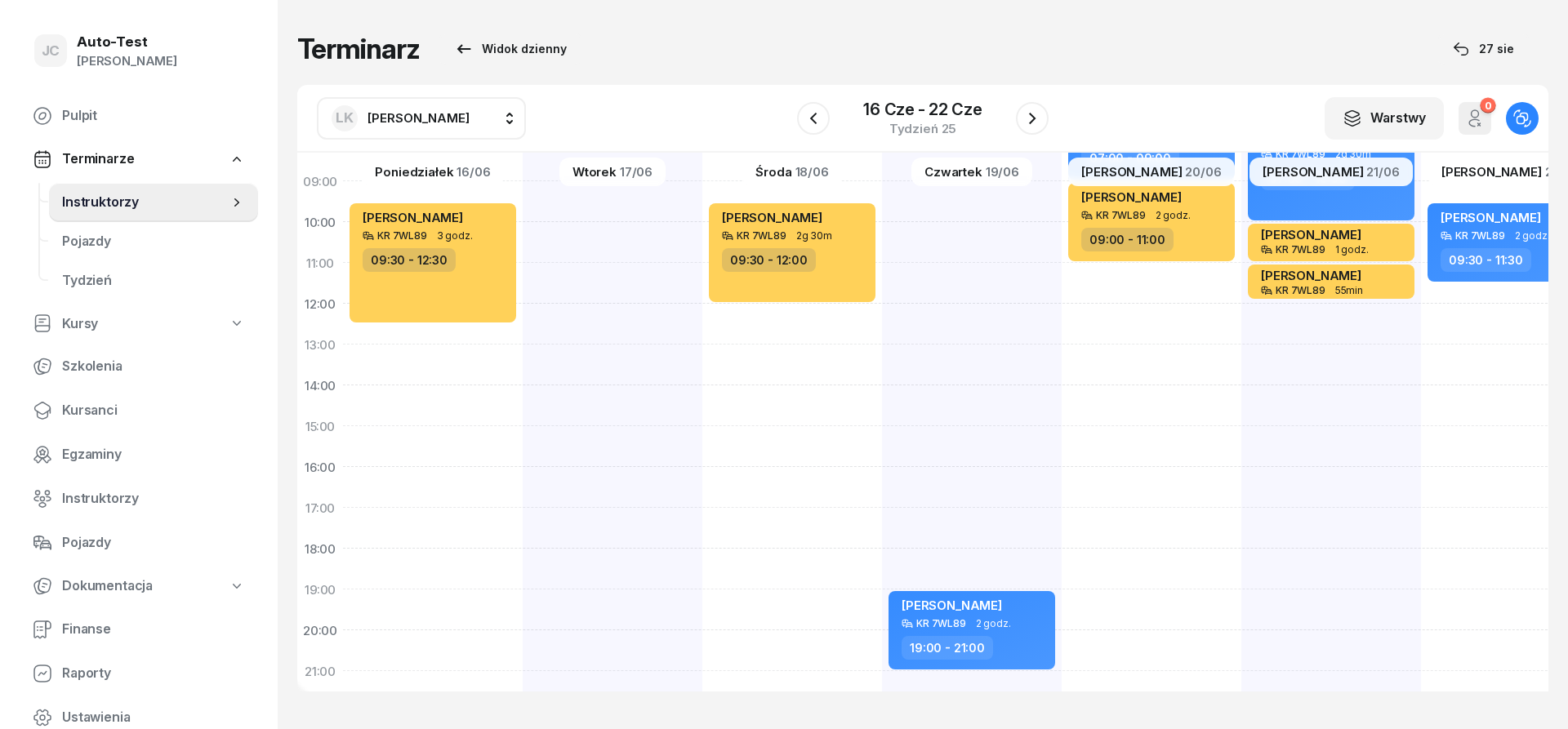
click at [523, 514] on div "[PERSON_NAME] KR 7WL89 3 godz. 09:30 - 12:30" at bounding box center [613, 406] width 180 height 817
select select "17"
select select "19"
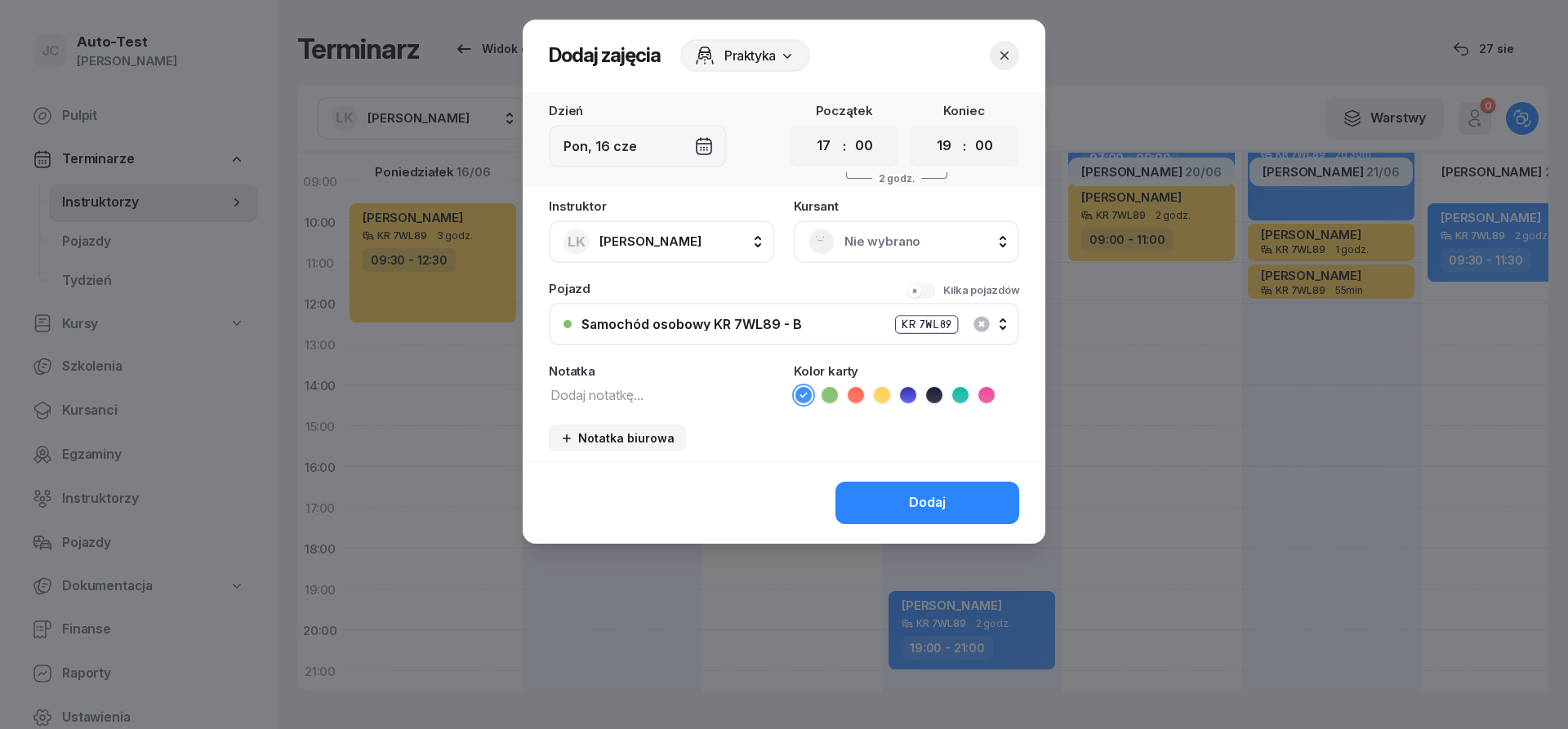
scroll to position [196, 0]
click at [880, 259] on div "Nie wybrano" at bounding box center [906, 242] width 226 height 43
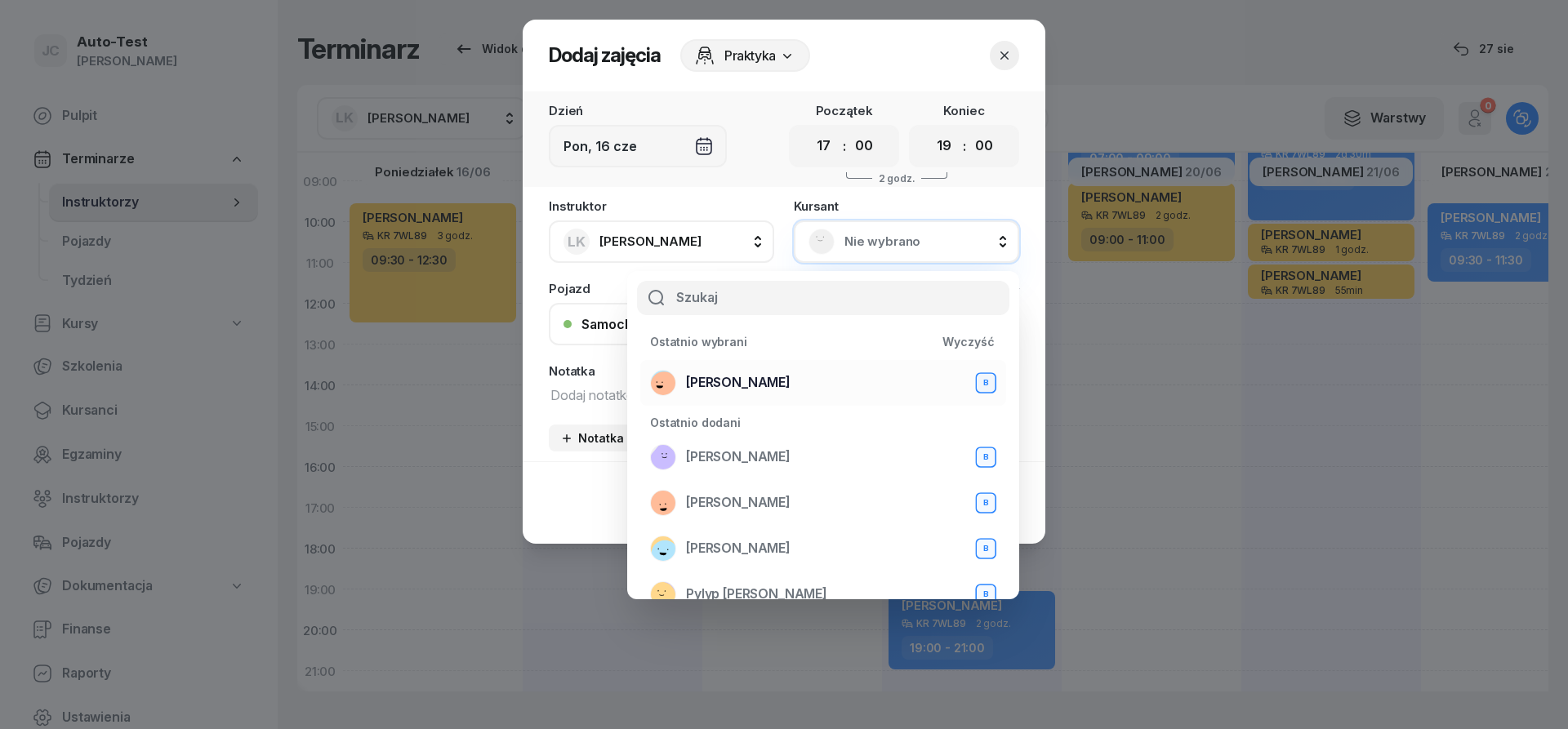
click at [784, 389] on div "[PERSON_NAME] B" at bounding box center [823, 383] width 346 height 26
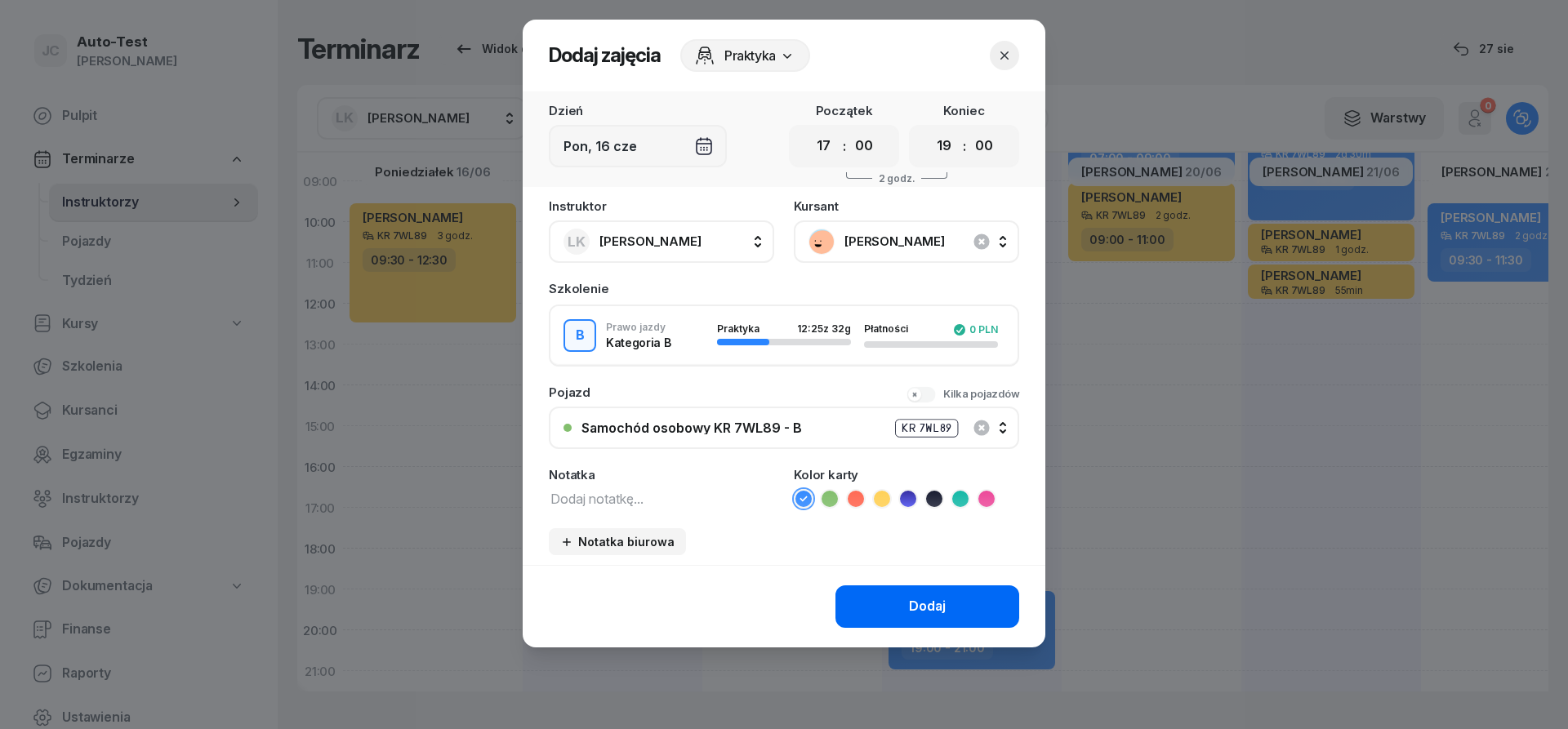
click at [907, 614] on button "Dodaj" at bounding box center [927, 607] width 184 height 43
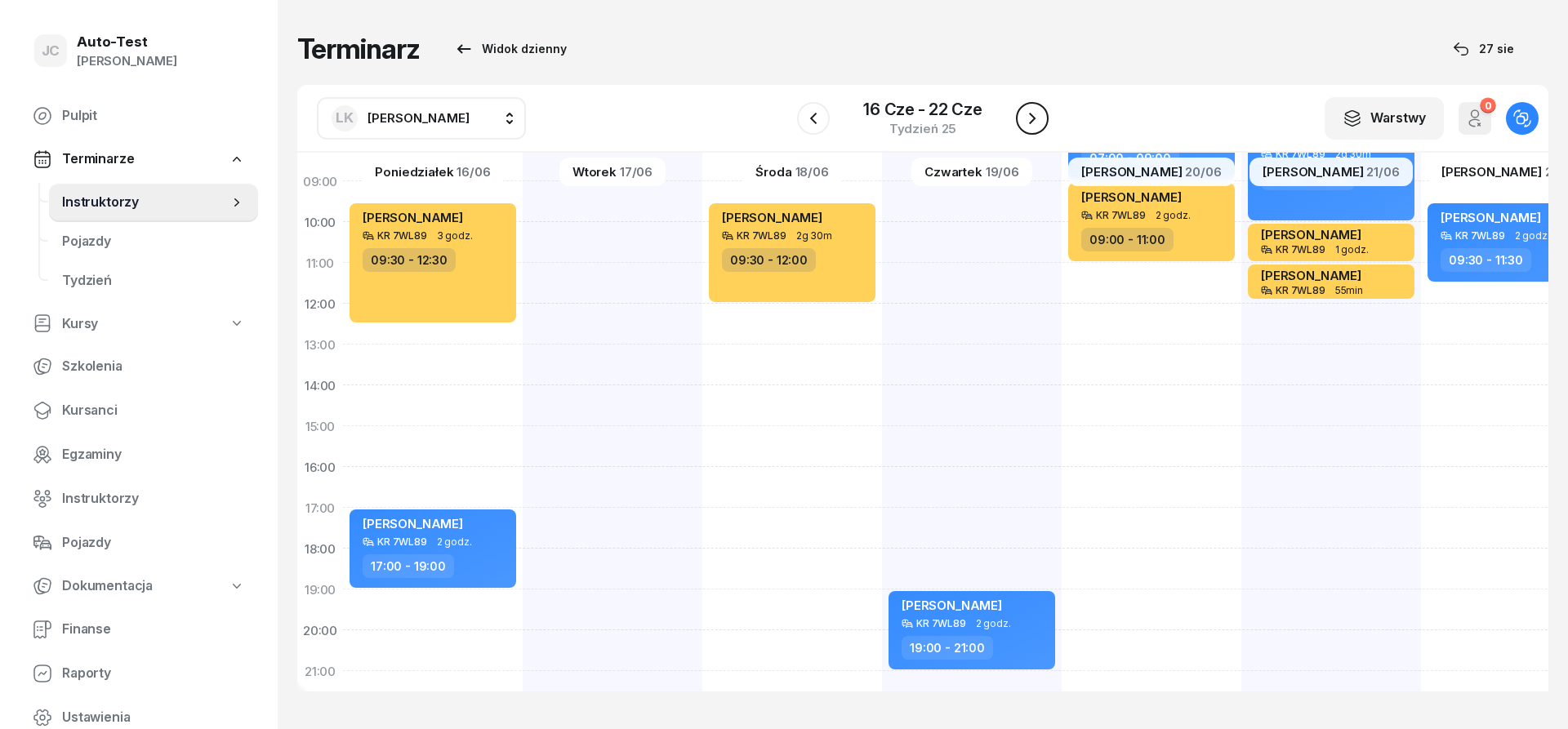
click at [1047, 116] on button "button" at bounding box center [1032, 119] width 33 height 33
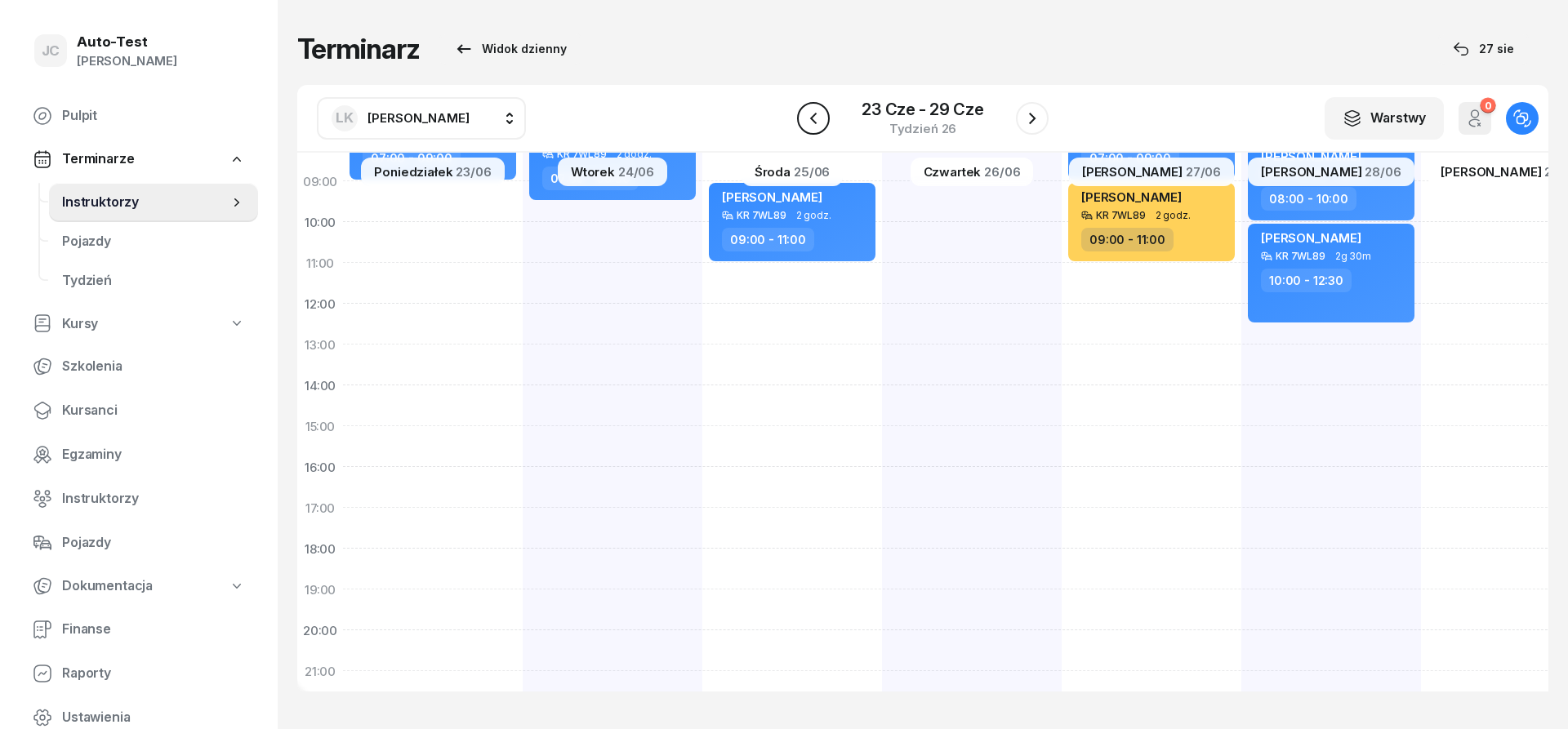
click at [820, 111] on icon "button" at bounding box center [813, 119] width 20 height 20
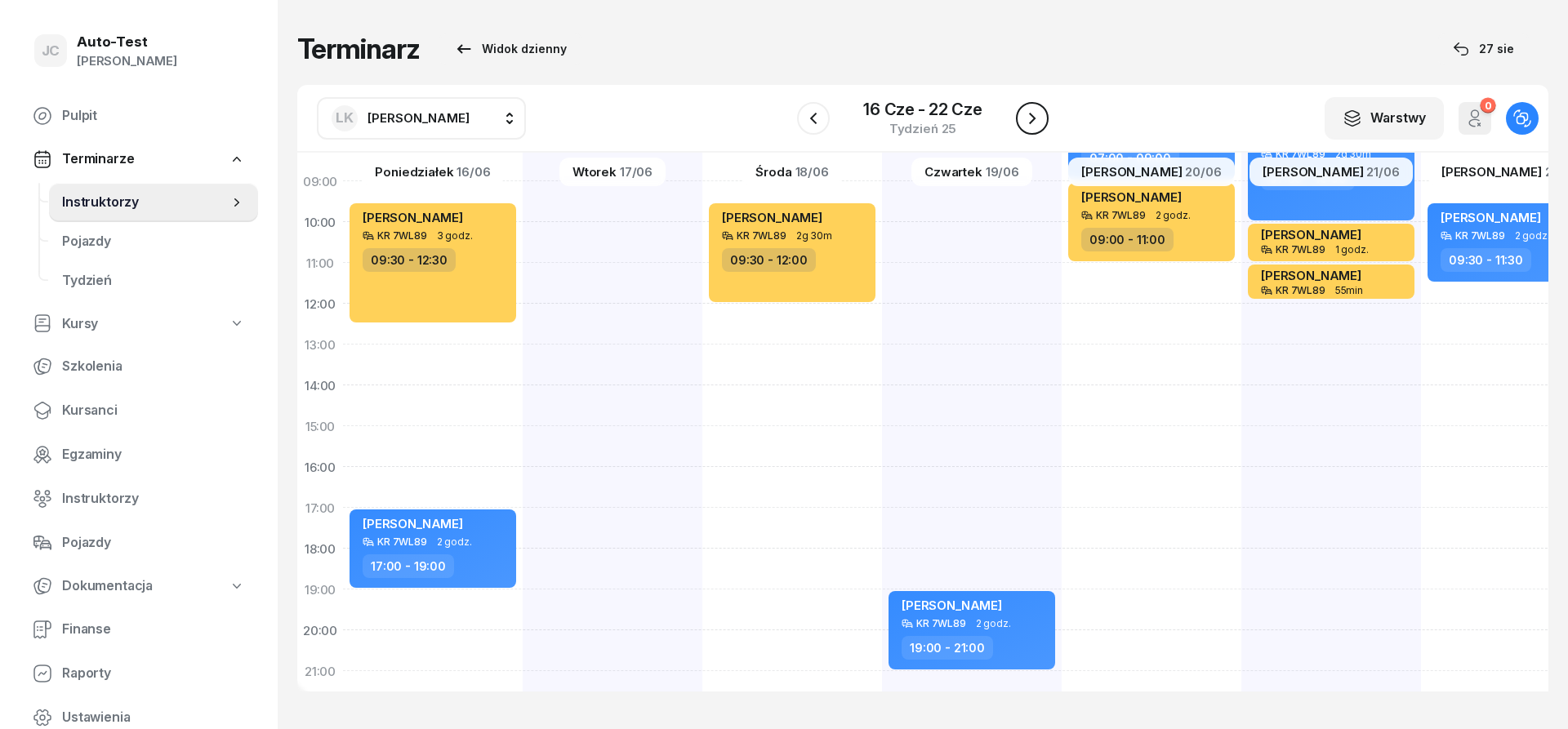
click at [1027, 116] on icon "button" at bounding box center [1032, 119] width 20 height 20
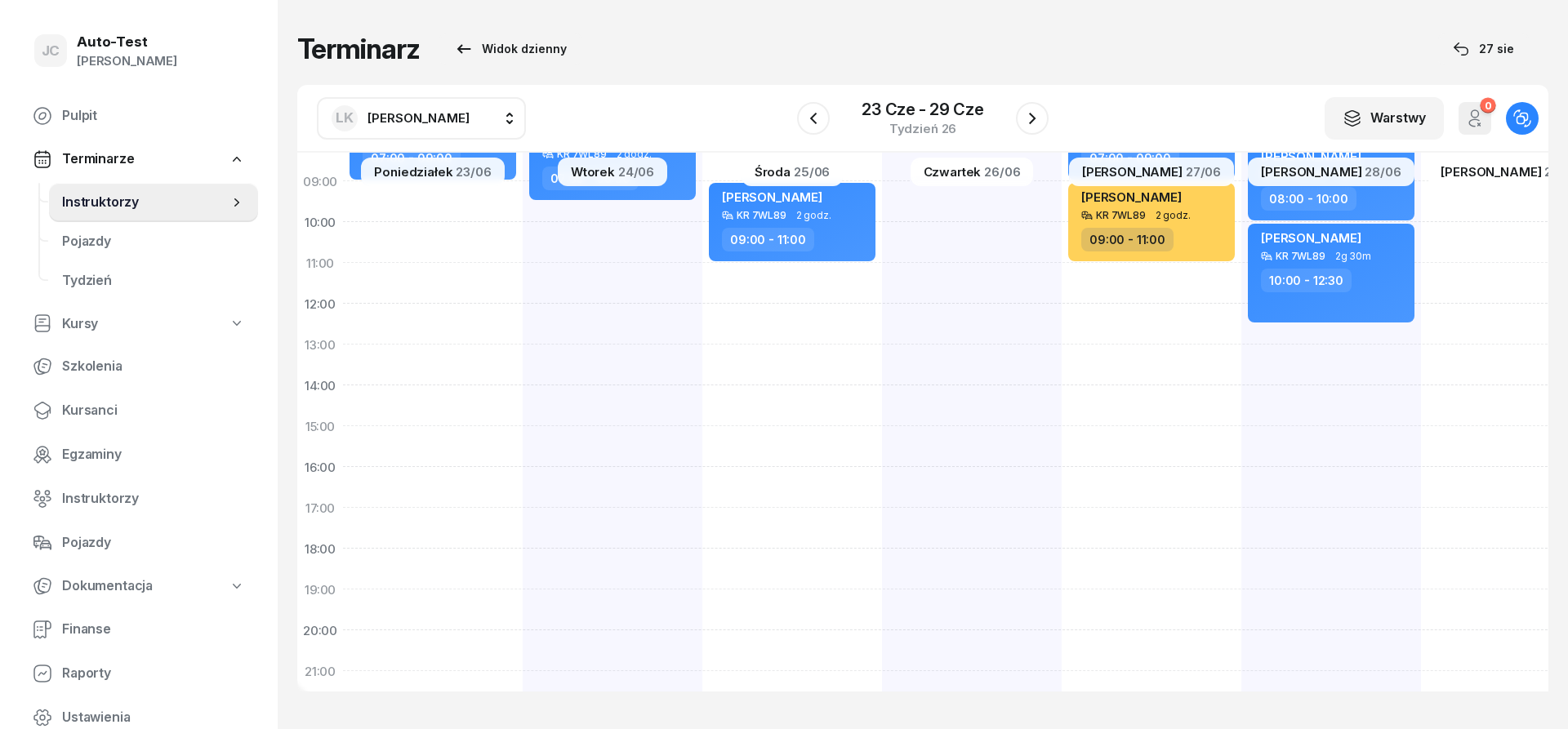
click at [702, 206] on div "[PERSON_NAME] KR 7WL89 2 godz. 07:30 - 09:30" at bounding box center [792, 406] width 180 height 817
select select "09"
select select "30"
select select "11"
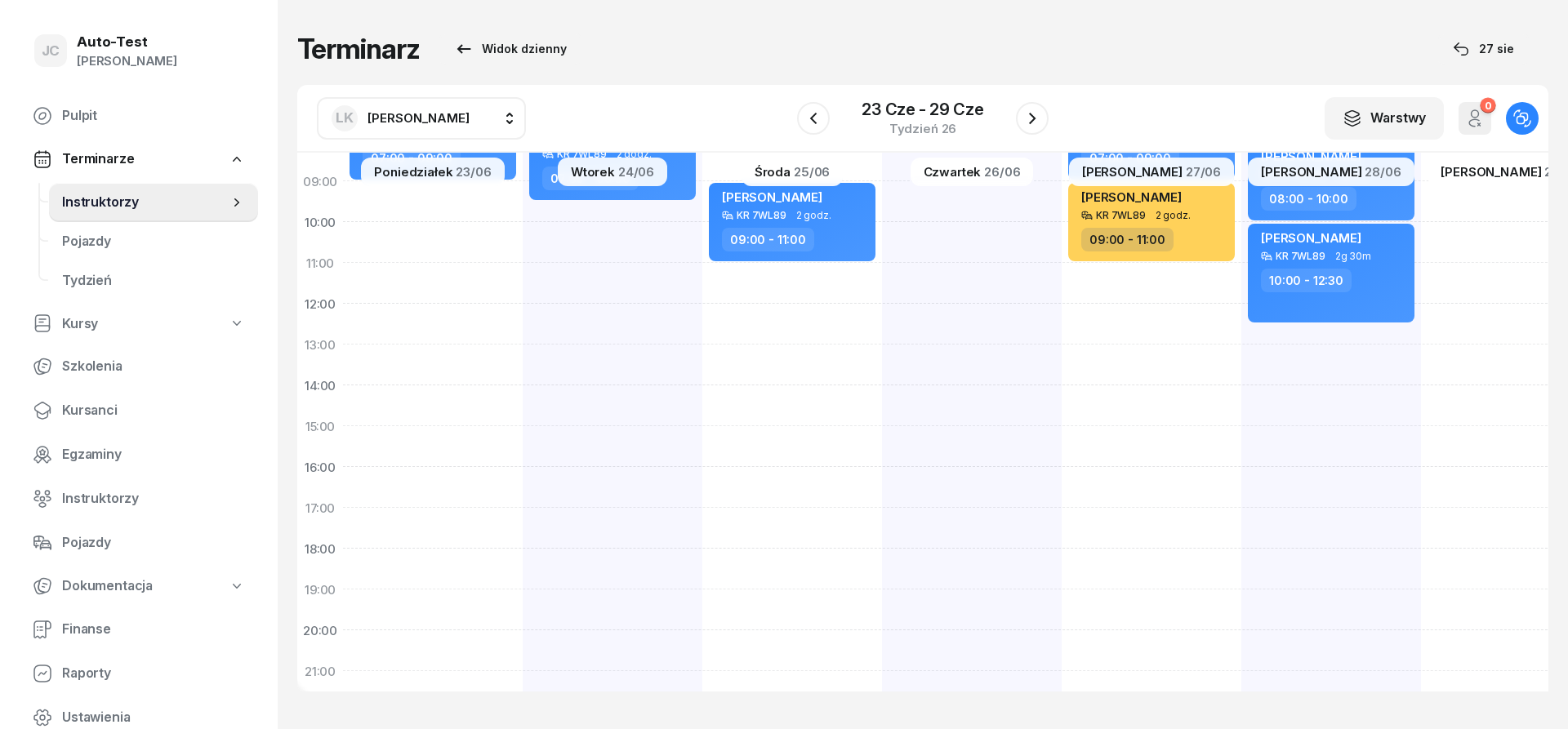
select select "30"
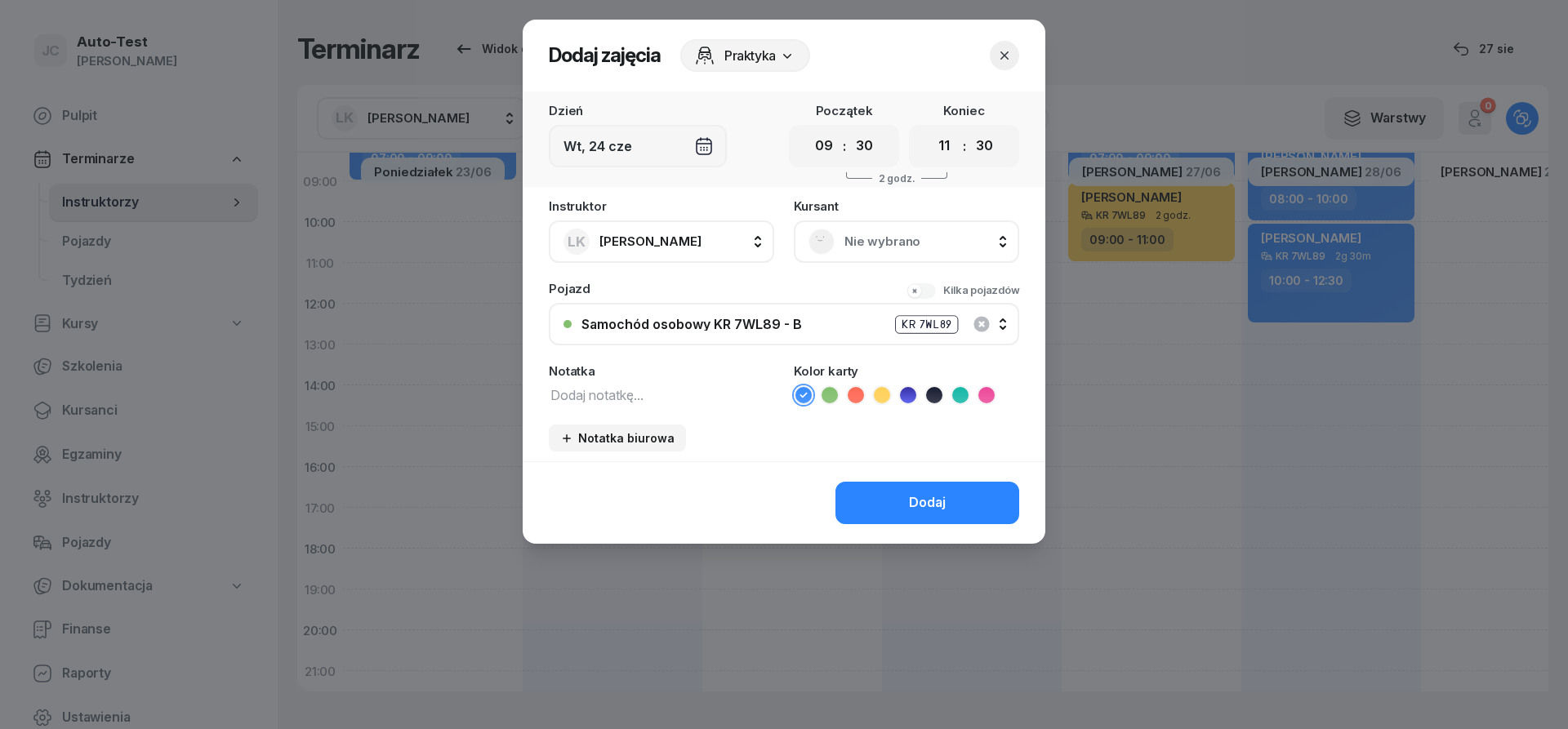
click at [892, 252] on div "Nie wybrano" at bounding box center [906, 241] width 196 height 26
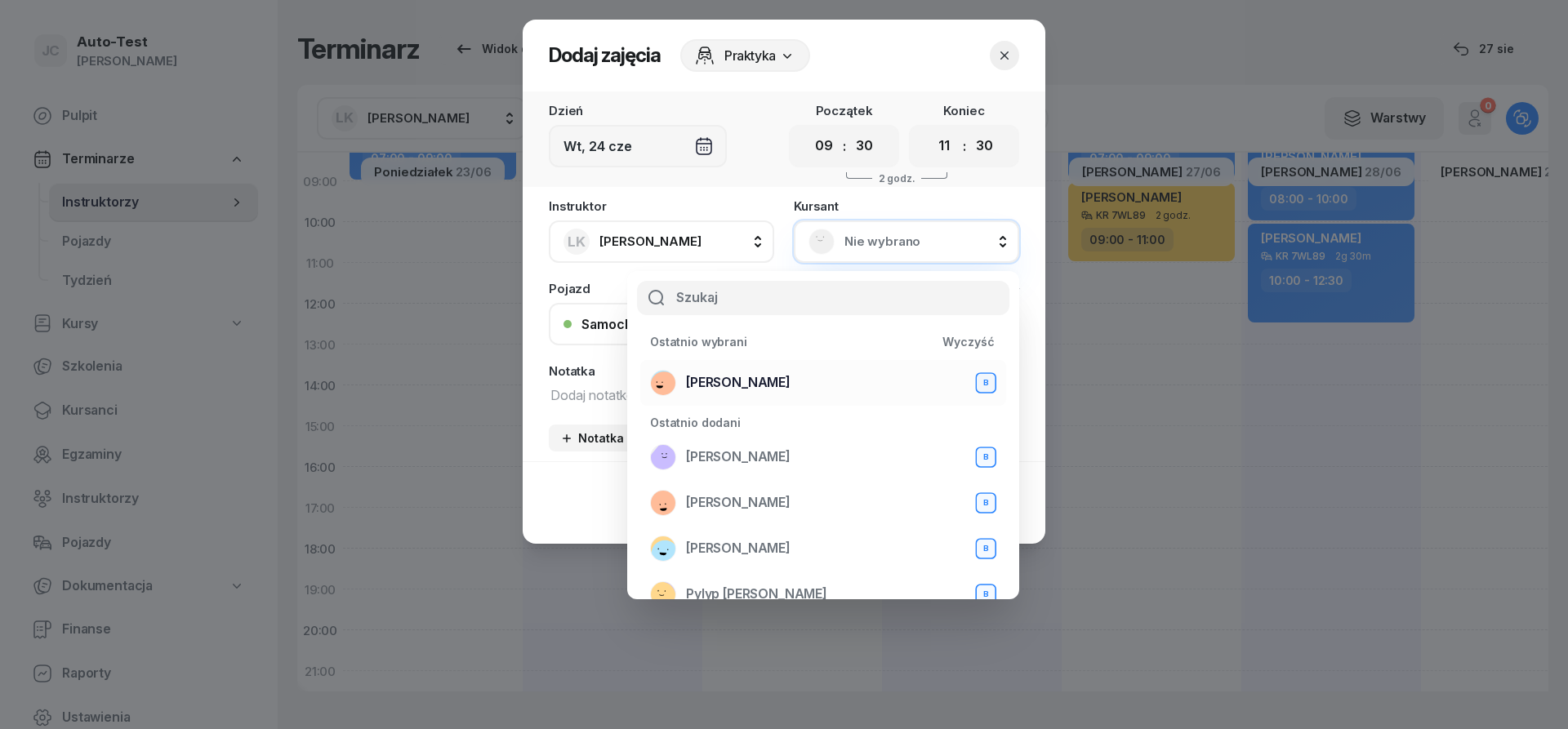
click at [797, 389] on div "[PERSON_NAME] B" at bounding box center [823, 383] width 346 height 26
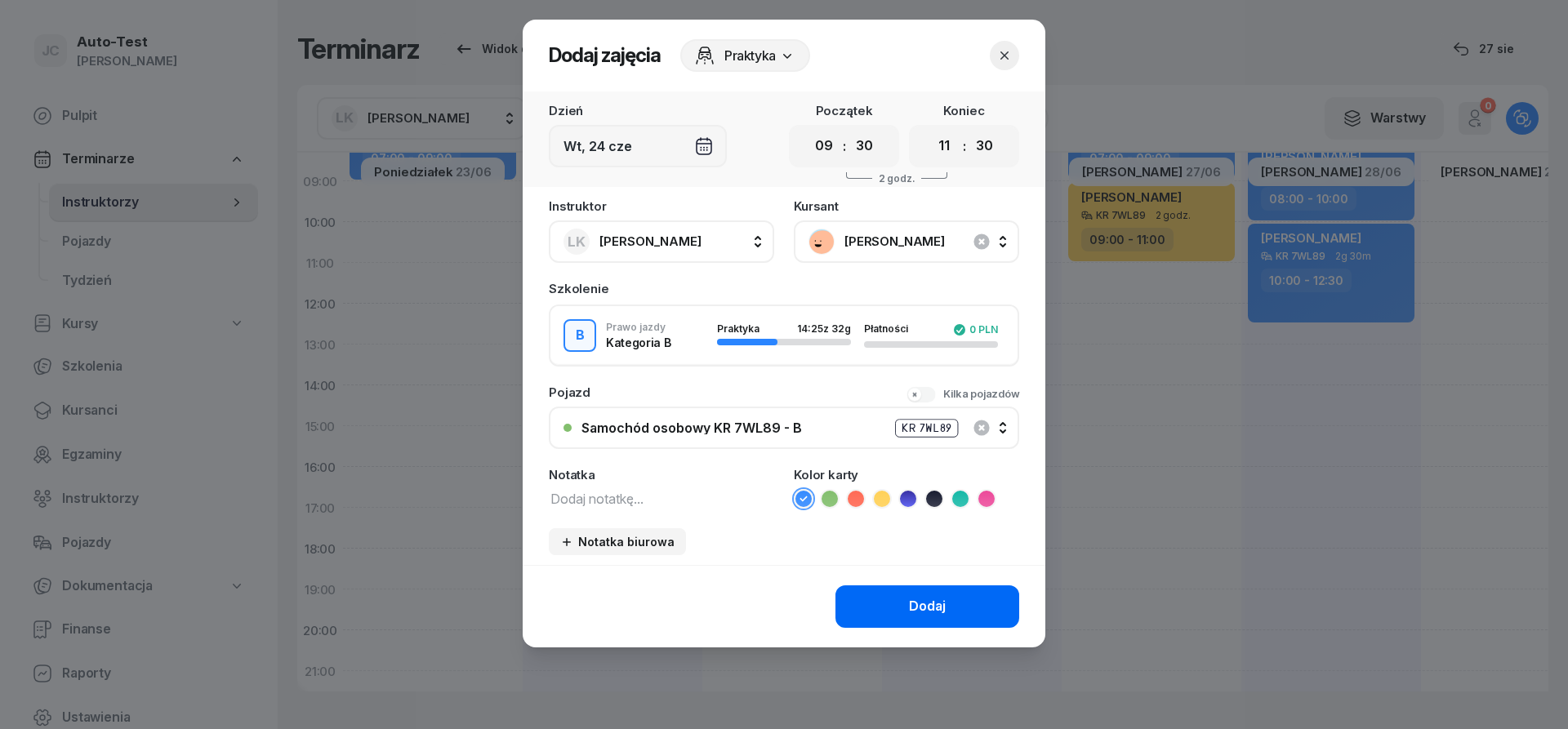
click at [874, 595] on button "Dodaj" at bounding box center [927, 607] width 184 height 43
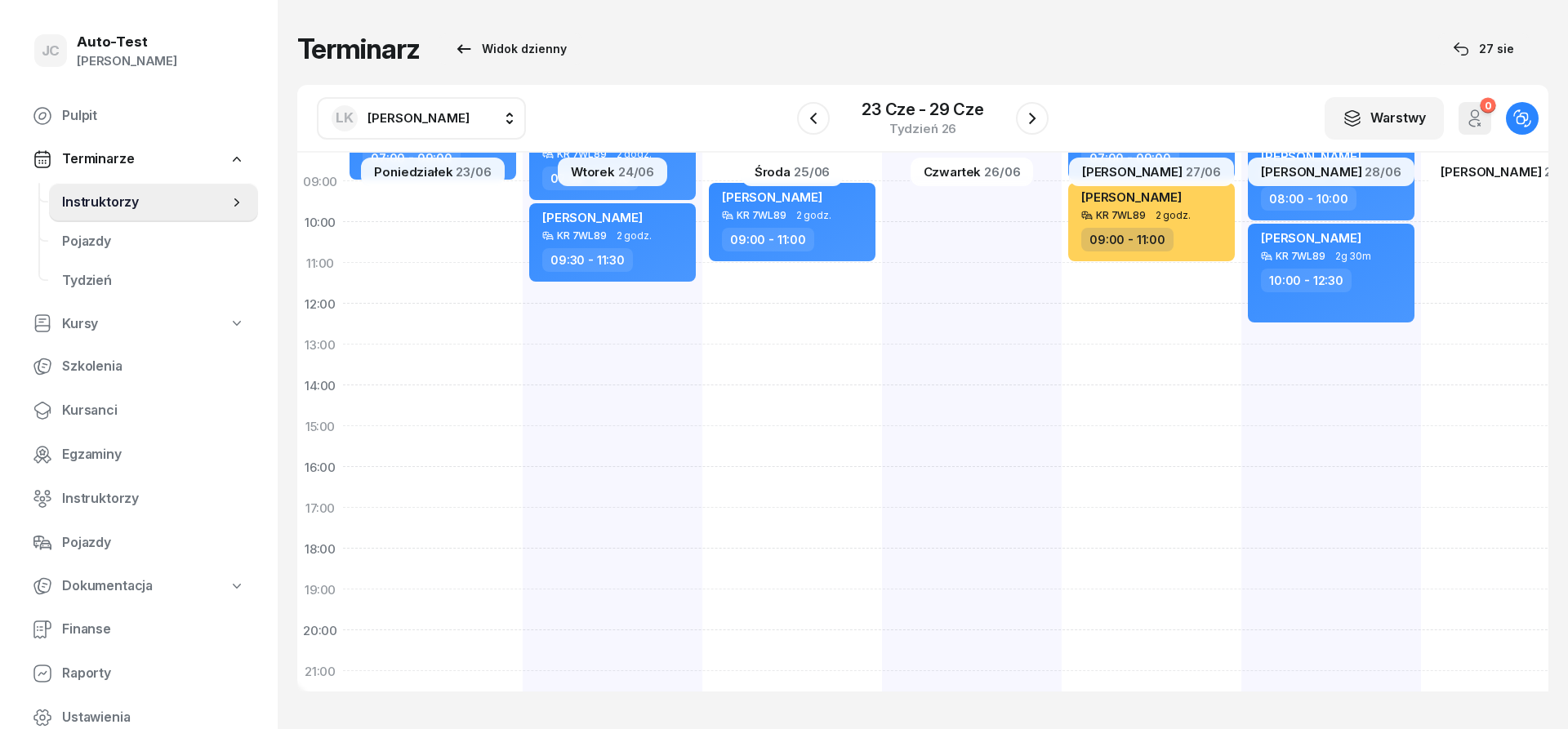
click at [1241, 280] on div "[PERSON_NAME] KR 7WL89 2 godz. 07:00 - 09:00 [PERSON_NAME] KR 7WL89 2 godz. 09:…" at bounding box center [1331, 406] width 180 height 817
select select "11"
select select "13"
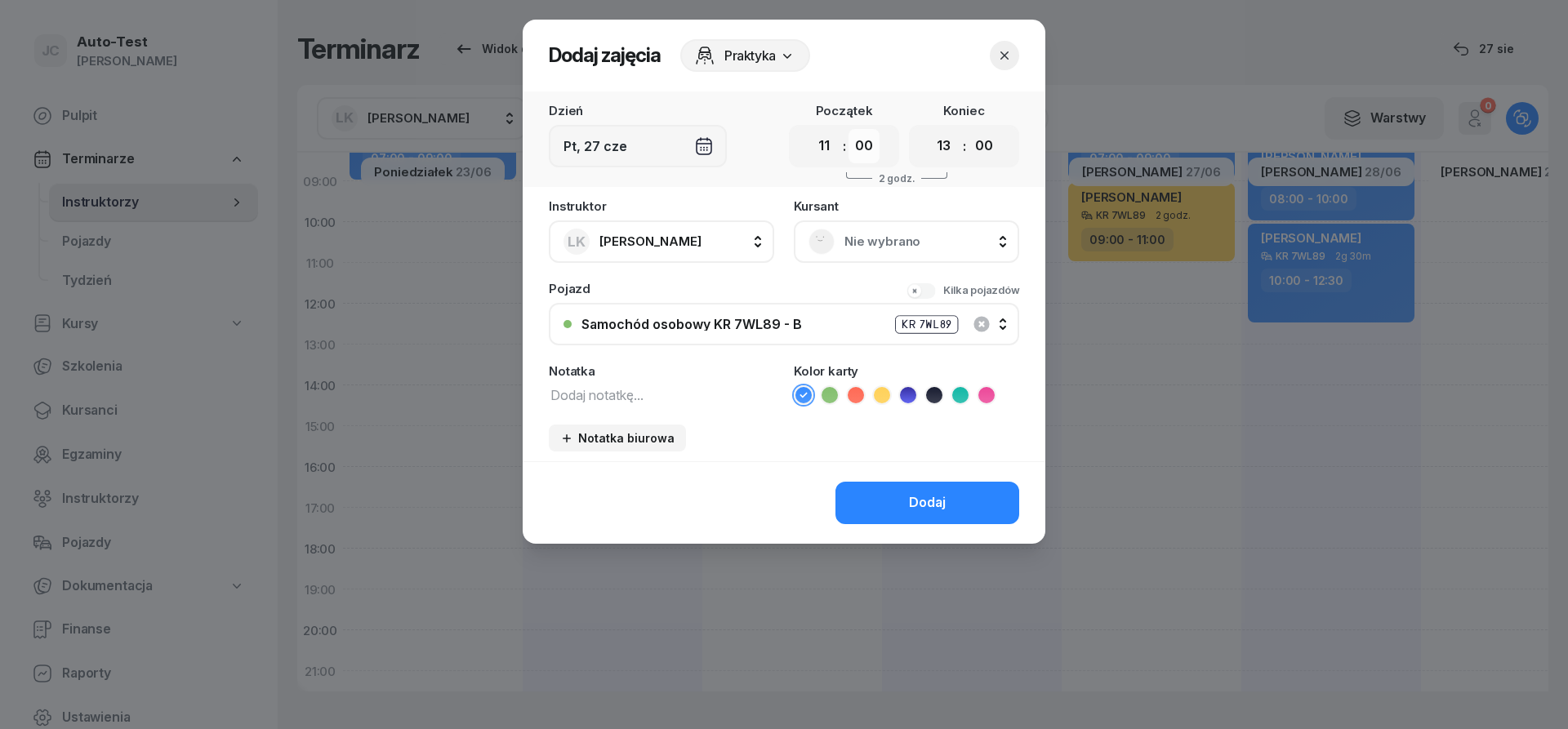
click at [848, 129] on select "00 05 10 15 20 25 30 35 40 45 50 55" at bounding box center [864, 146] width 31 height 34
select select "30"
click option "30" at bounding box center [0, 0] width 0 height 0
click at [968, 129] on select "00 05 10 15 20 25 30 35 40 45 50 55" at bounding box center [984, 146] width 31 height 34
select select "30"
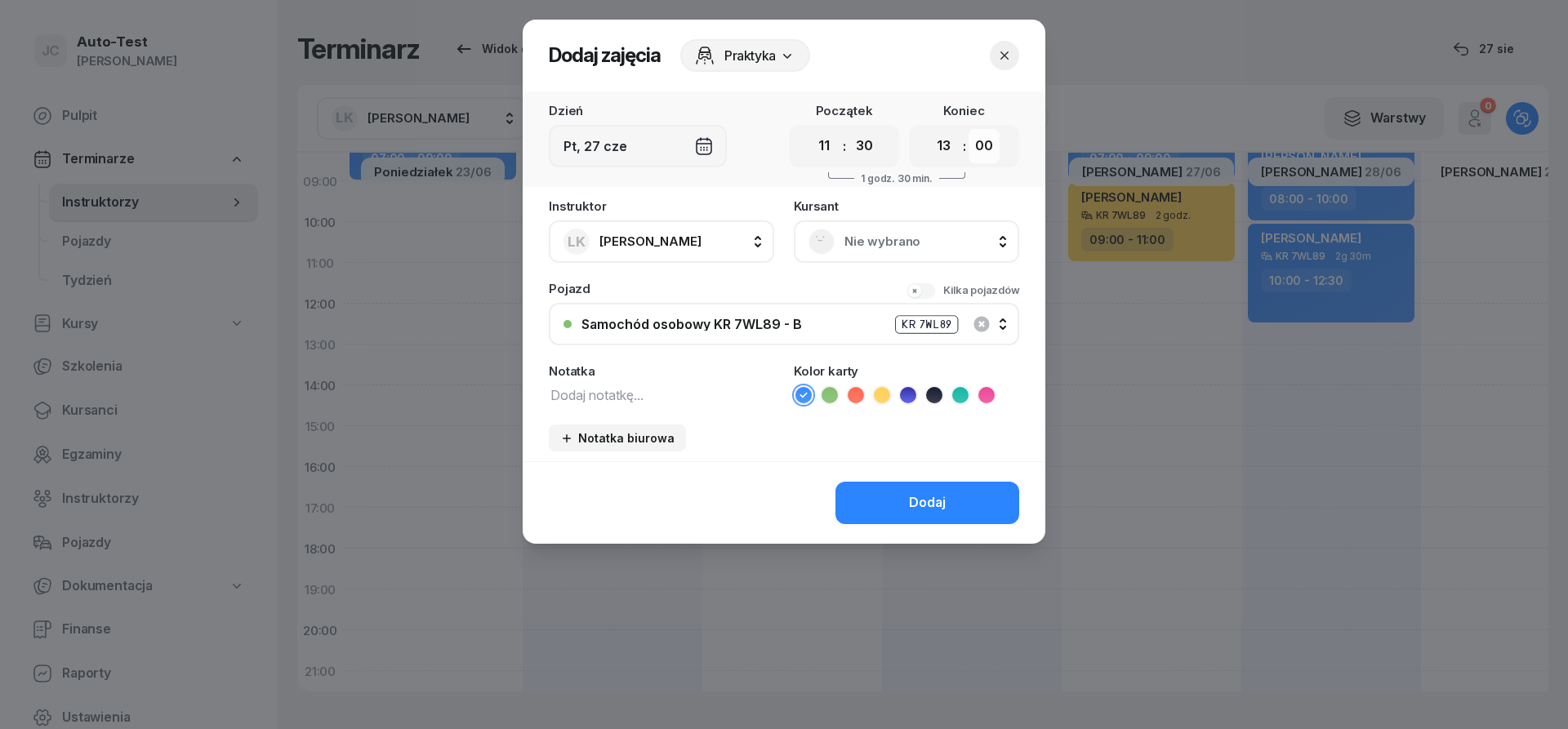
click option "30" at bounding box center [0, 0] width 0 height 0
click at [920, 244] on span "Nie wybrano" at bounding box center [924, 241] width 160 height 21
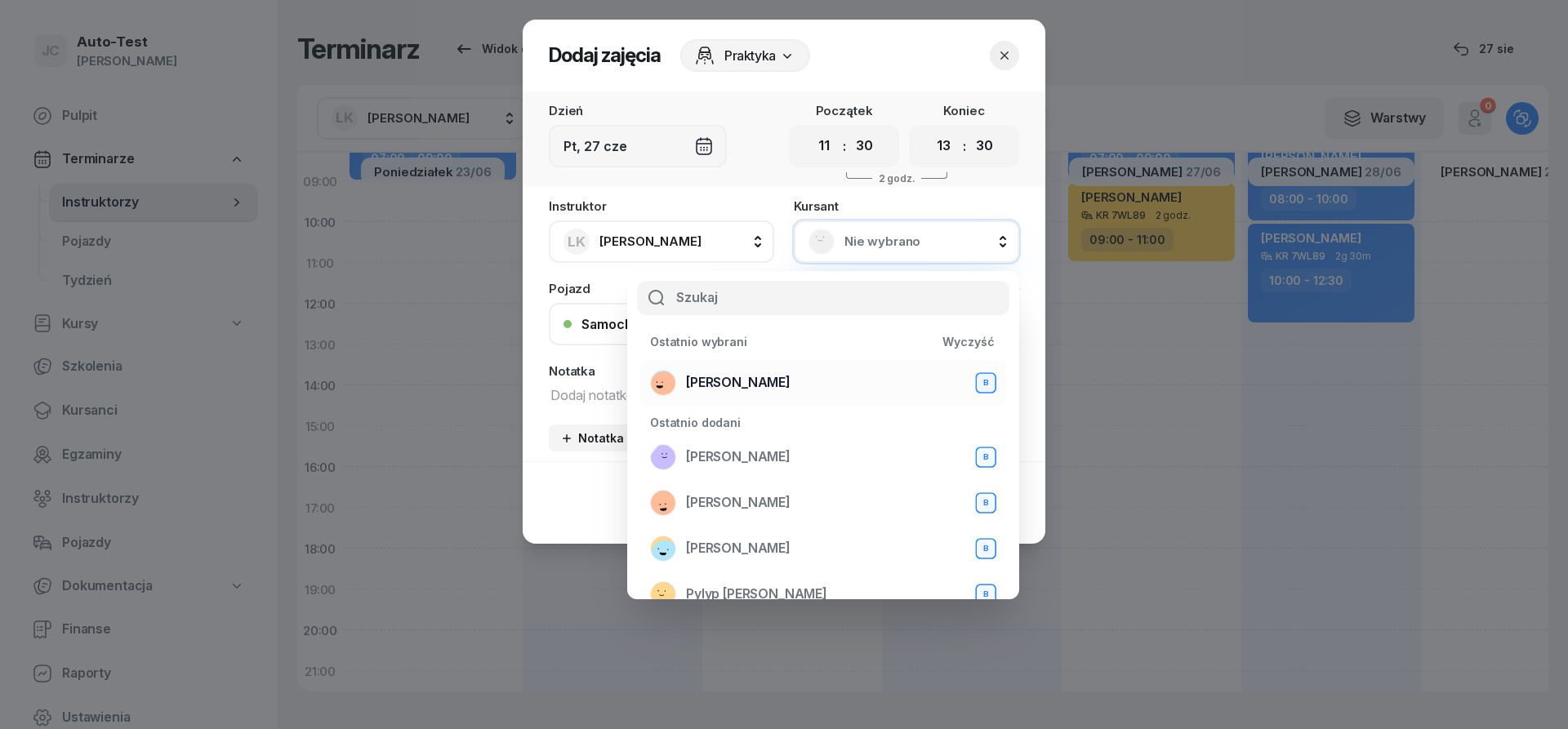
click at [728, 377] on span "[PERSON_NAME]" at bounding box center [738, 383] width 105 height 21
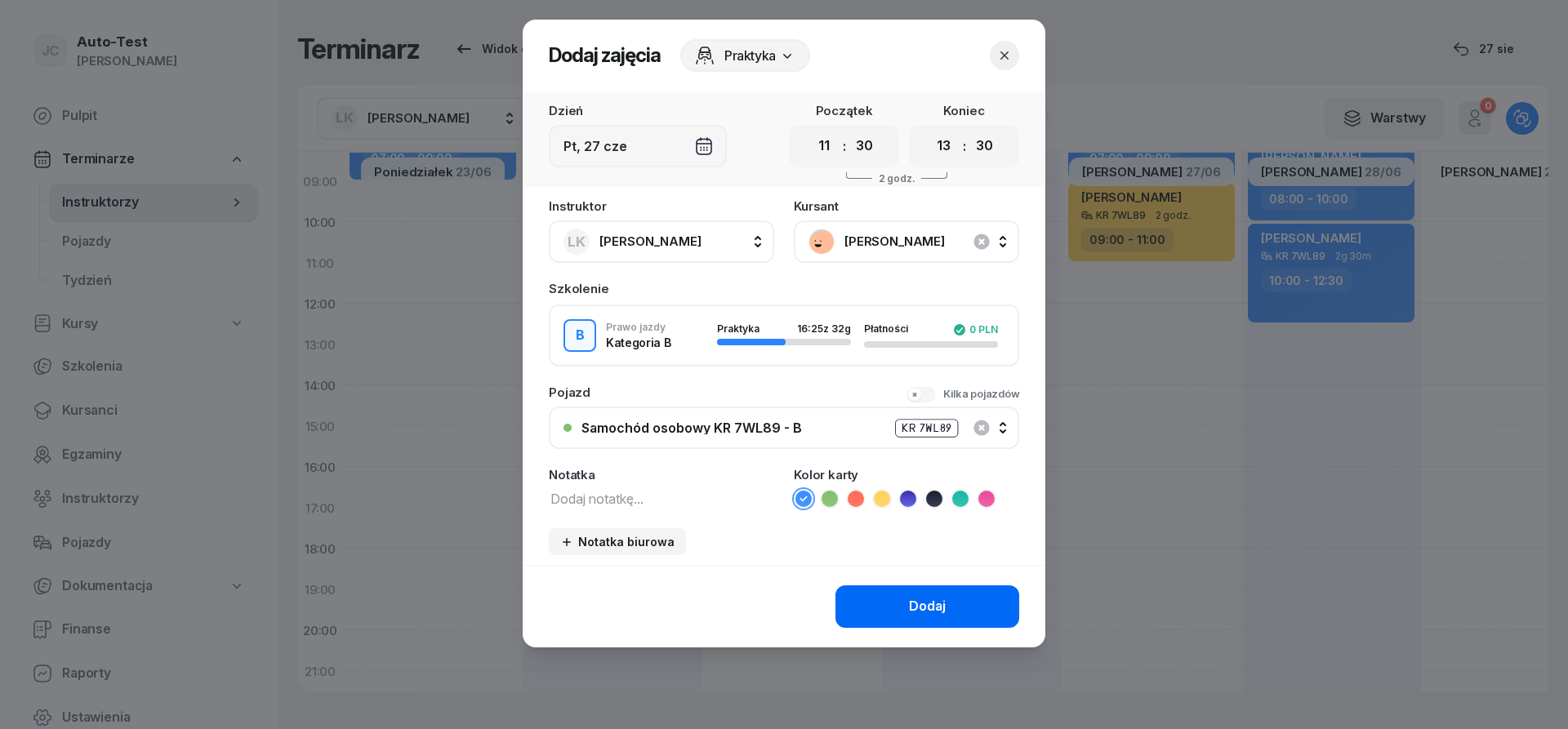
click at [924, 601] on div "Dodaj" at bounding box center [927, 607] width 37 height 21
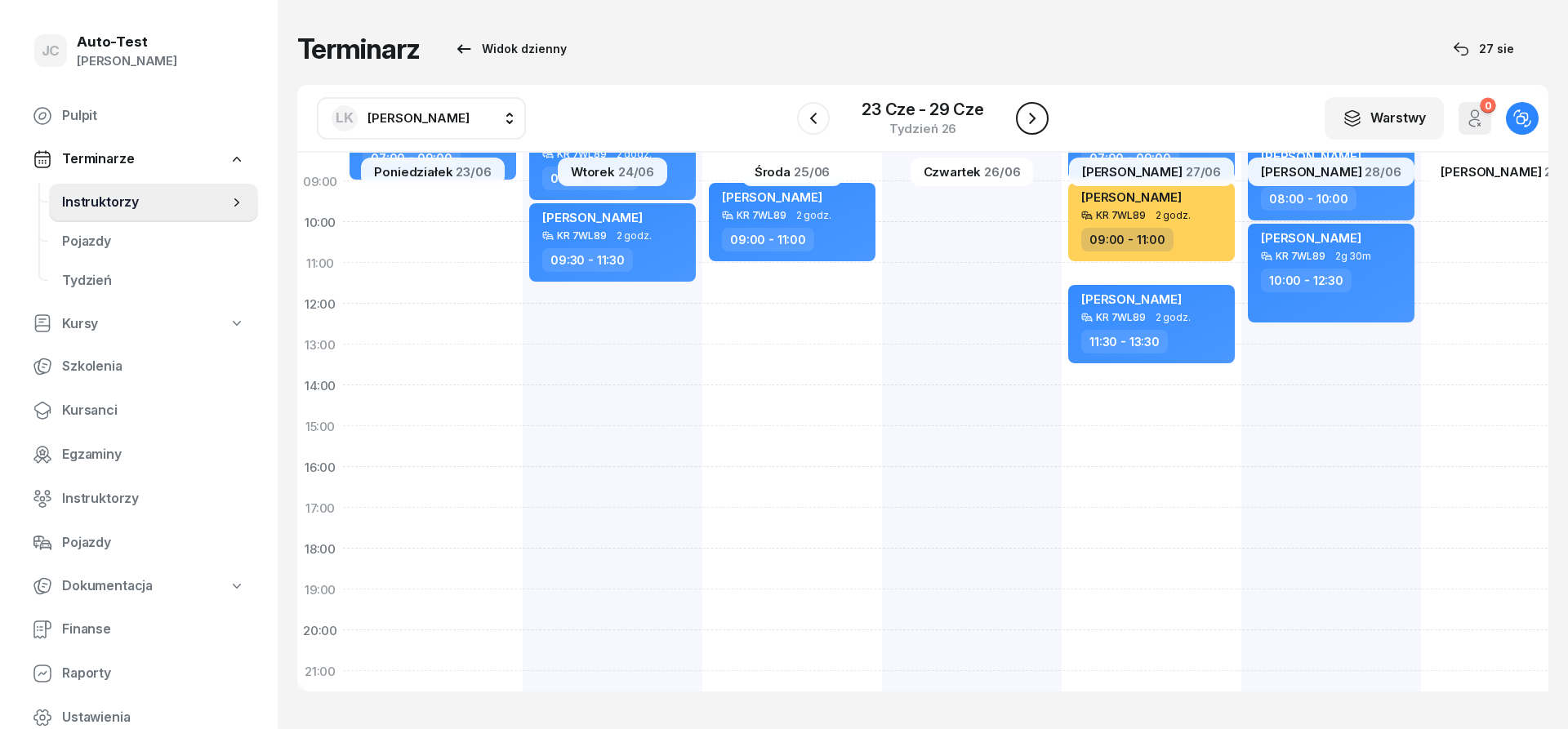
click at [1037, 118] on icon "button" at bounding box center [1032, 119] width 20 height 20
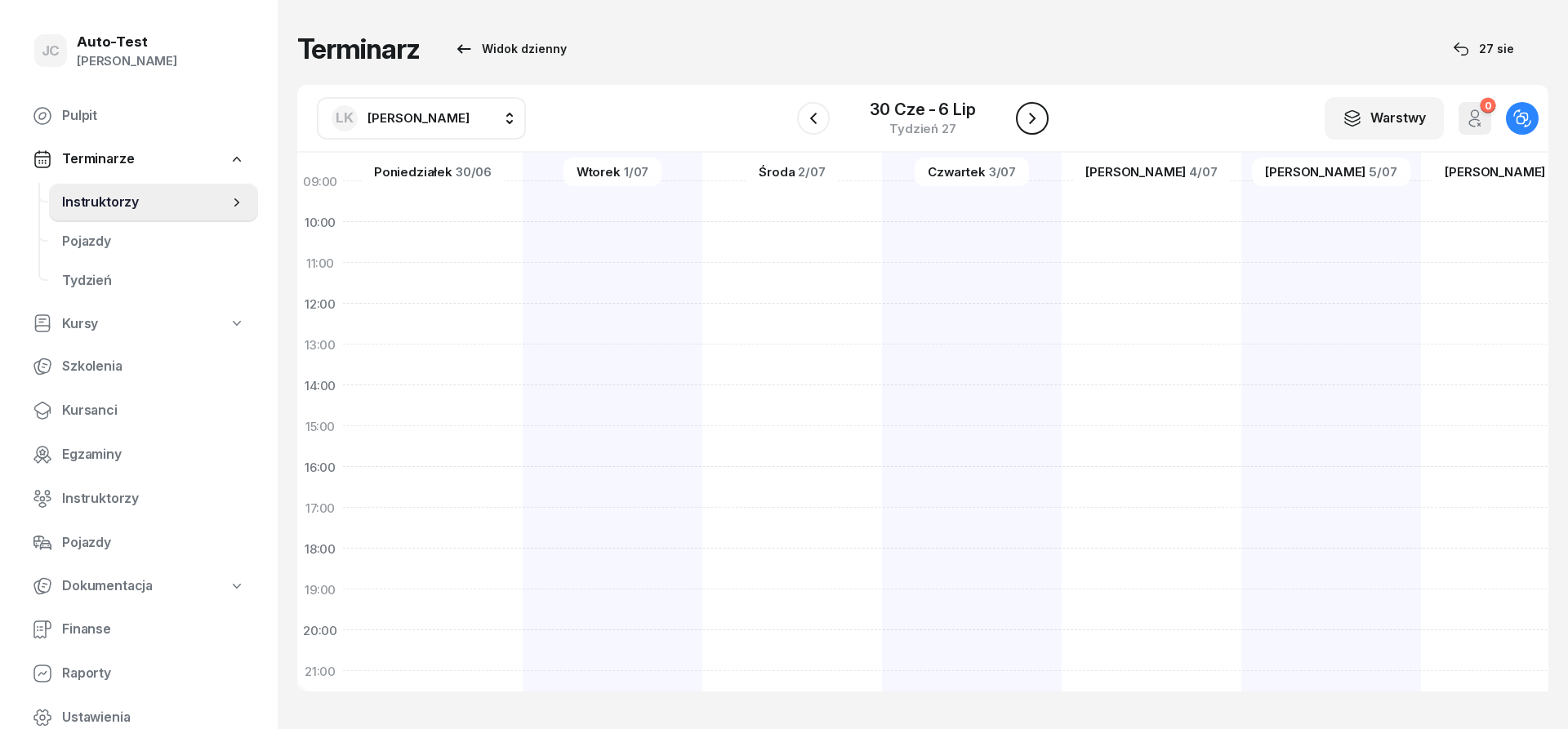
click at [1037, 118] on icon "button" at bounding box center [1032, 119] width 20 height 20
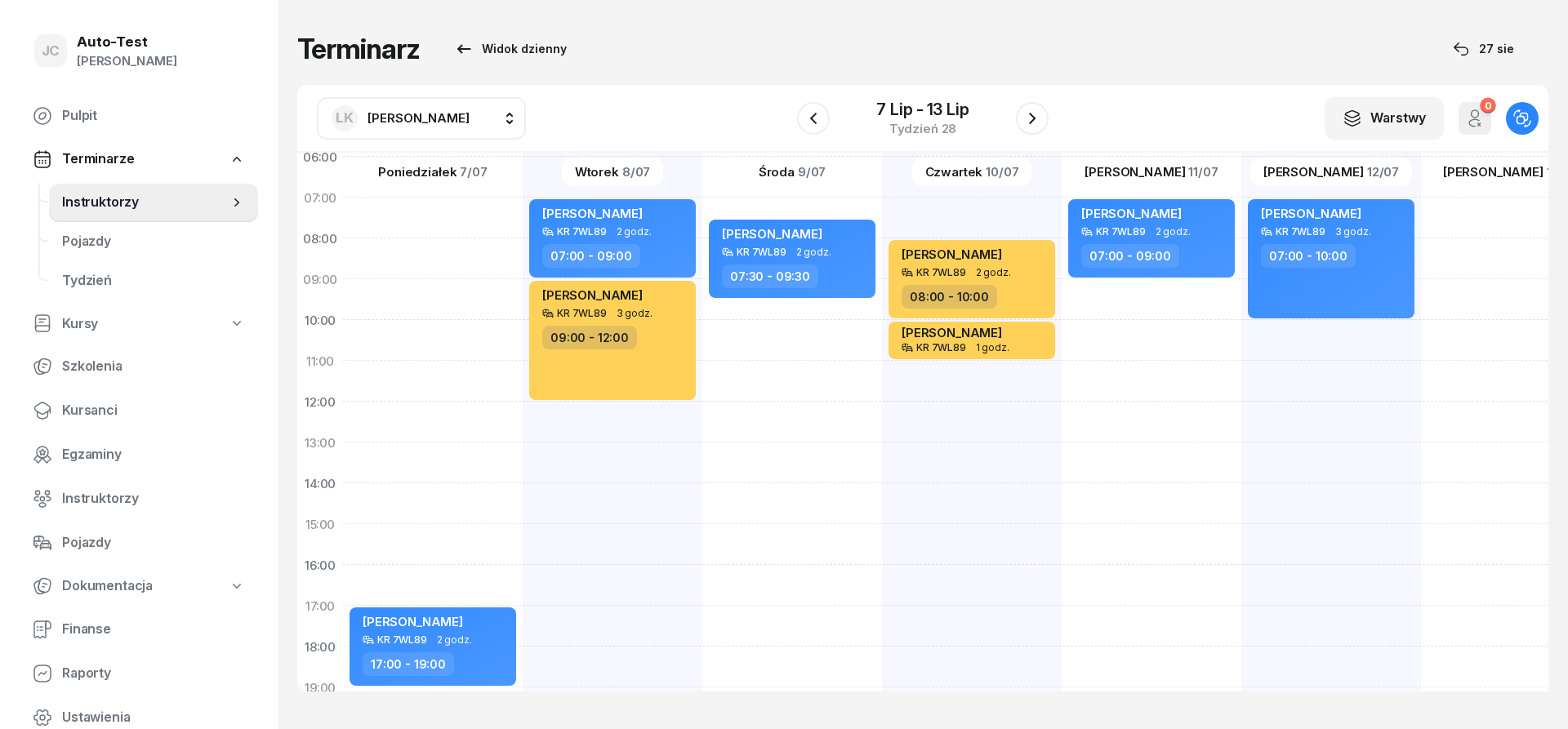
click at [523, 299] on div "[PERSON_NAME] KR 7WL89 2 godz. 17:00 - 19:00" at bounding box center [613, 504] width 180 height 817
select select "09"
select select "11"
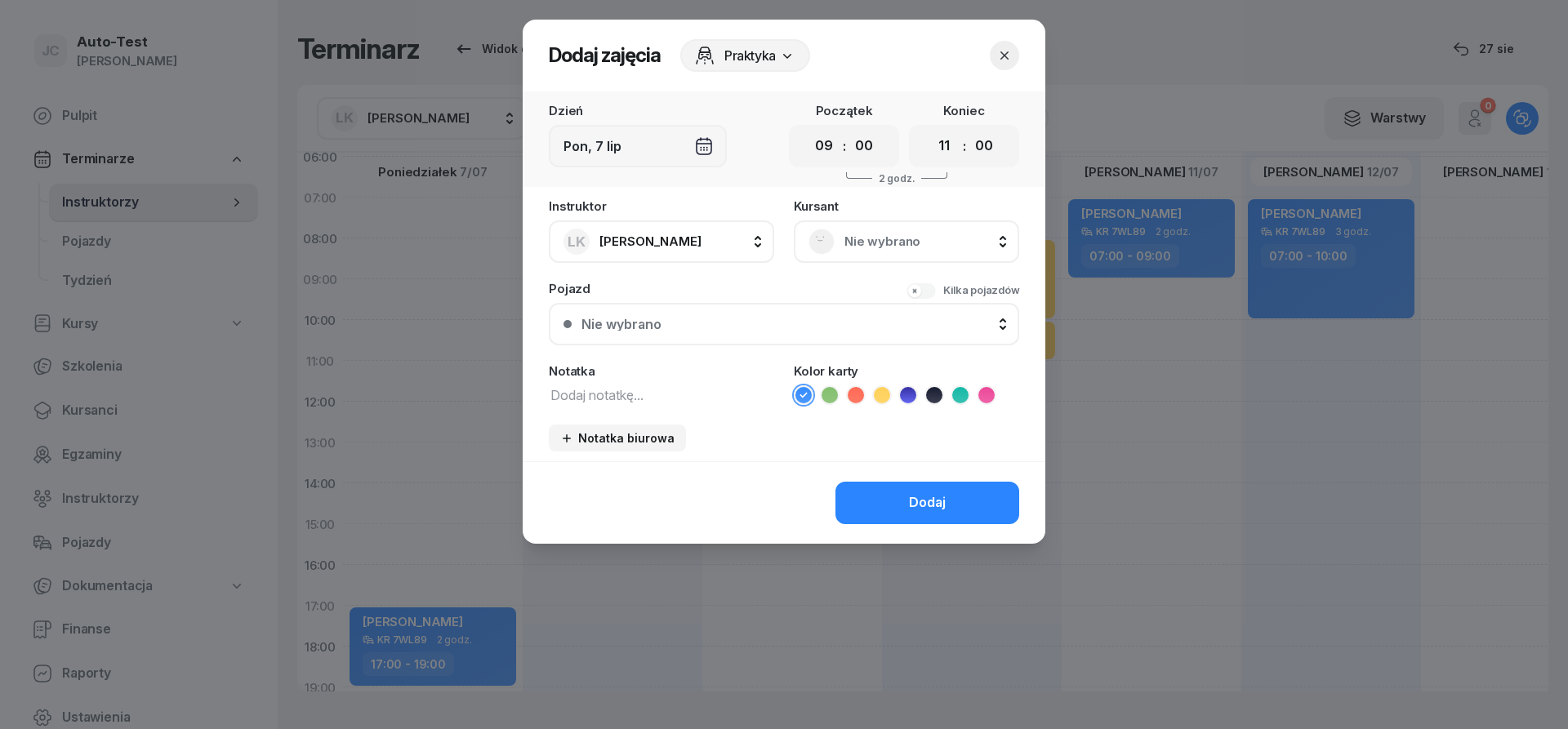
click at [854, 260] on div "Nie wybrano" at bounding box center [906, 242] width 226 height 43
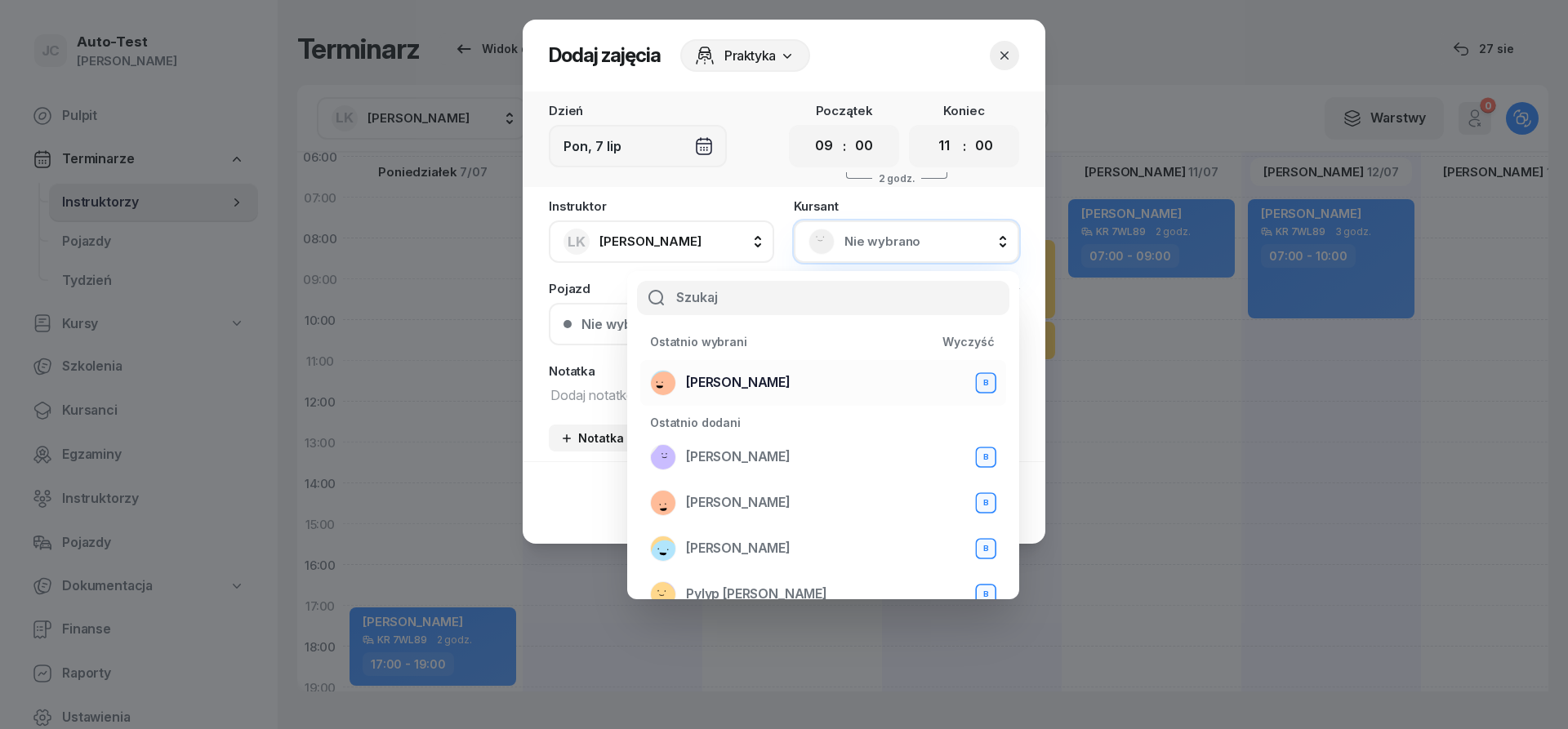
drag, startPoint x: 793, startPoint y: 373, endPoint x: 793, endPoint y: 389, distance: 16.0
click at [793, 374] on div "[PERSON_NAME] B" at bounding box center [823, 383] width 346 height 26
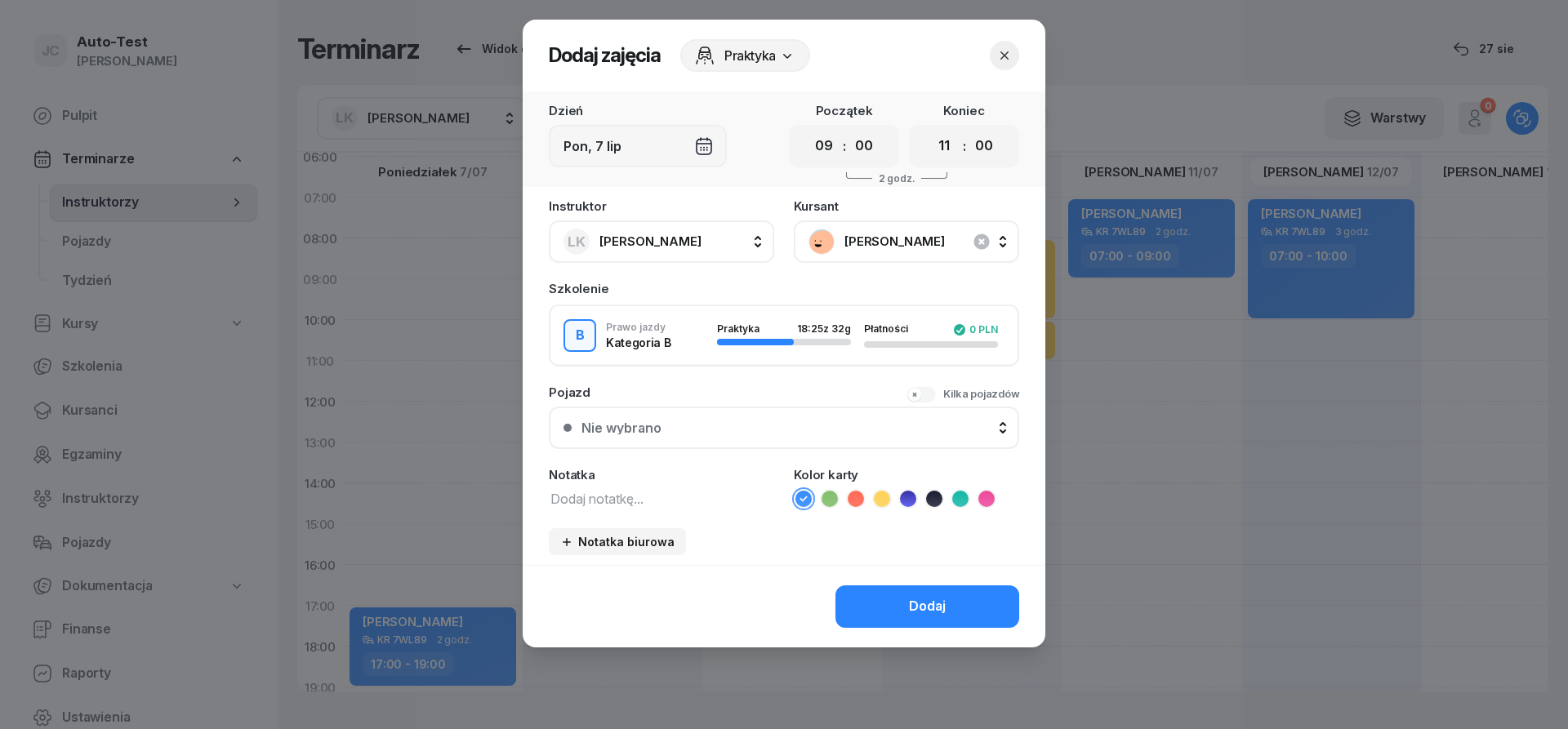
click at [739, 443] on button "Nie wybrano" at bounding box center [784, 428] width 470 height 43
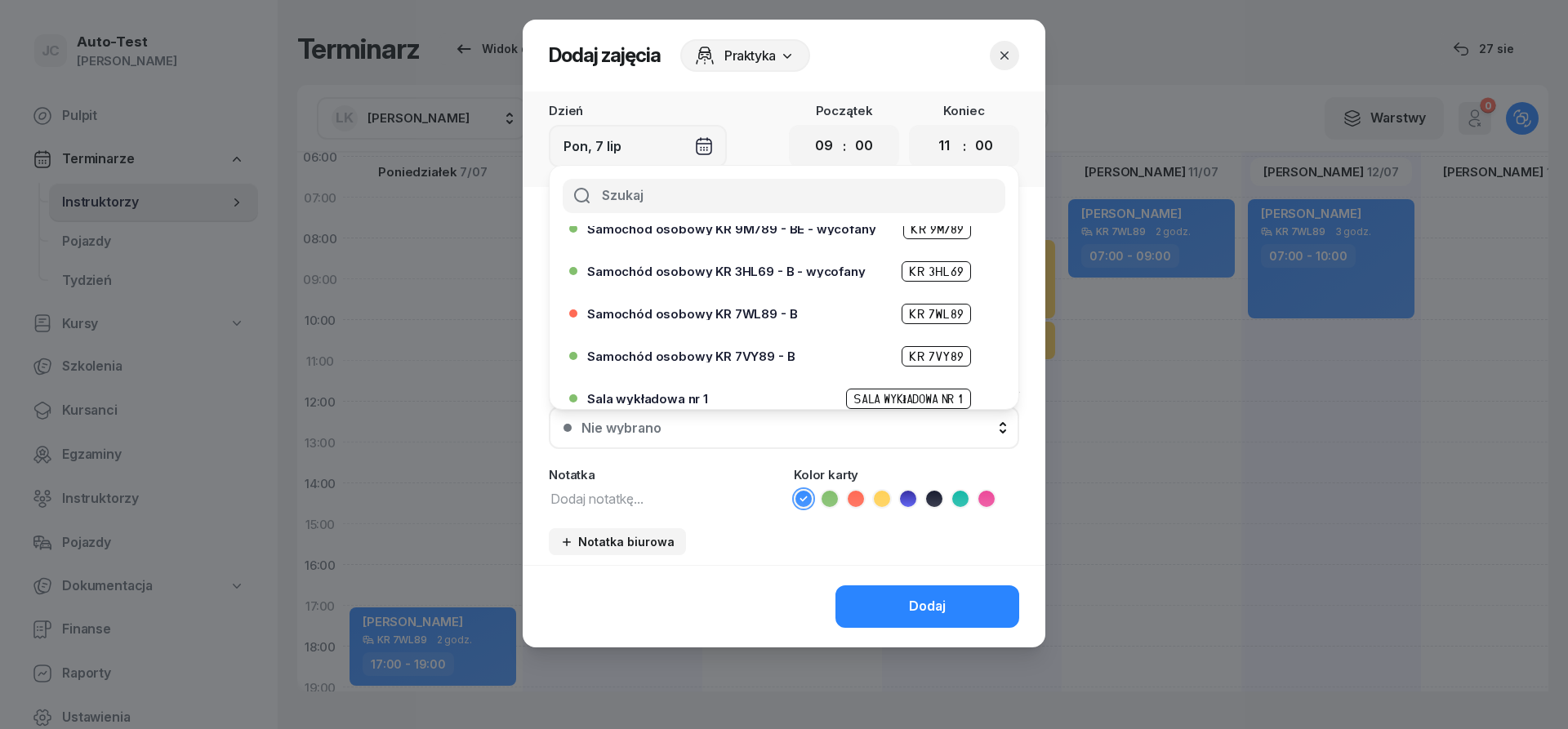
scroll to position [392, 0]
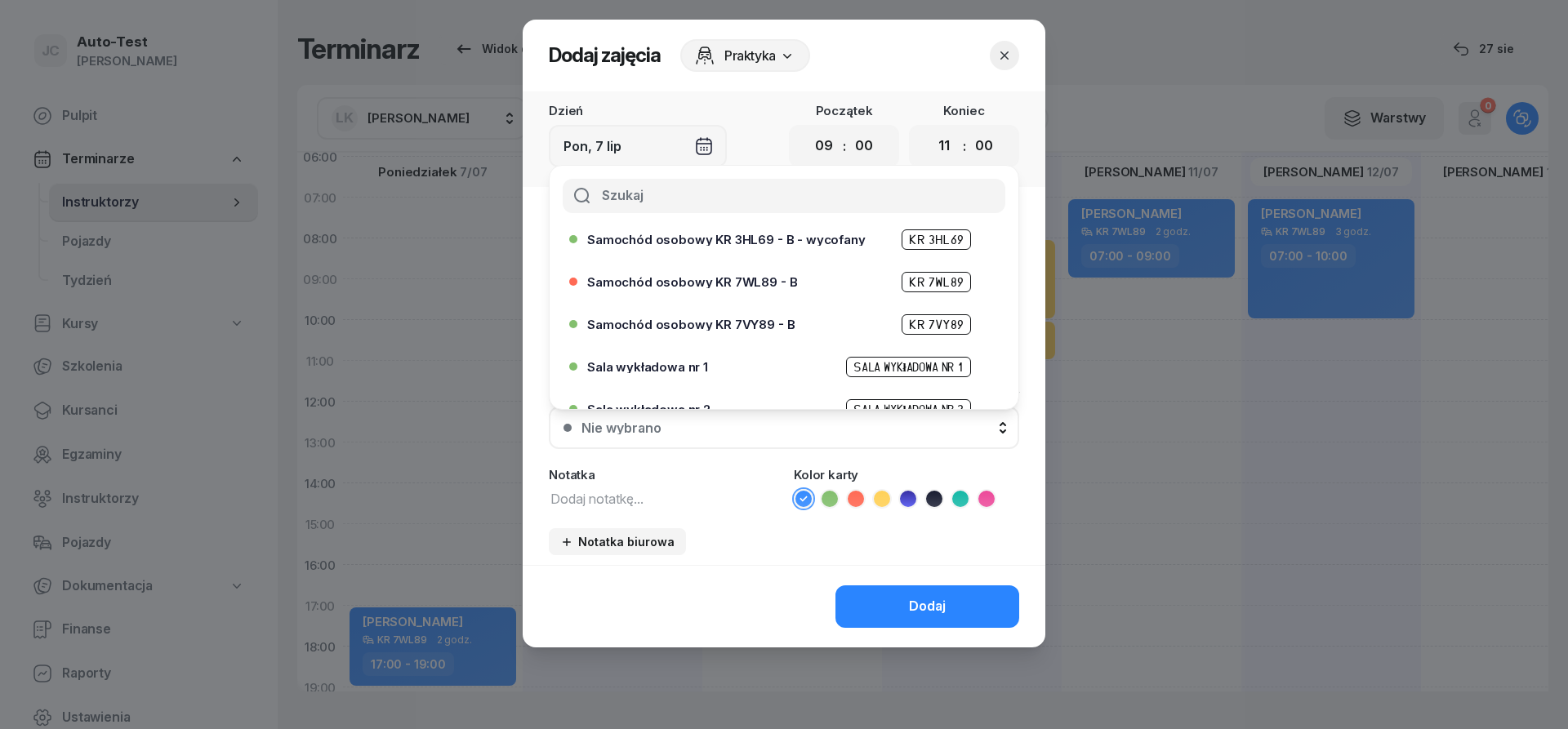
click at [1007, 56] on icon "button" at bounding box center [1004, 56] width 16 height 16
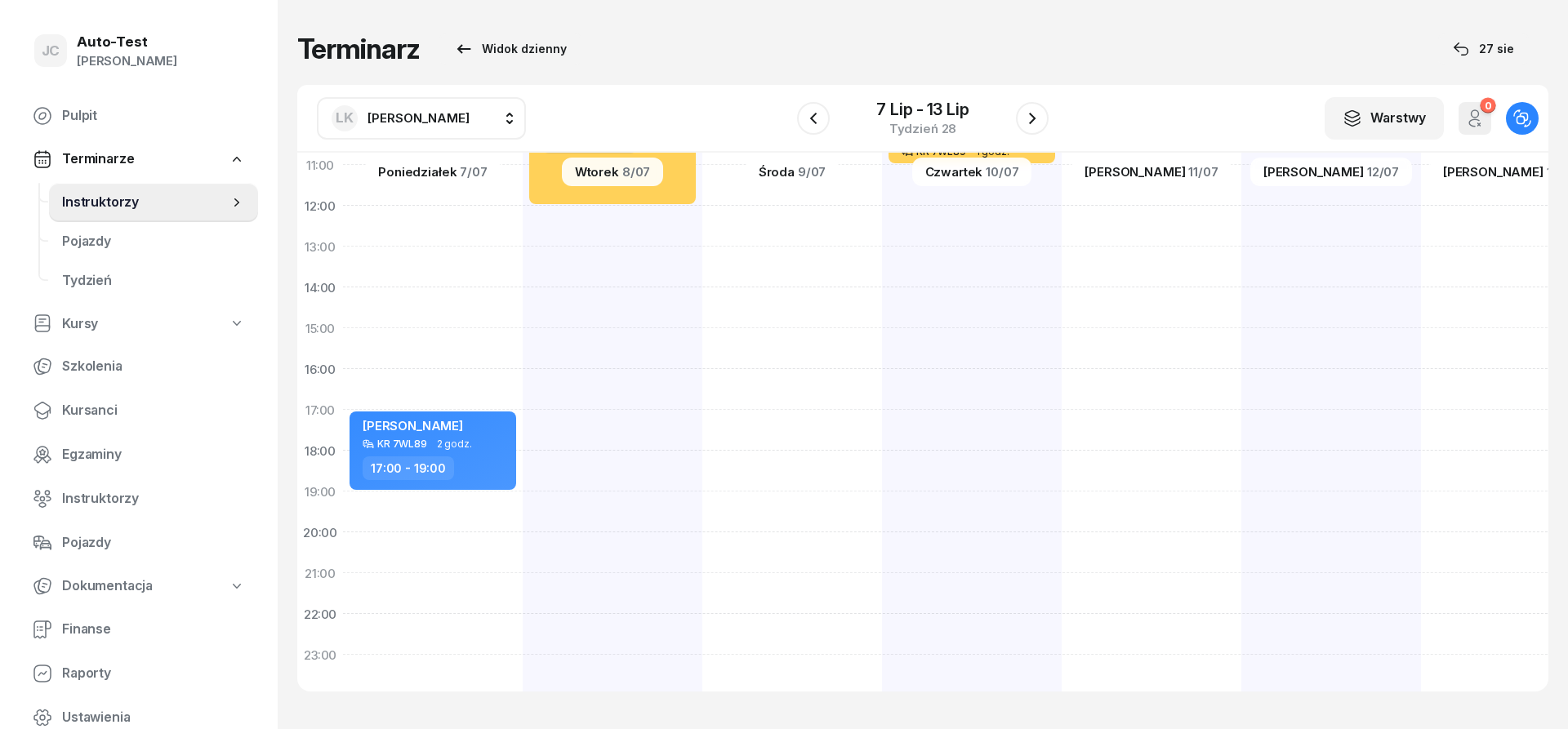
click at [523, 515] on div "[PERSON_NAME] KR 7WL89 2 godz. 17:00 - 19:00" at bounding box center [613, 308] width 180 height 817
select select "19"
select select "21"
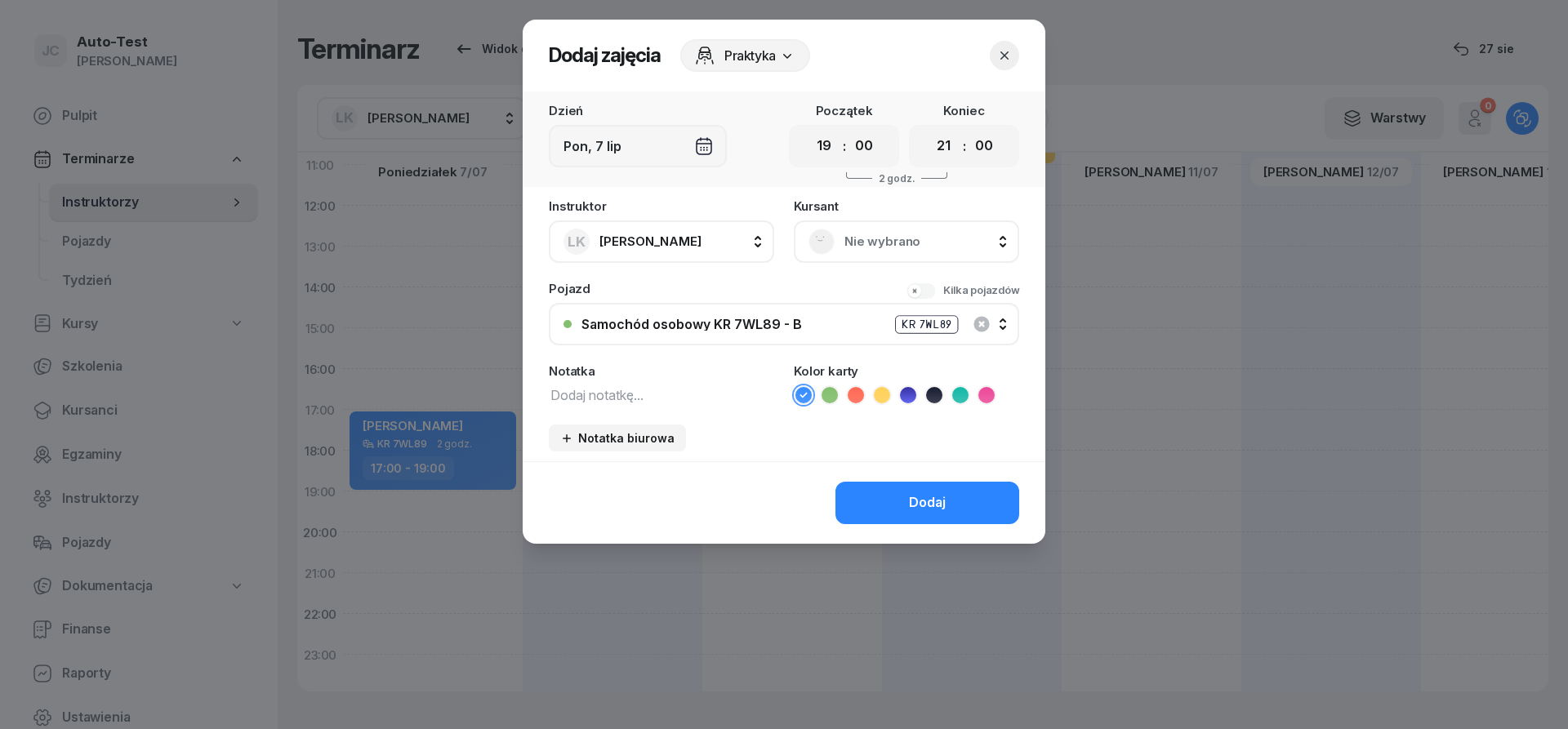
scroll to position [294, 0]
click at [874, 246] on span "Nie wybrano" at bounding box center [924, 241] width 160 height 21
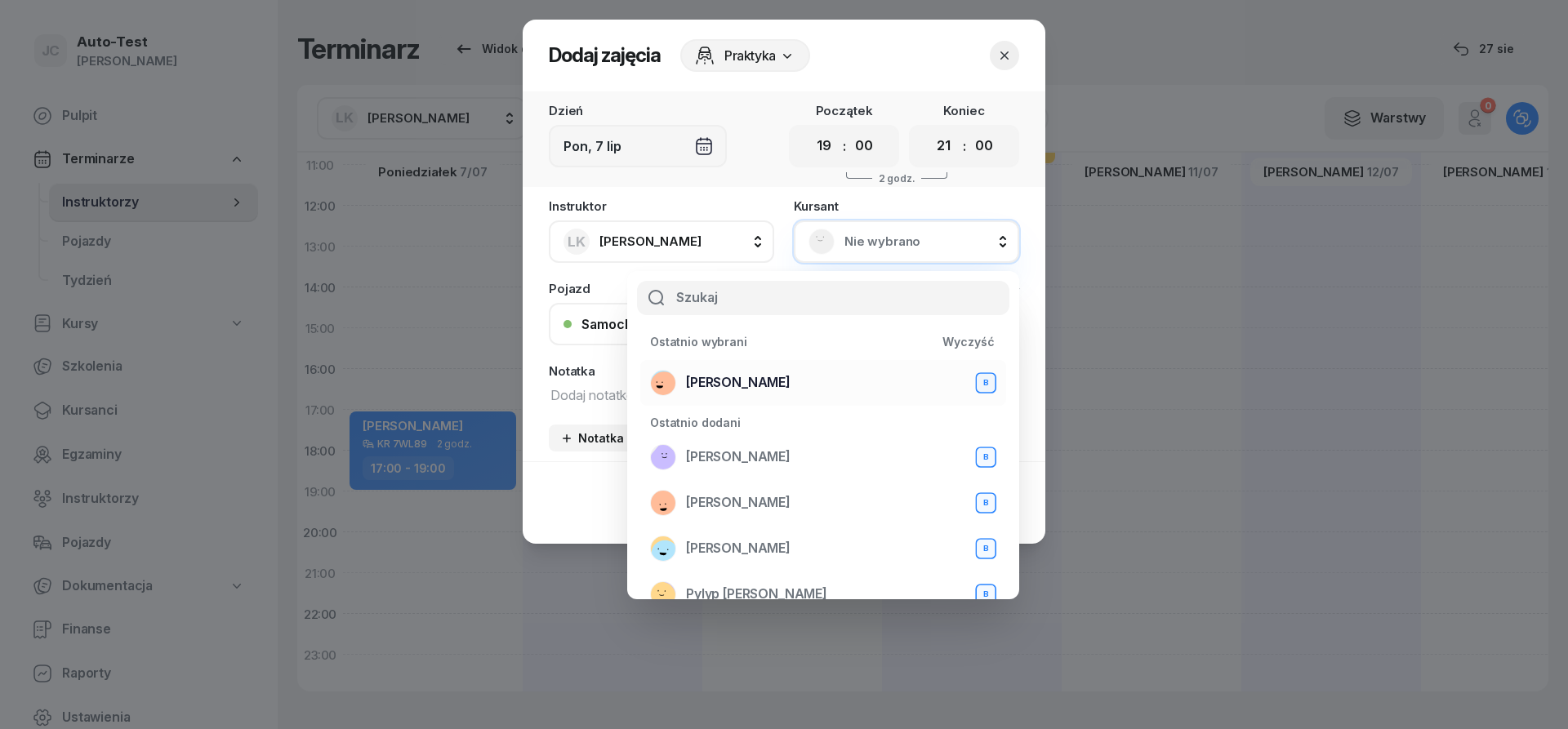
click at [784, 380] on div "[PERSON_NAME] B" at bounding box center [823, 383] width 346 height 26
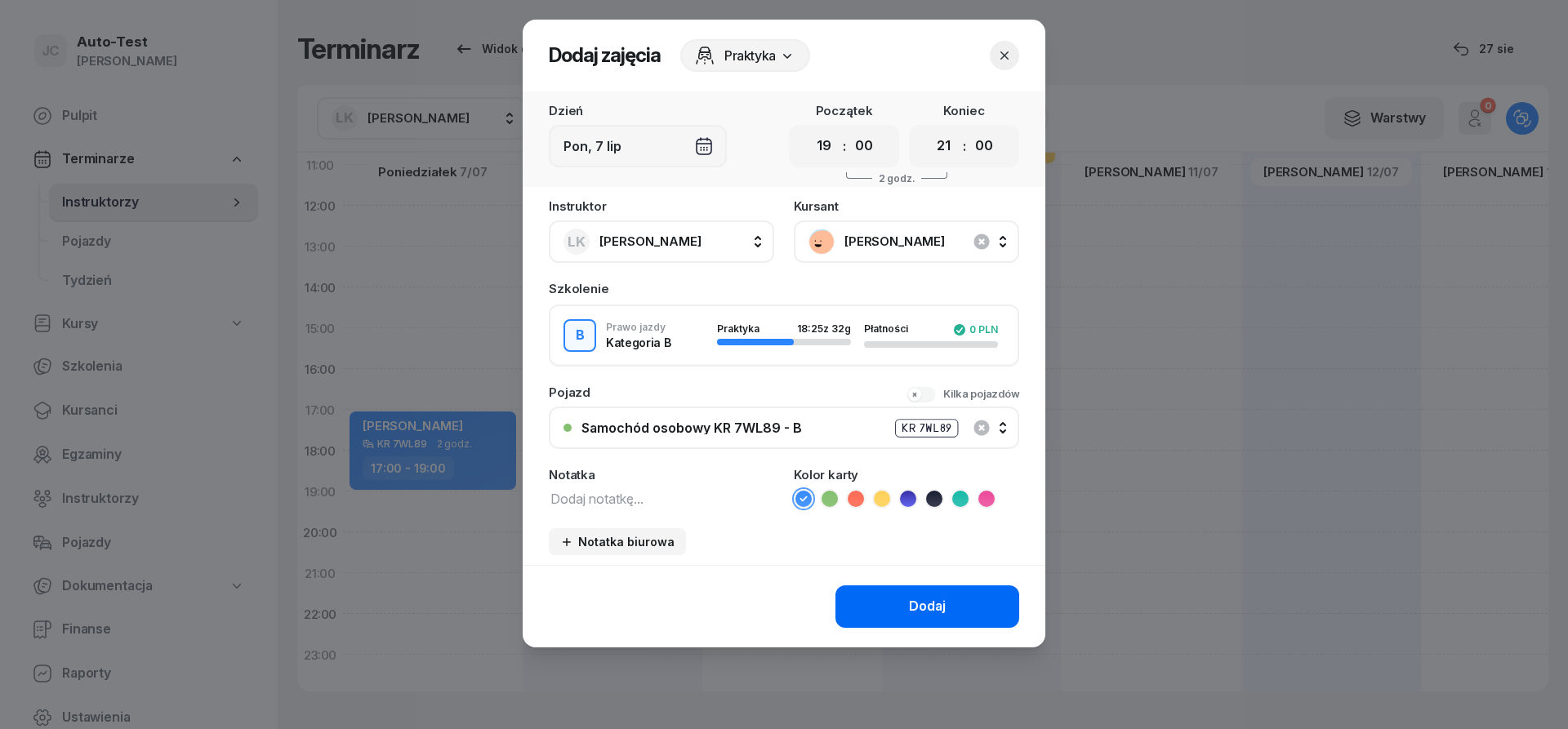
click at [880, 605] on button "Dodaj" at bounding box center [927, 607] width 184 height 43
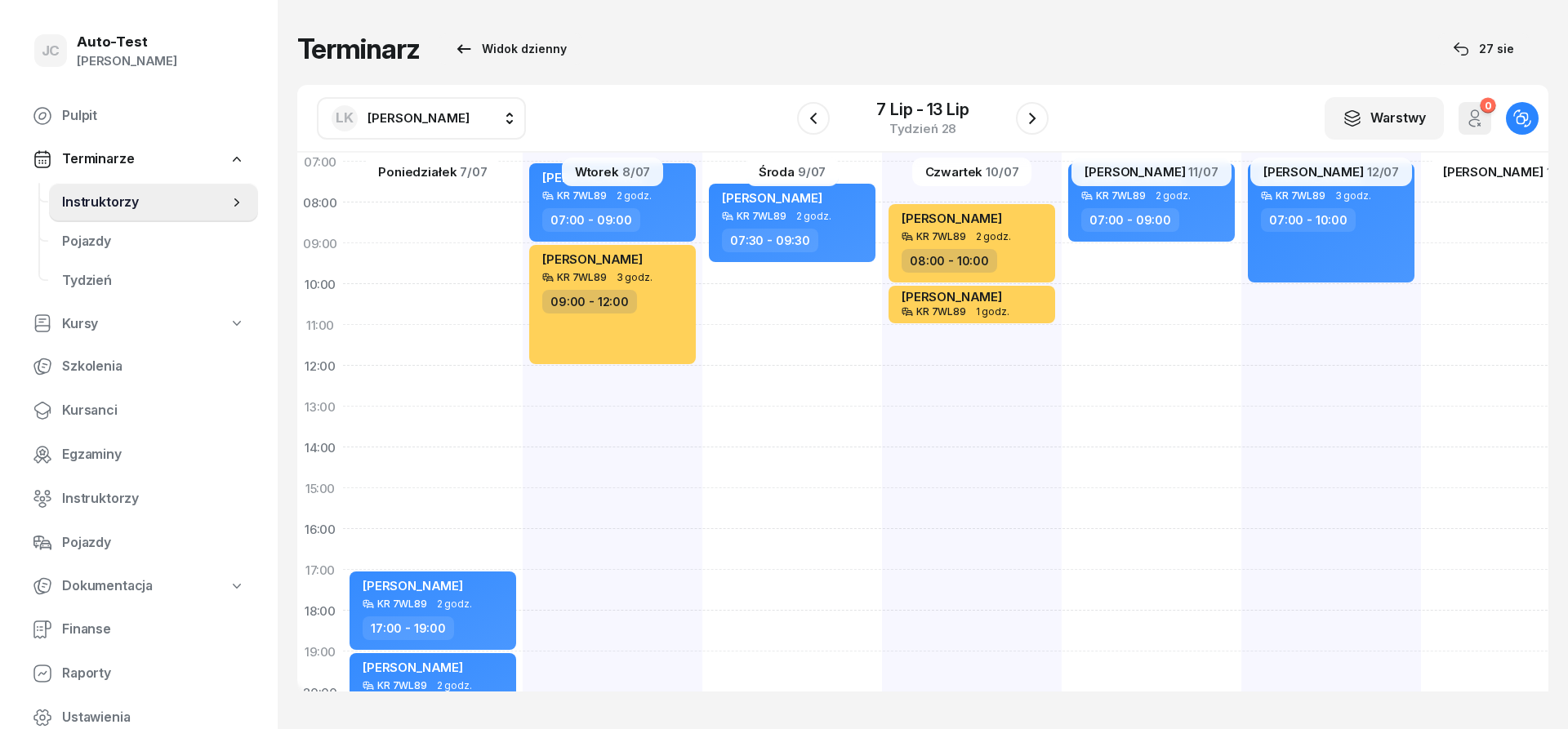
scroll to position [98, 0]
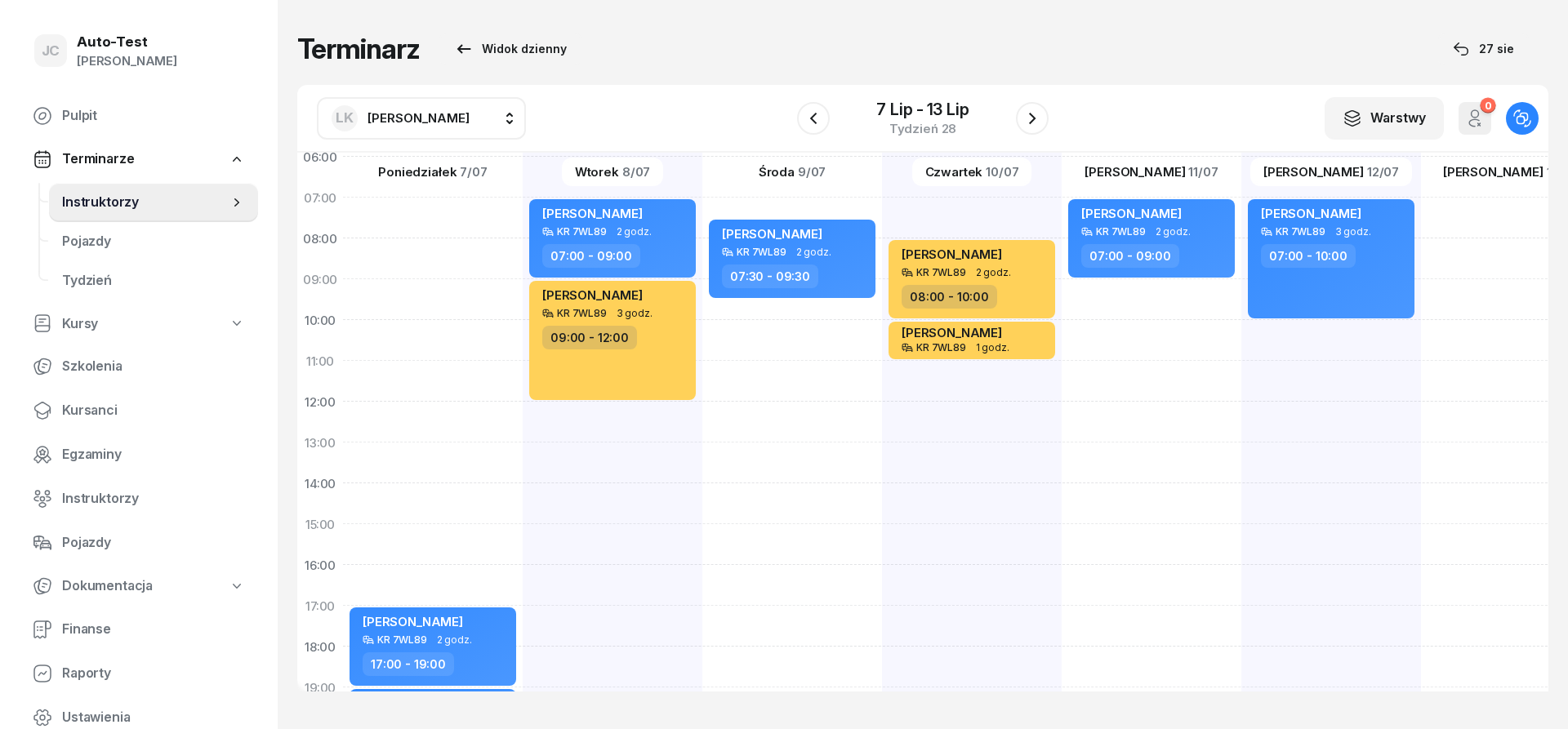
click at [1241, 283] on div "[PERSON_NAME] KR 7WL89 2 godz. 07:00 - 09:00" at bounding box center [1331, 504] width 180 height 817
select select "09"
select select "11"
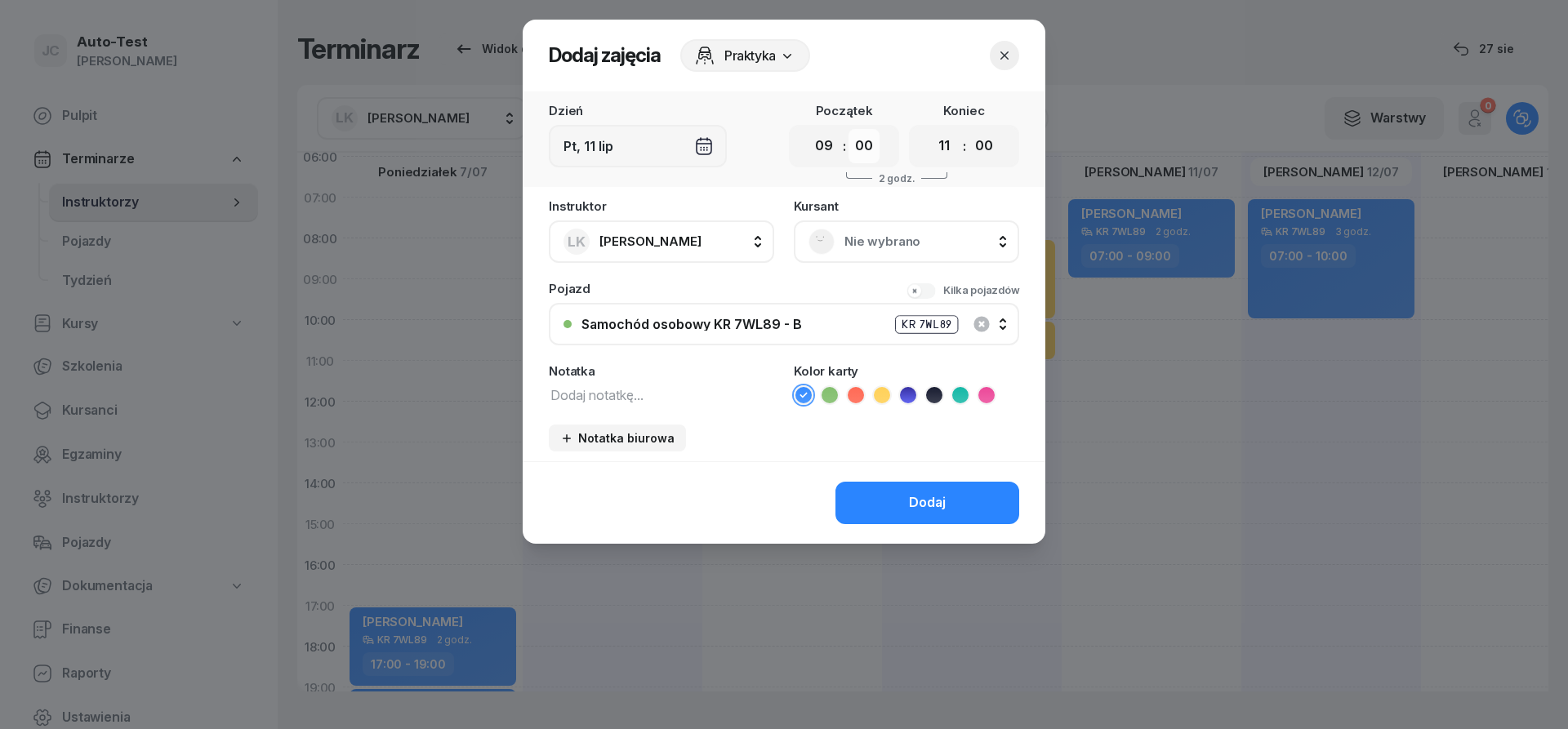
click at [848, 129] on select "00 05 10 15 20 25 30 35 40 45 50 55" at bounding box center [864, 146] width 31 height 34
select select "30"
click option "30" at bounding box center [0, 0] width 0 height 0
click at [928, 129] on select "00 01 02 03 04 05 06 07 08 09 10 11 12 13 14 15 16 17 18 19 20 21 22 23" at bounding box center [944, 146] width 31 height 34
select select "12"
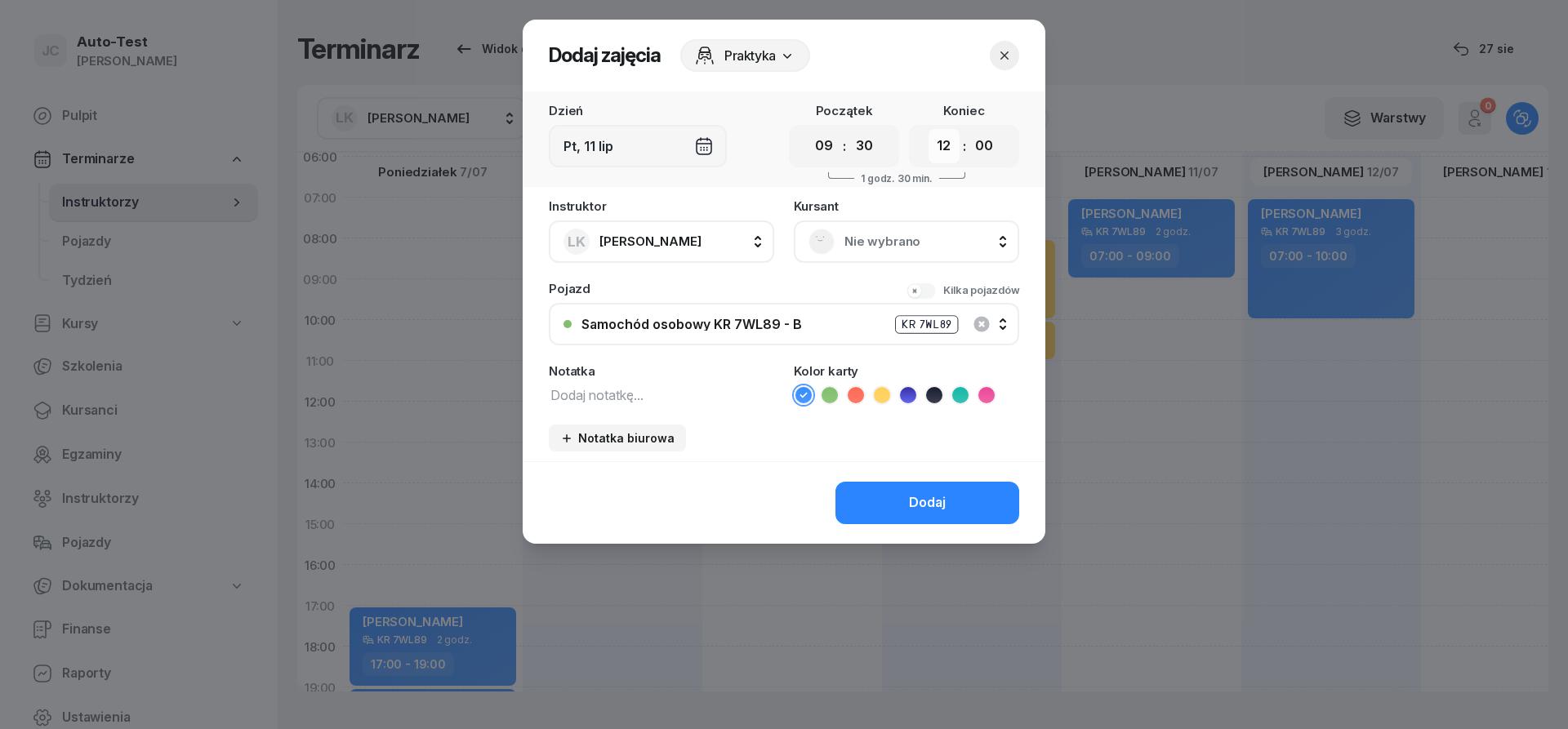
click option "12" at bounding box center [0, 0] width 0 height 0
click at [968, 129] on select "00 05 10 15 20 25 30 35 40 45 50 55" at bounding box center [984, 146] width 31 height 34
select select "30"
click option "30" at bounding box center [0, 0] width 0 height 0
click at [893, 238] on span "Nie wybrano" at bounding box center [924, 241] width 160 height 21
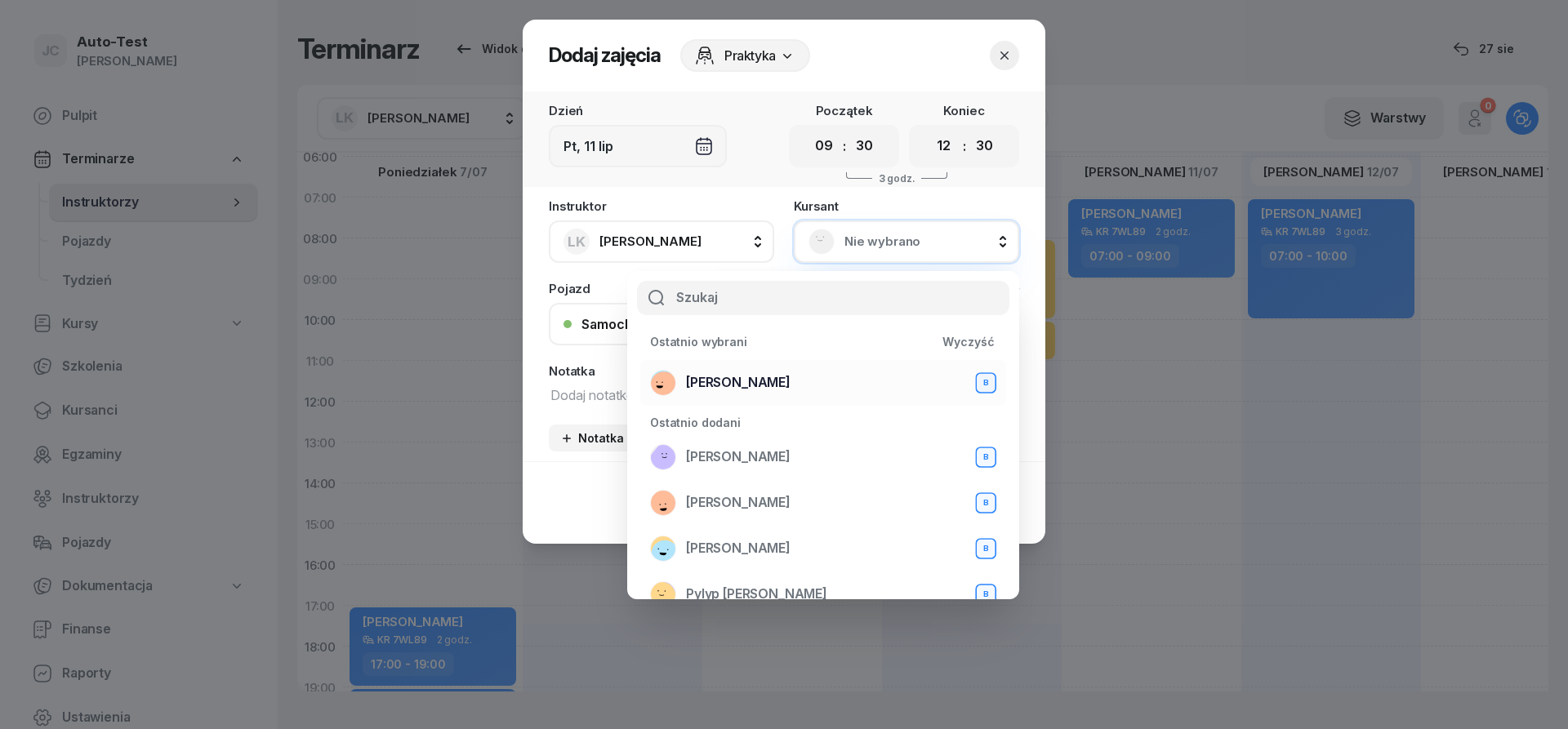
click at [799, 376] on div "[PERSON_NAME] B" at bounding box center [823, 383] width 346 height 26
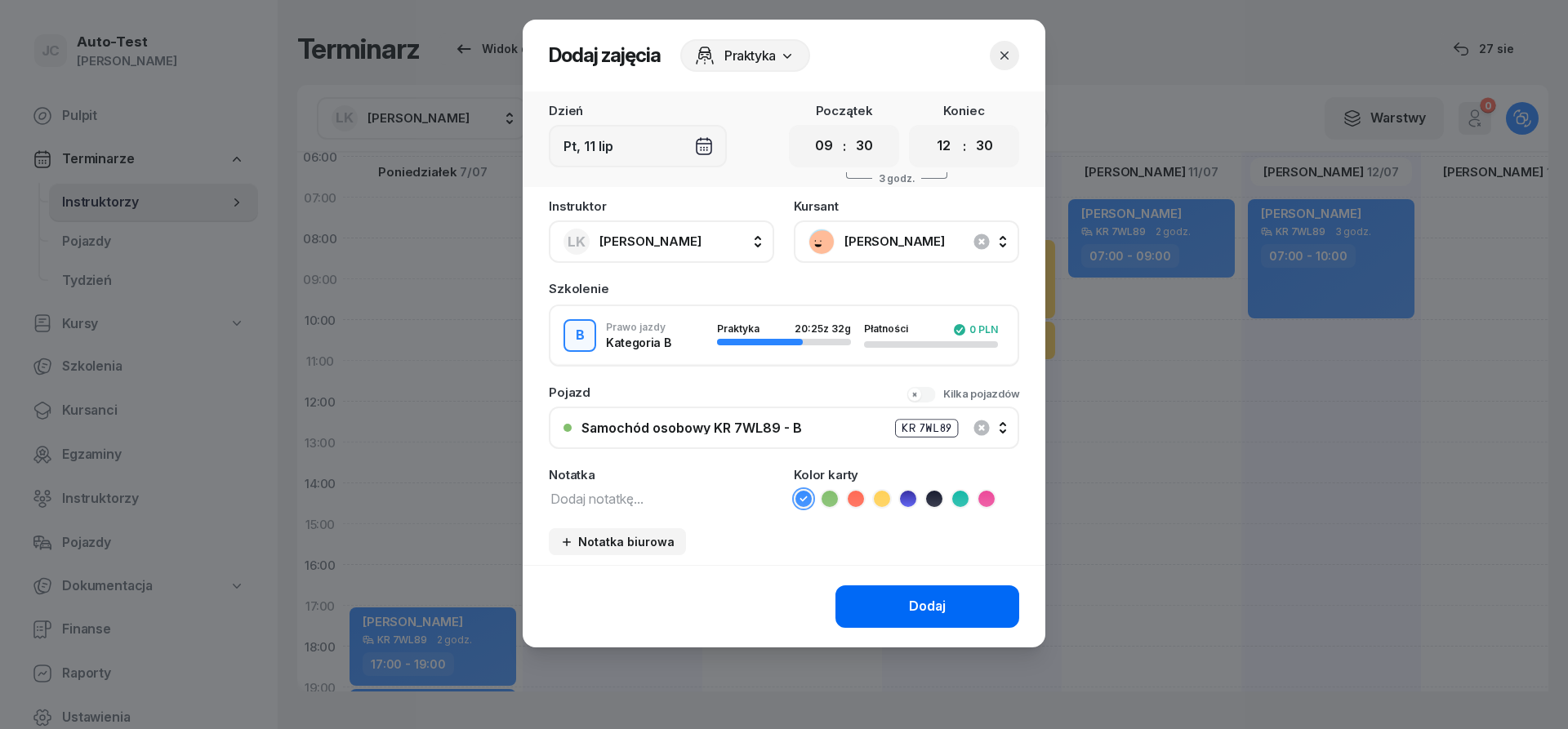
click at [892, 598] on button "Dodaj" at bounding box center [927, 607] width 184 height 43
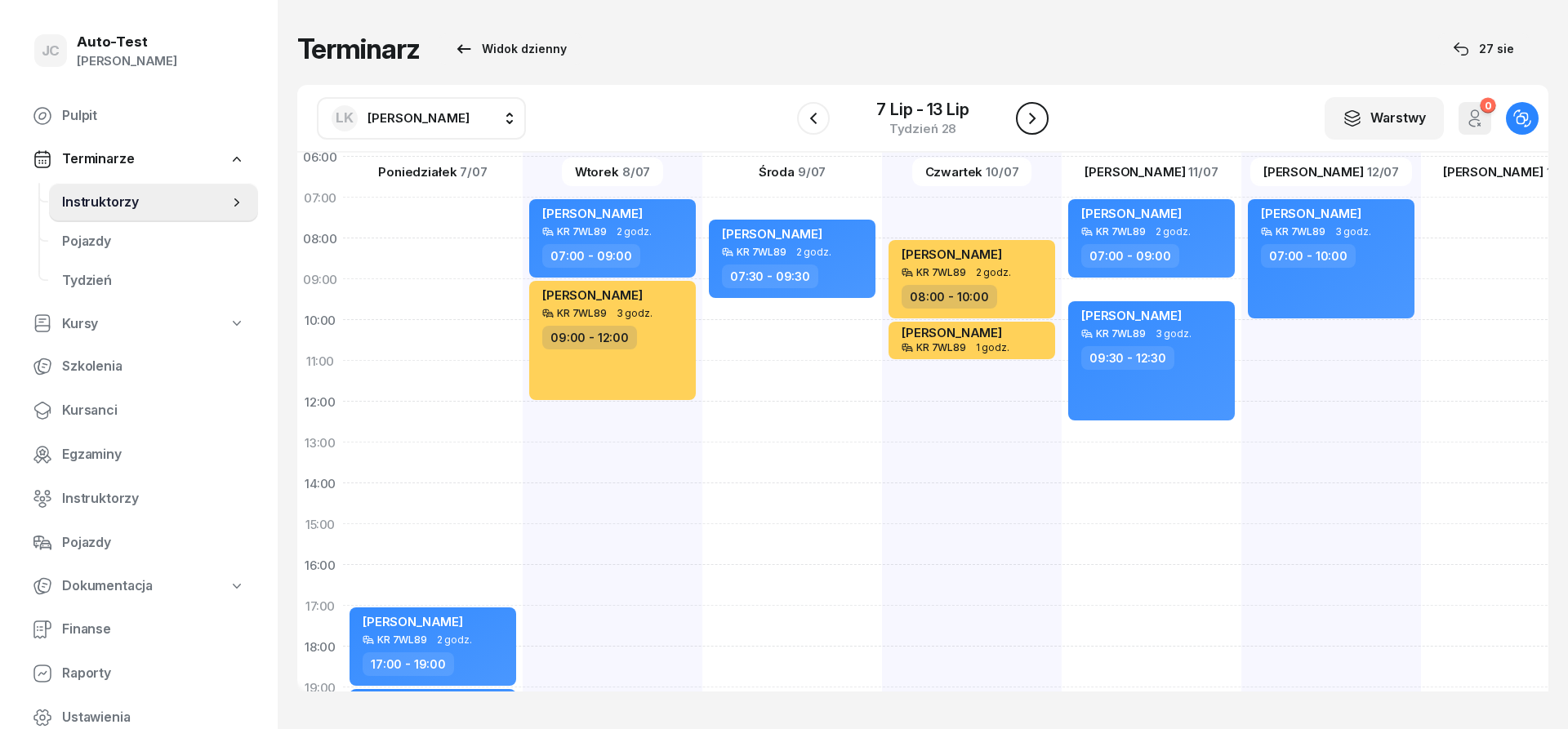
click at [1039, 122] on icon "button" at bounding box center [1032, 119] width 20 height 20
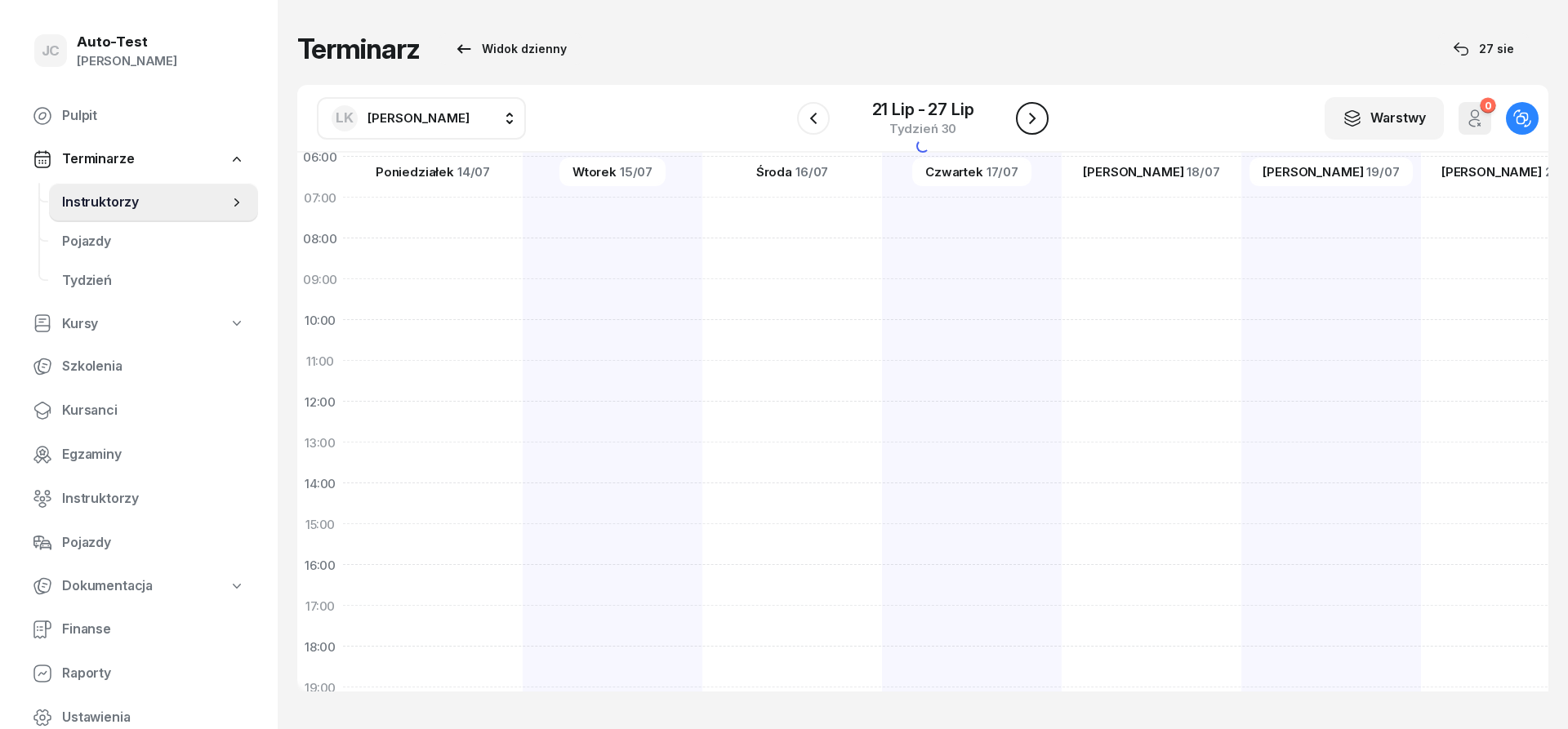
click at [1039, 122] on icon "button" at bounding box center [1032, 119] width 20 height 20
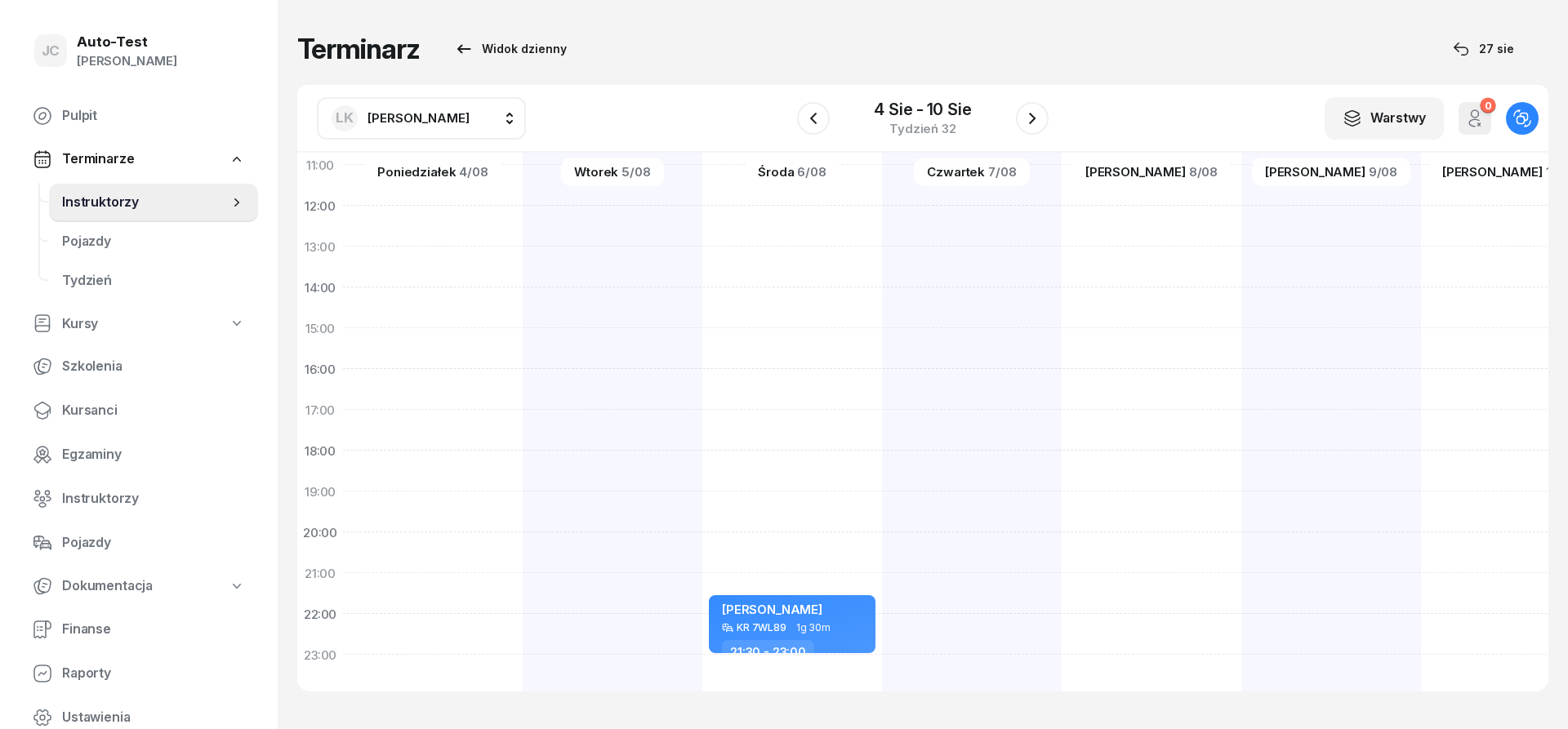
click at [523, 433] on div at bounding box center [613, 308] width 180 height 817
select select "17"
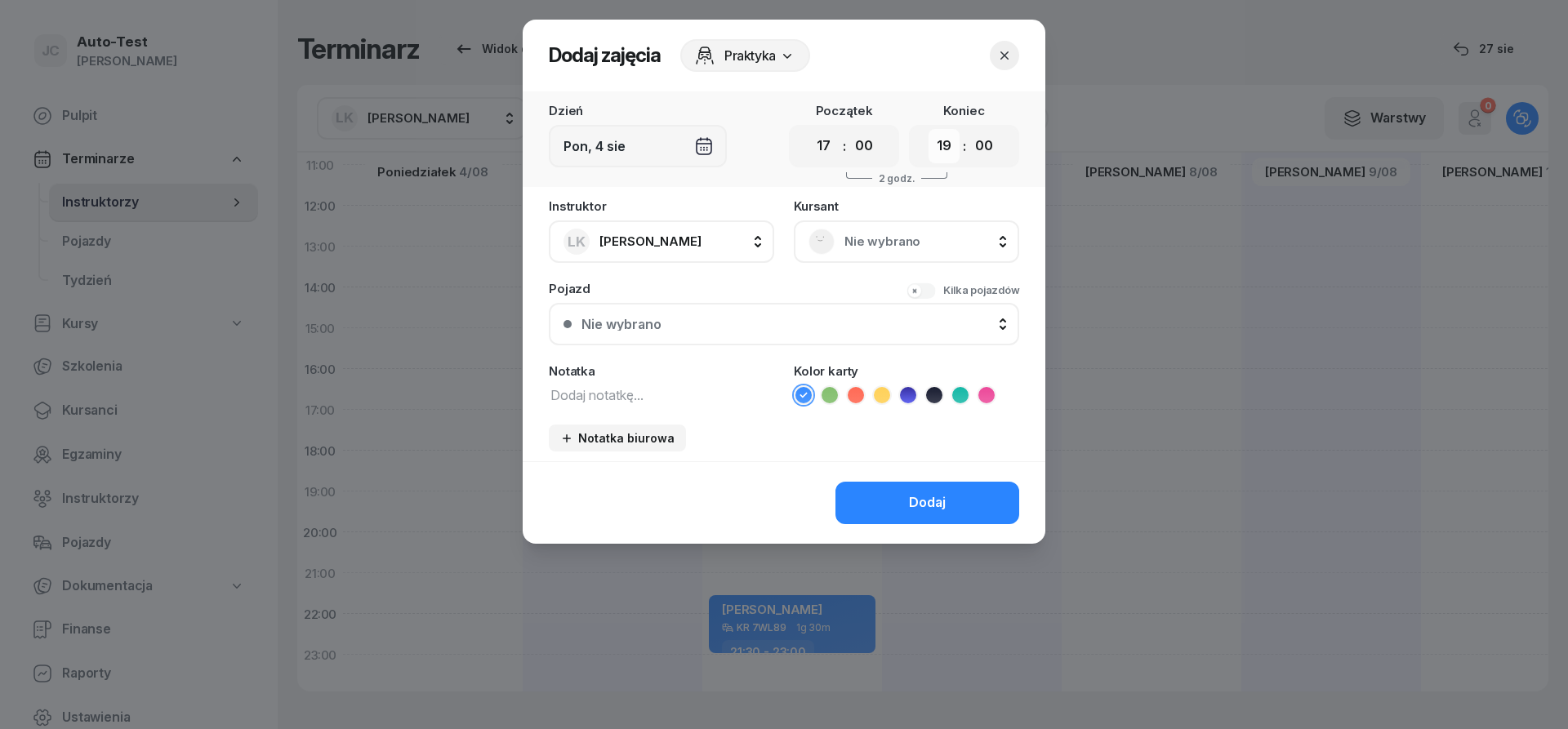
click at [928, 129] on select "00 01 02 03 04 05 06 07 08 09 10 11 12 13 14 15 16 17 18 19 20 21 22 23" at bounding box center [944, 146] width 31 height 34
select select "20"
click option "20" at bounding box center [0, 0] width 0 height 0
click at [856, 243] on span "Nie wybrano" at bounding box center [924, 241] width 160 height 21
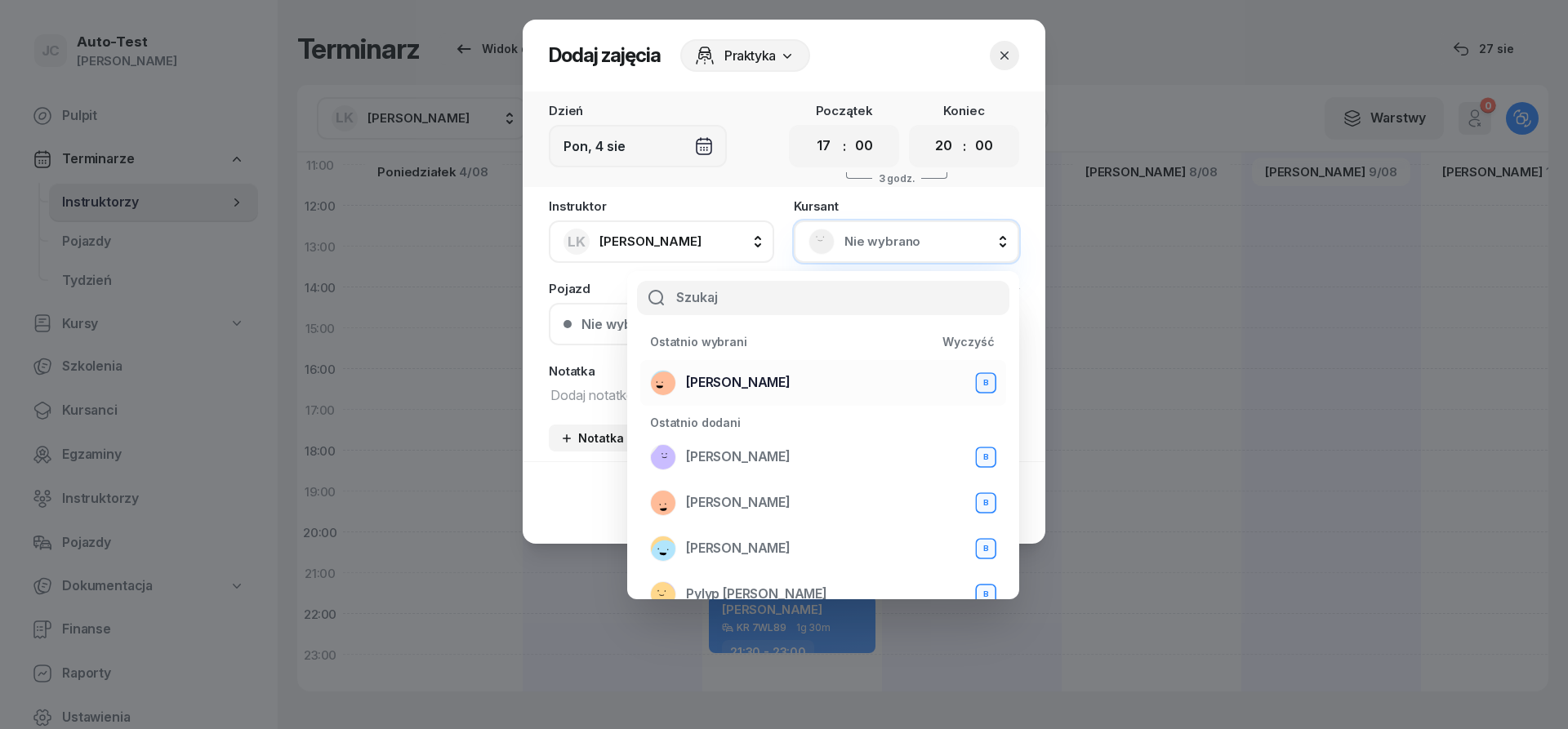
click at [792, 376] on div "[PERSON_NAME] B" at bounding box center [823, 383] width 346 height 26
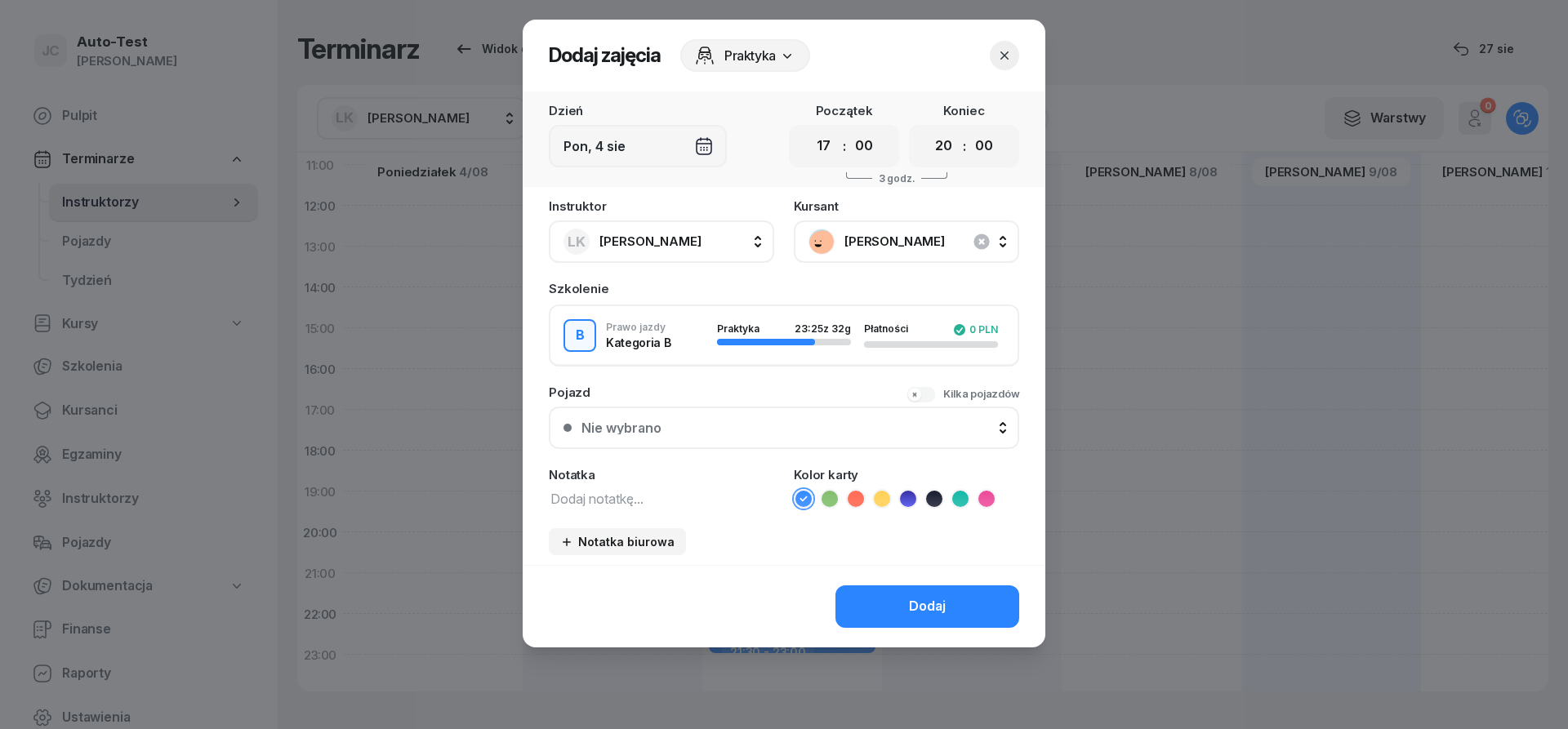
click at [750, 432] on div "Nie wybrano" at bounding box center [793, 428] width 423 height 13
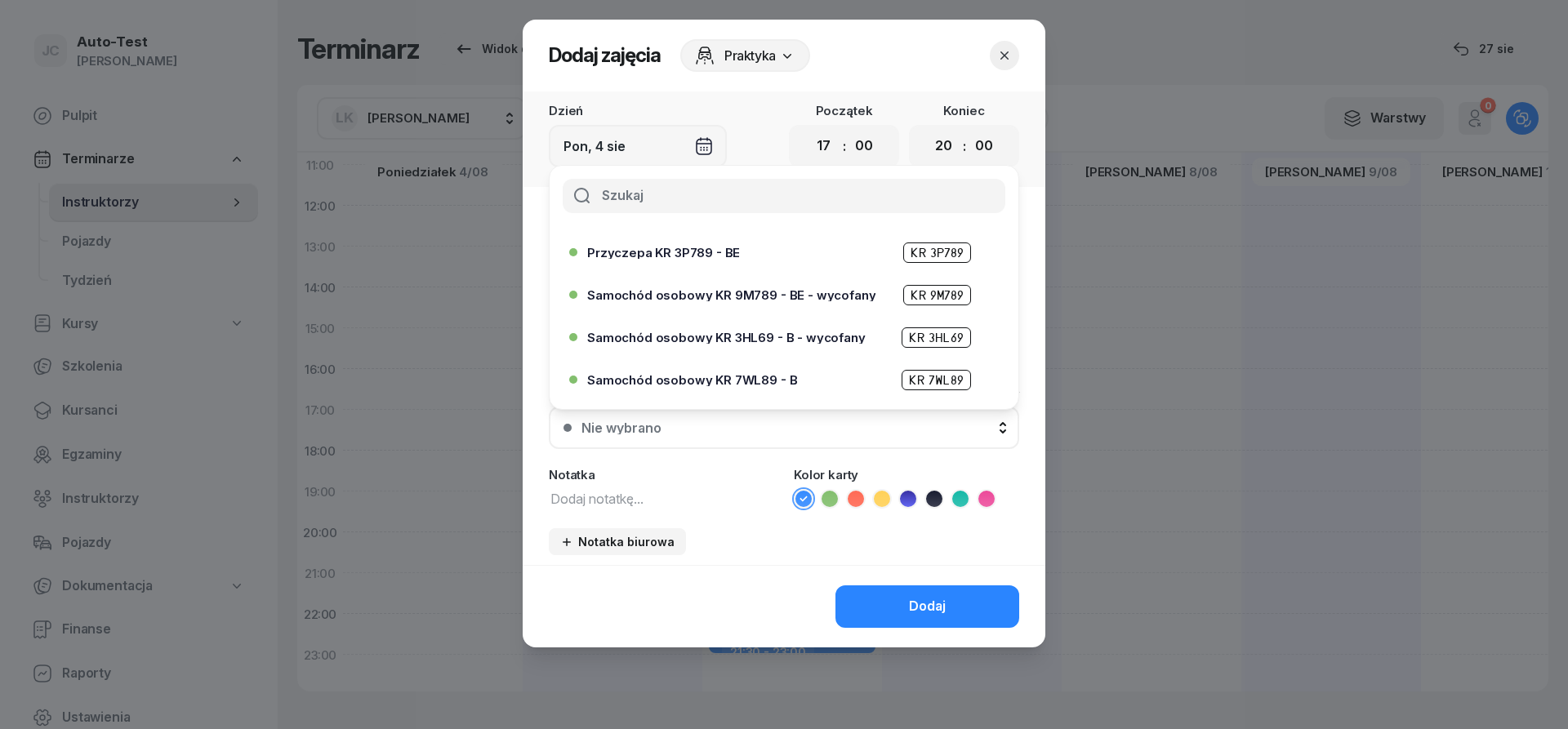
click at [751, 378] on span "Samochód osobowy KR 7WL89 - B" at bounding box center [692, 380] width 210 height 12
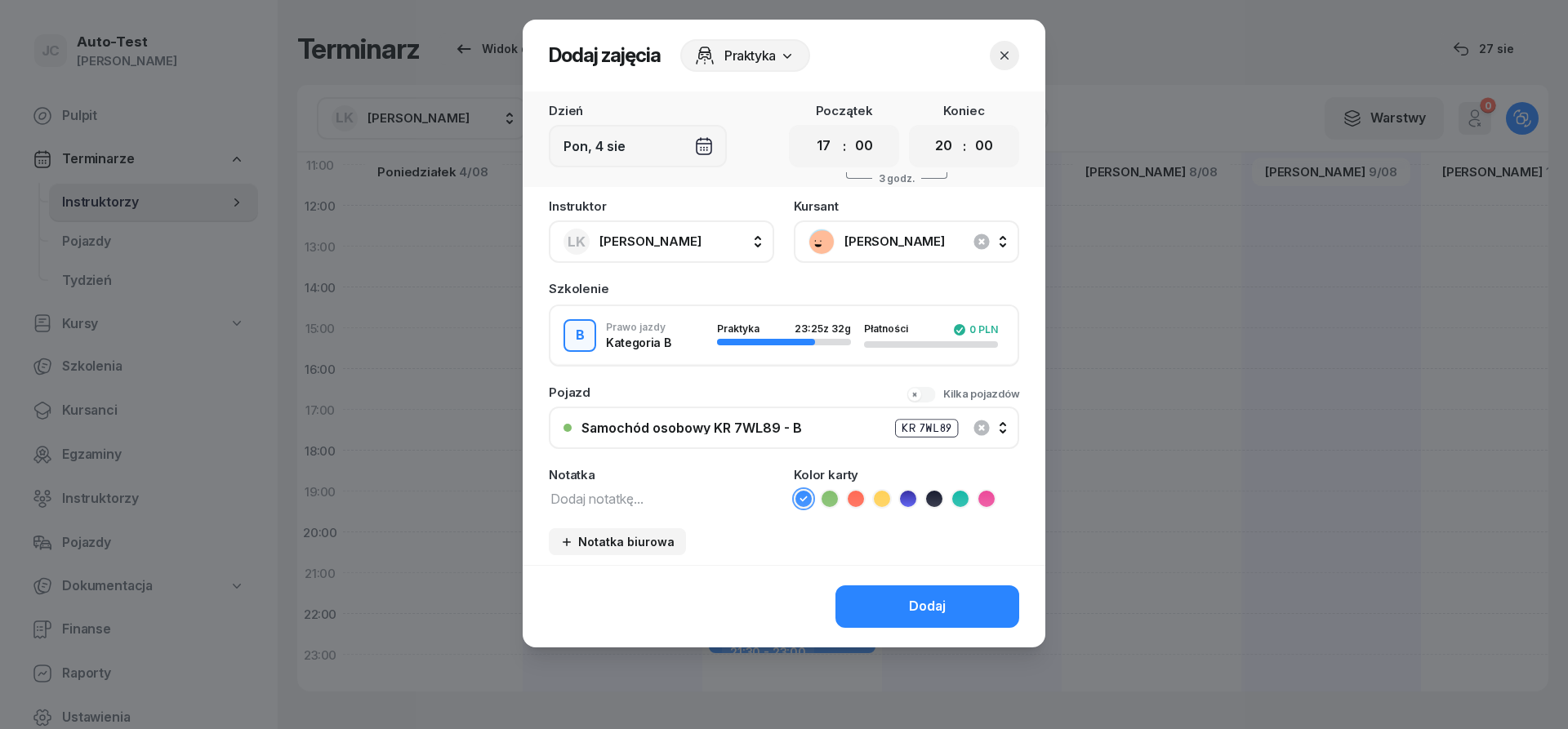
click at [887, 604] on button "Dodaj" at bounding box center [927, 607] width 184 height 43
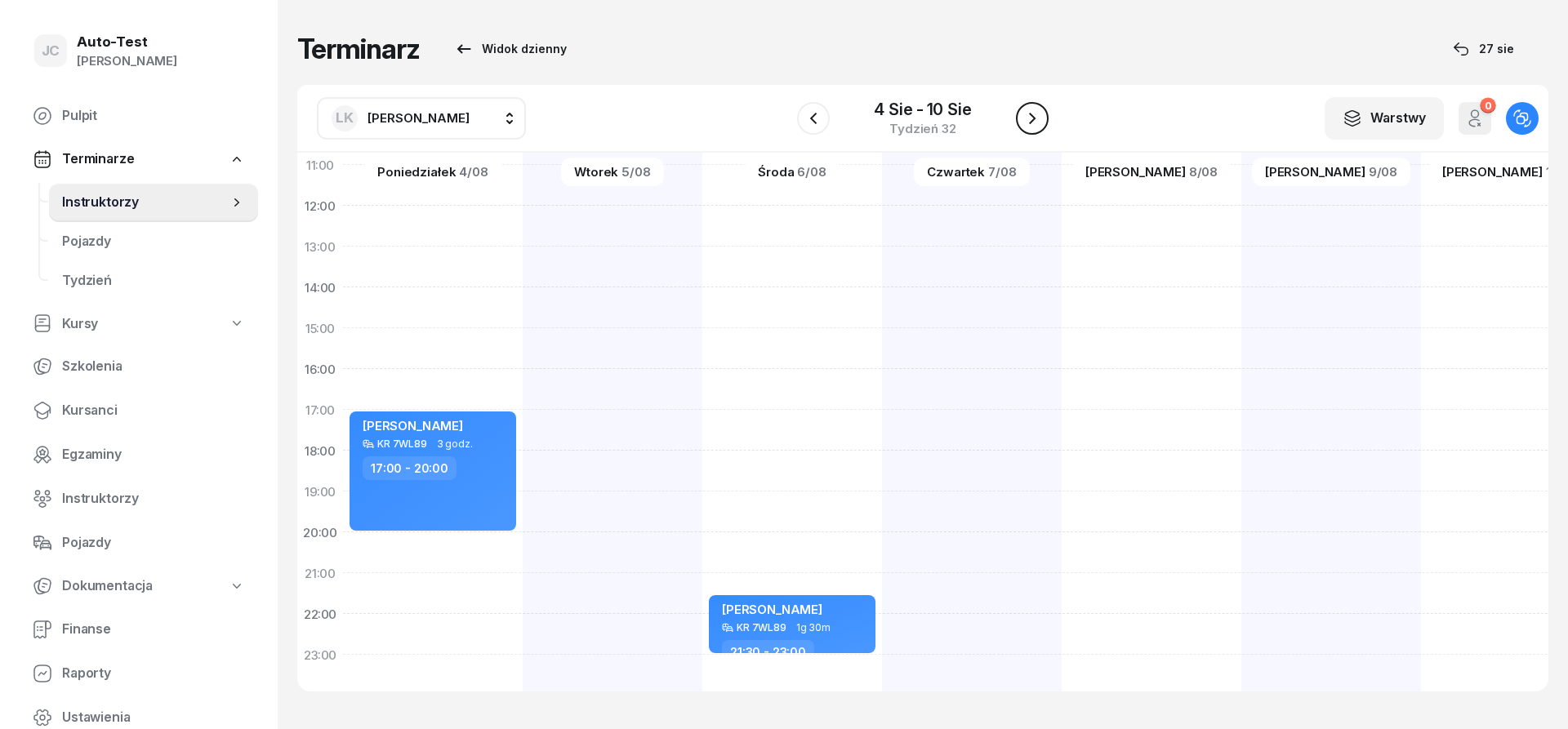
click at [1040, 120] on icon "button" at bounding box center [1032, 119] width 20 height 20
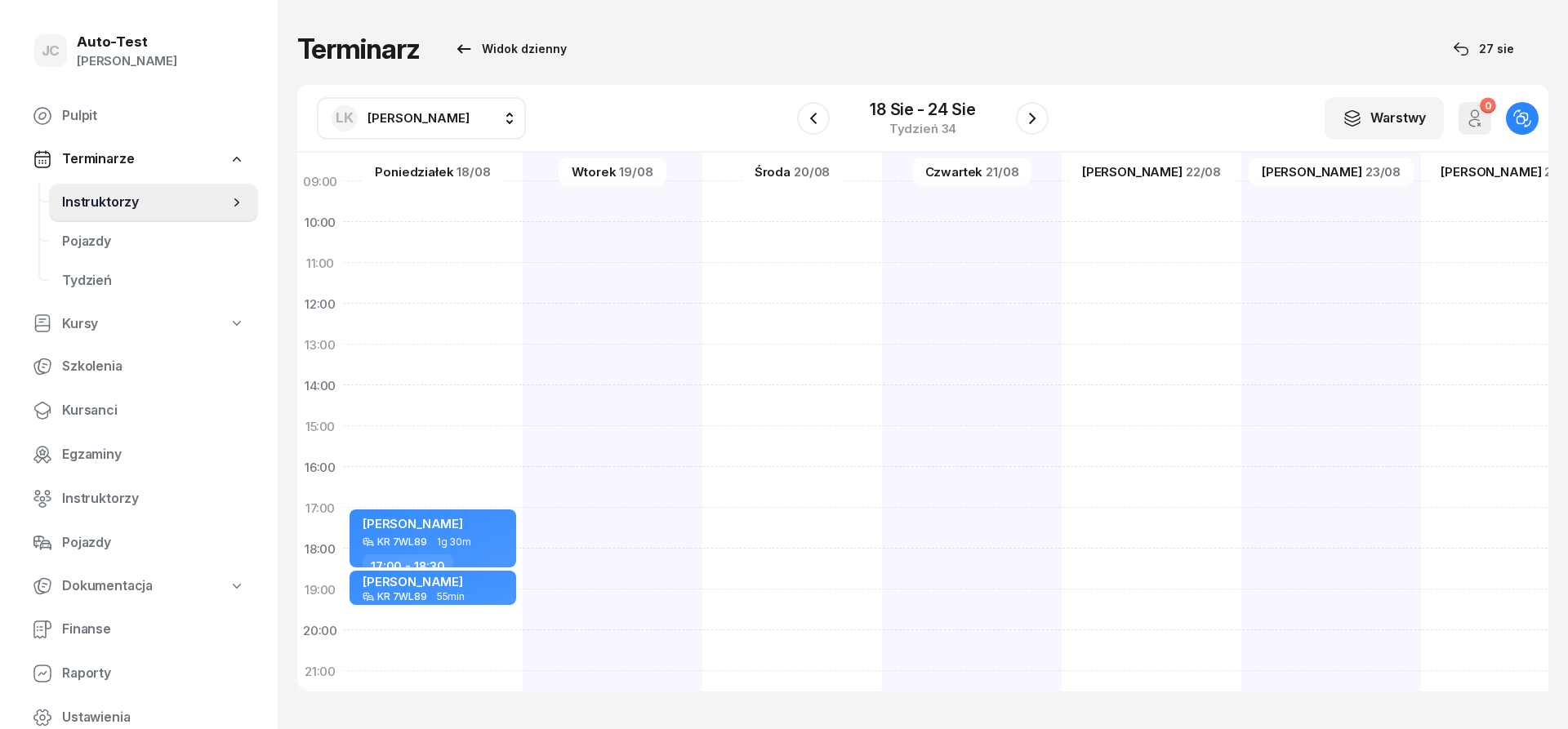
scroll to position [98, 0]
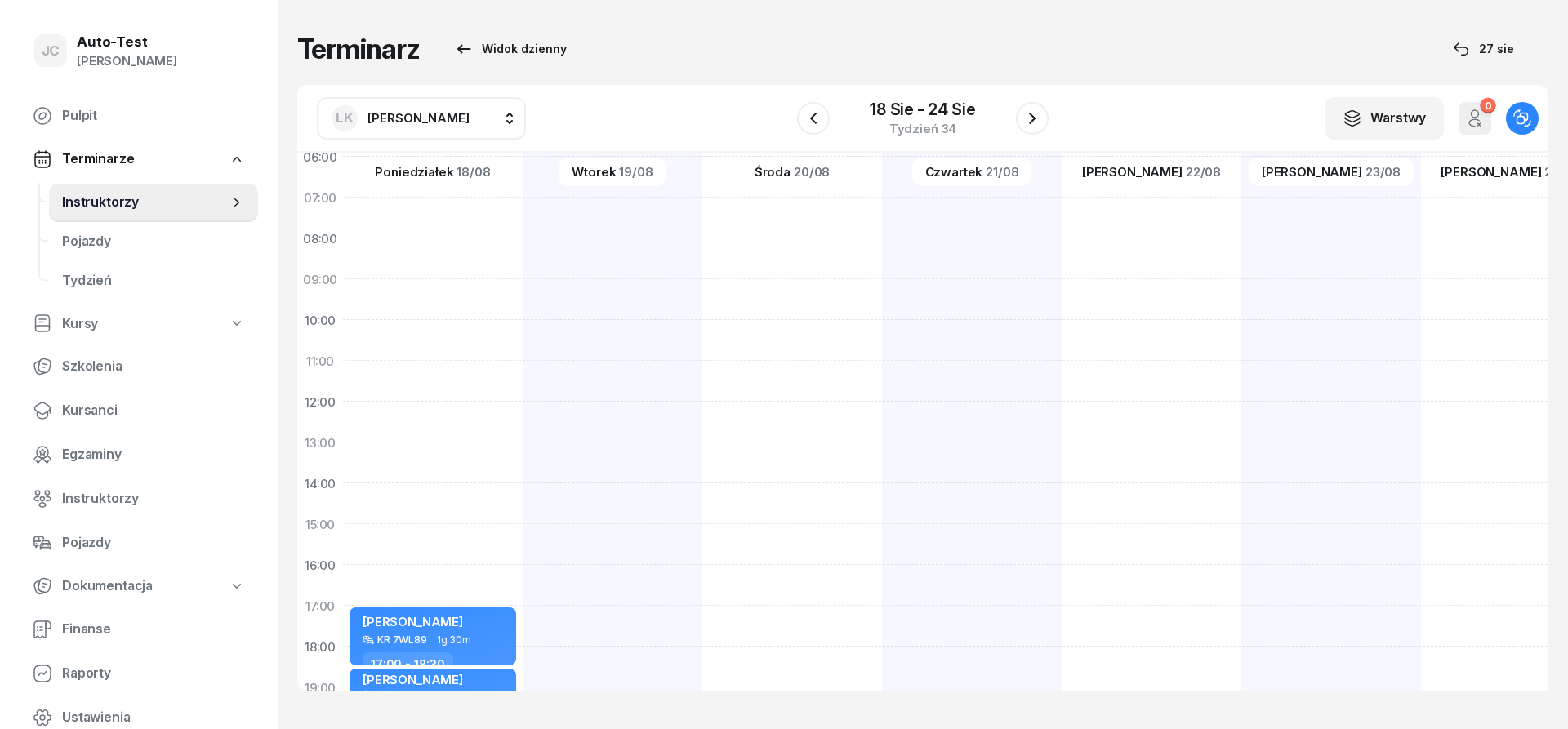
click at [1421, 215] on div at bounding box center [1511, 504] width 180 height 817
select select "07"
select select "09"
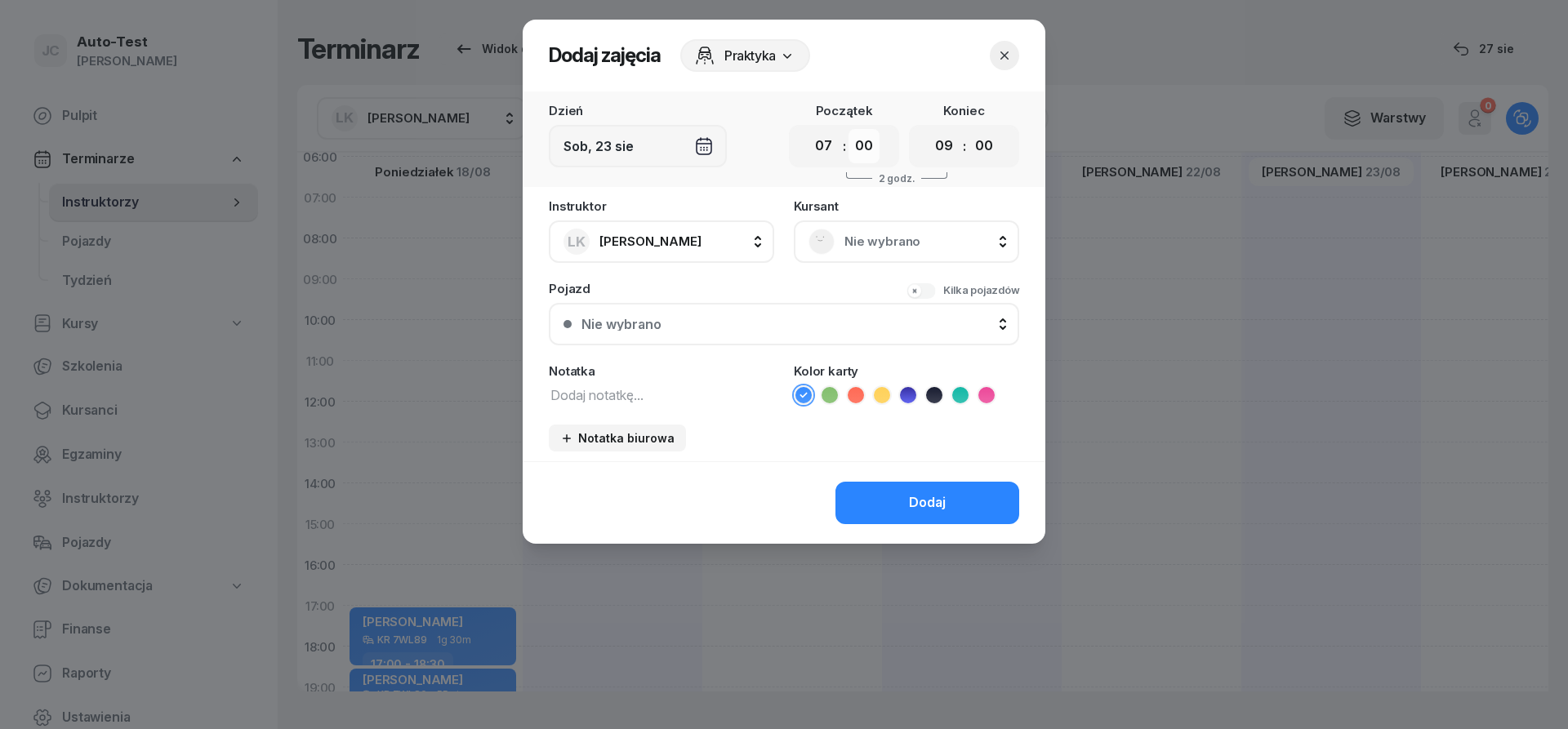
click at [848, 129] on select "00 05 10 15 20 25 30 35 40 45 50 55" at bounding box center [864, 146] width 31 height 34
select select "30"
click option "30" at bounding box center [0, 0] width 0 height 0
click at [968, 129] on select "00 05 10 15 20 25 30 35 40 45 50 55" at bounding box center [984, 146] width 31 height 34
select select "30"
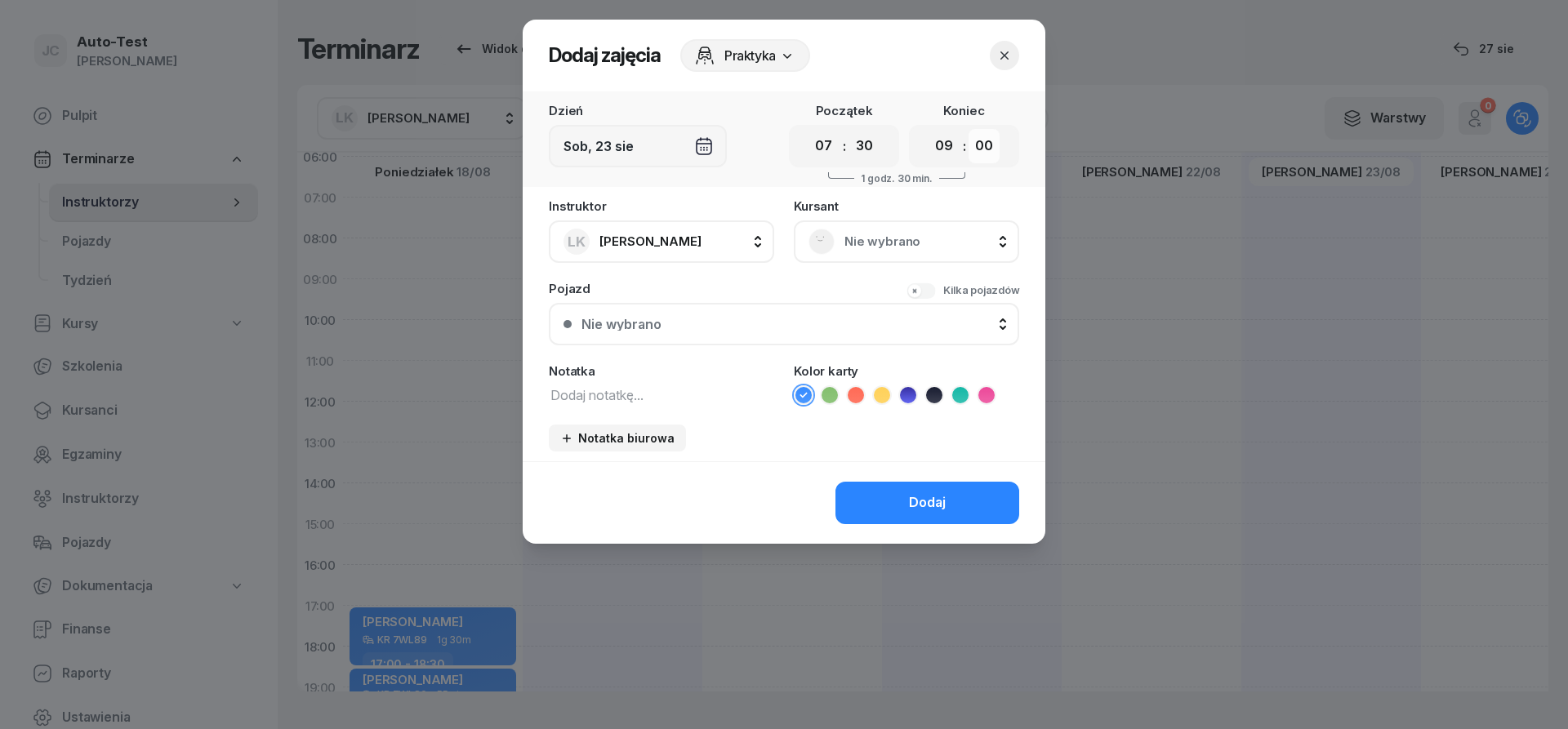
click option "30" at bounding box center [0, 0] width 0 height 0
click at [869, 239] on span "Nie wybrano" at bounding box center [924, 241] width 160 height 21
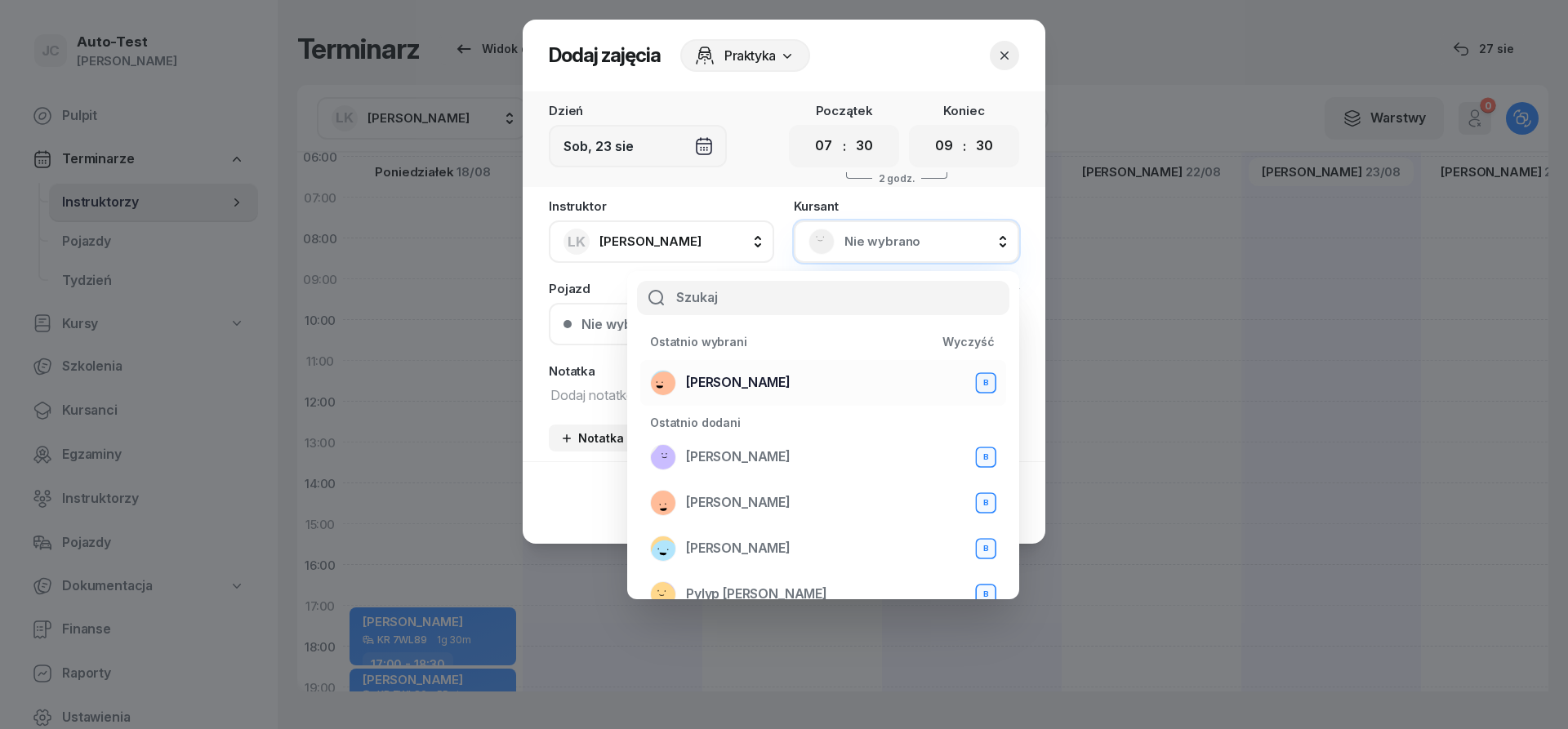
click at [800, 380] on div "[PERSON_NAME] B" at bounding box center [823, 383] width 346 height 26
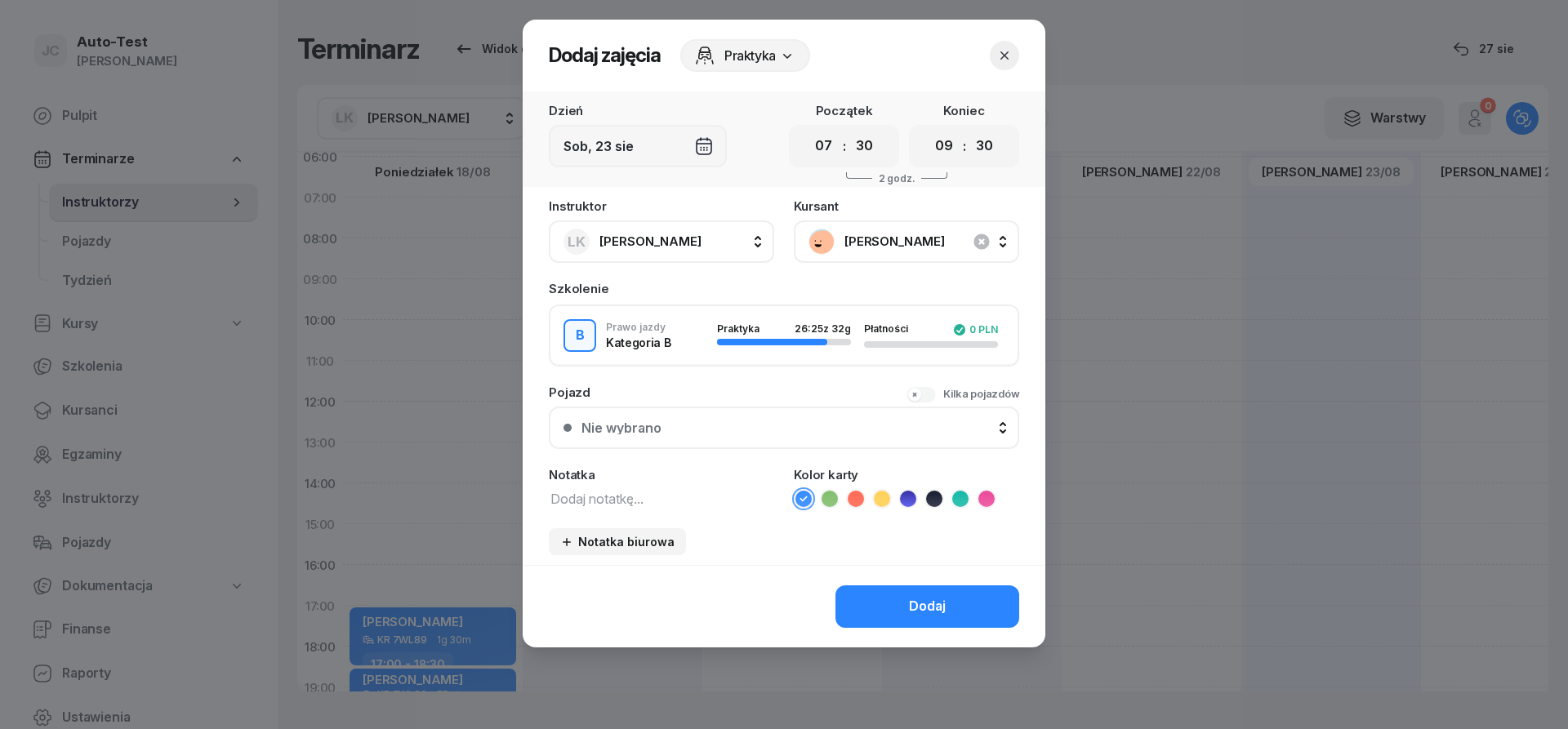
click at [726, 422] on button "Nie wybrano" at bounding box center [784, 428] width 470 height 43
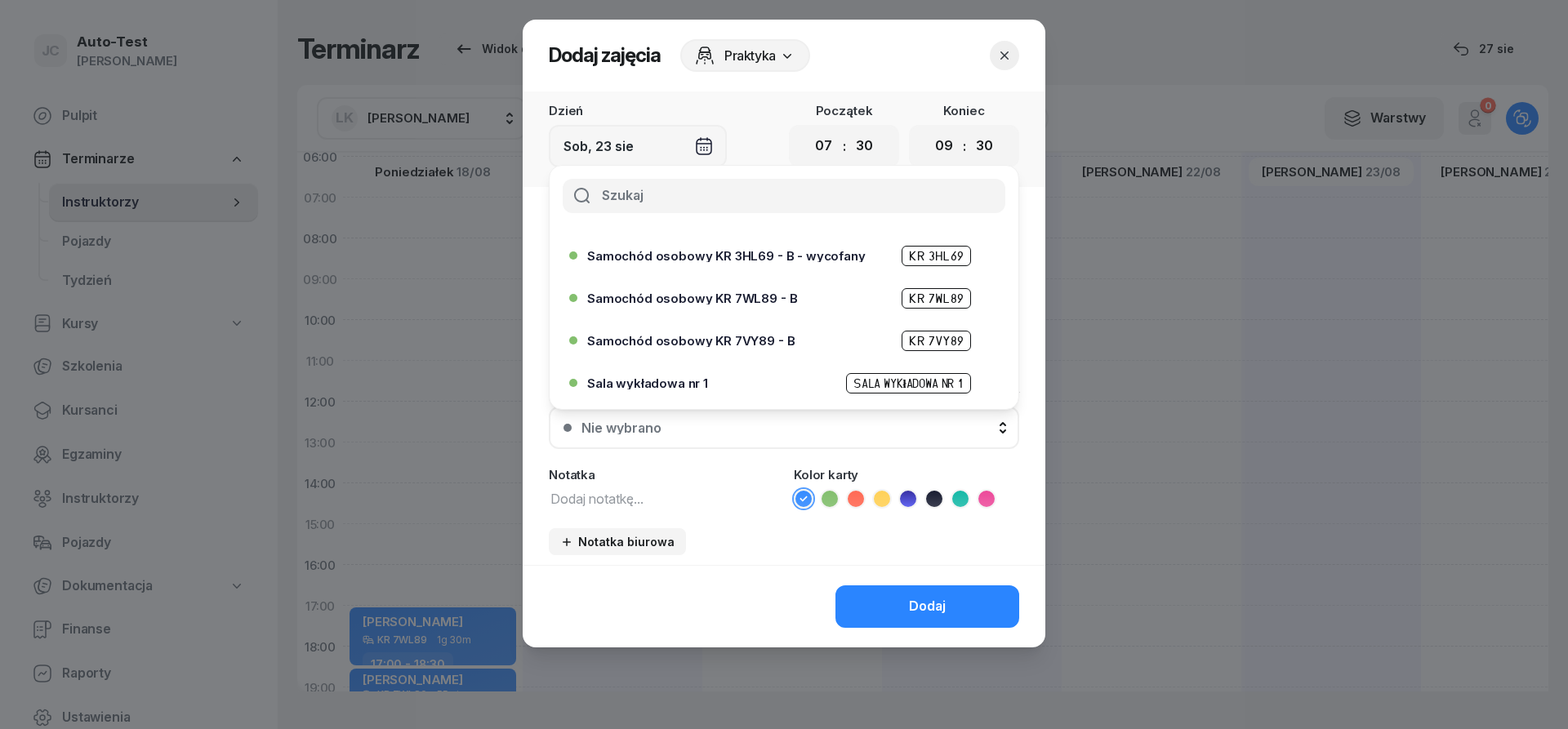
scroll to position [392, 0]
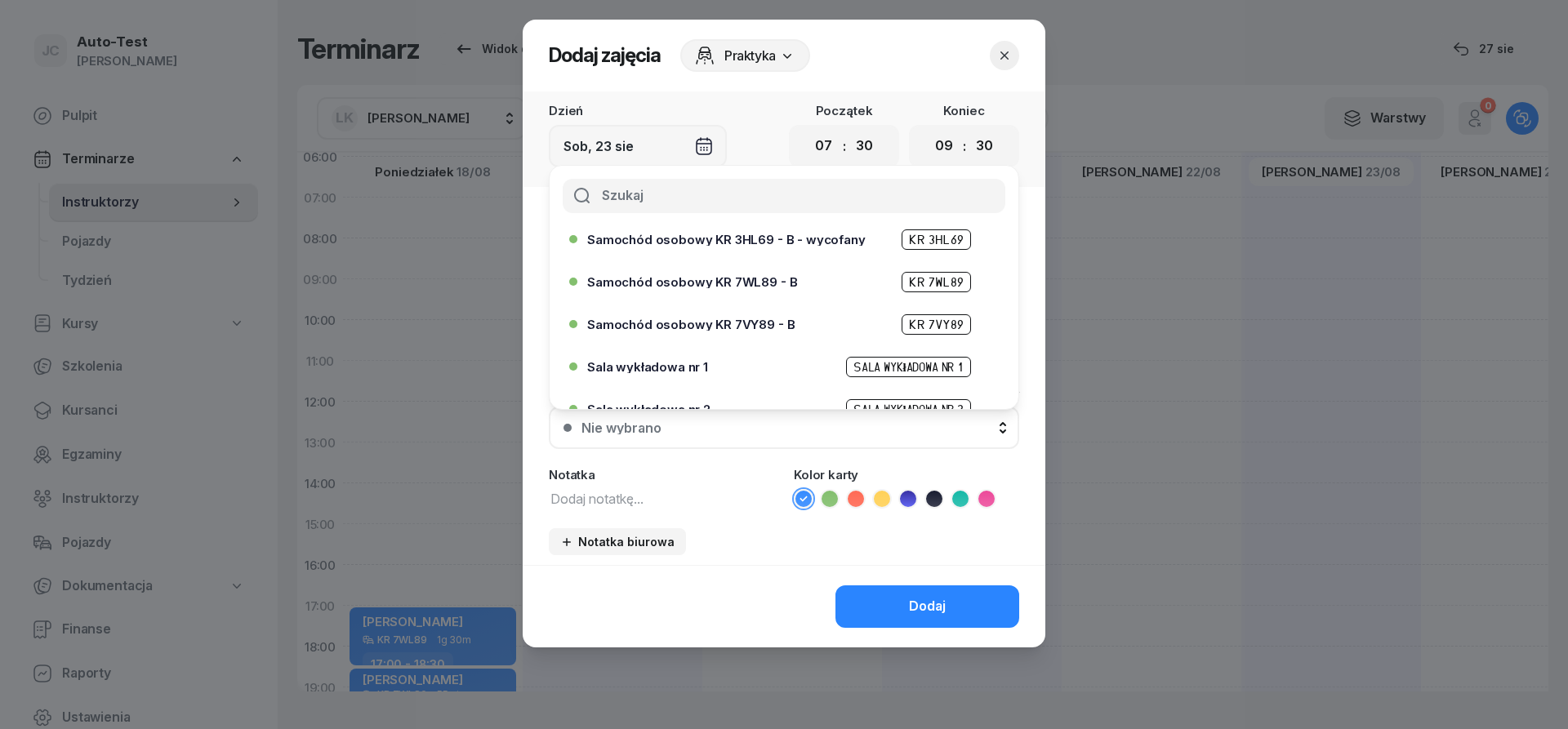
click at [750, 283] on span "Samochód osobowy KR 7WL89 - B" at bounding box center [692, 281] width 210 height 12
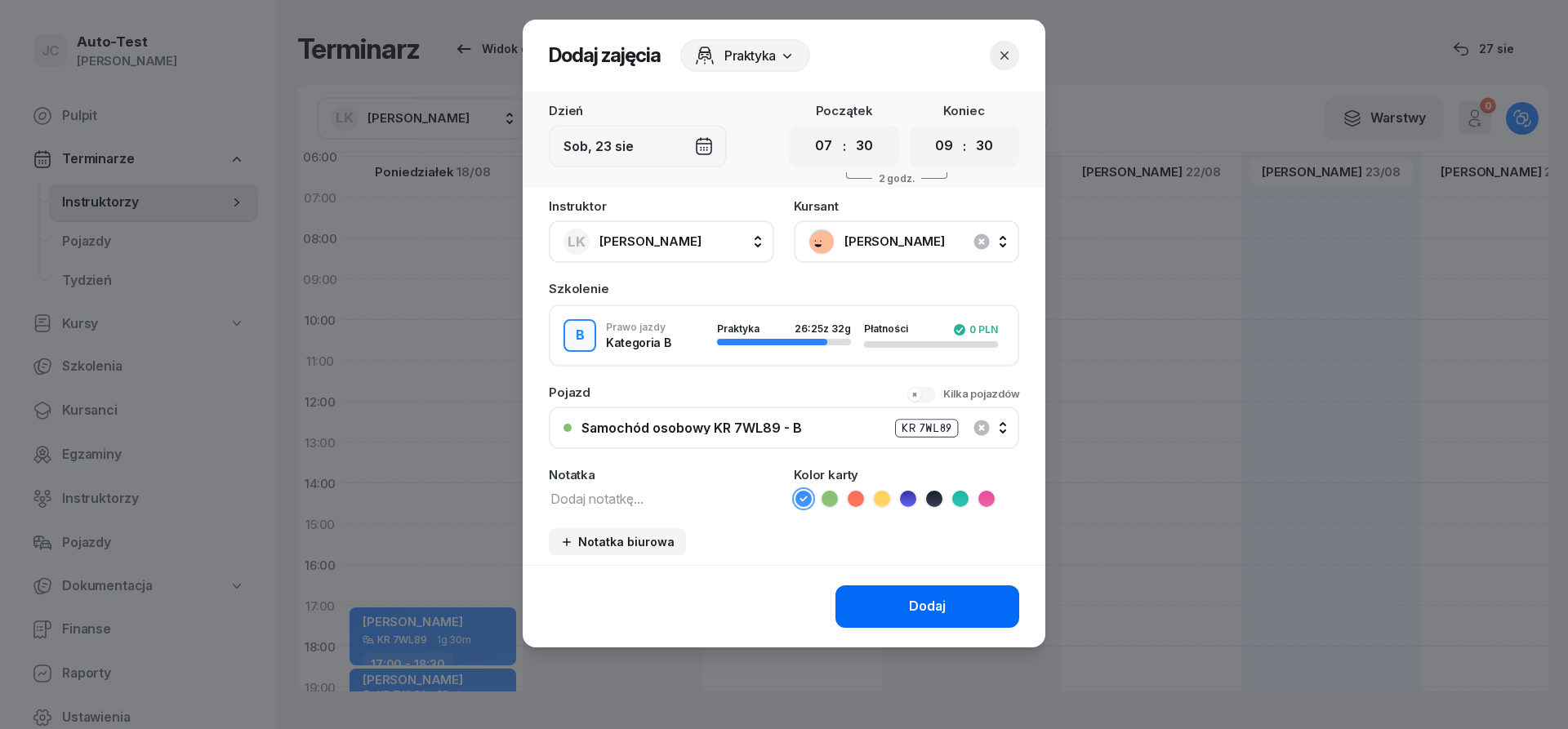
click at [889, 609] on button "Dodaj" at bounding box center [927, 607] width 184 height 43
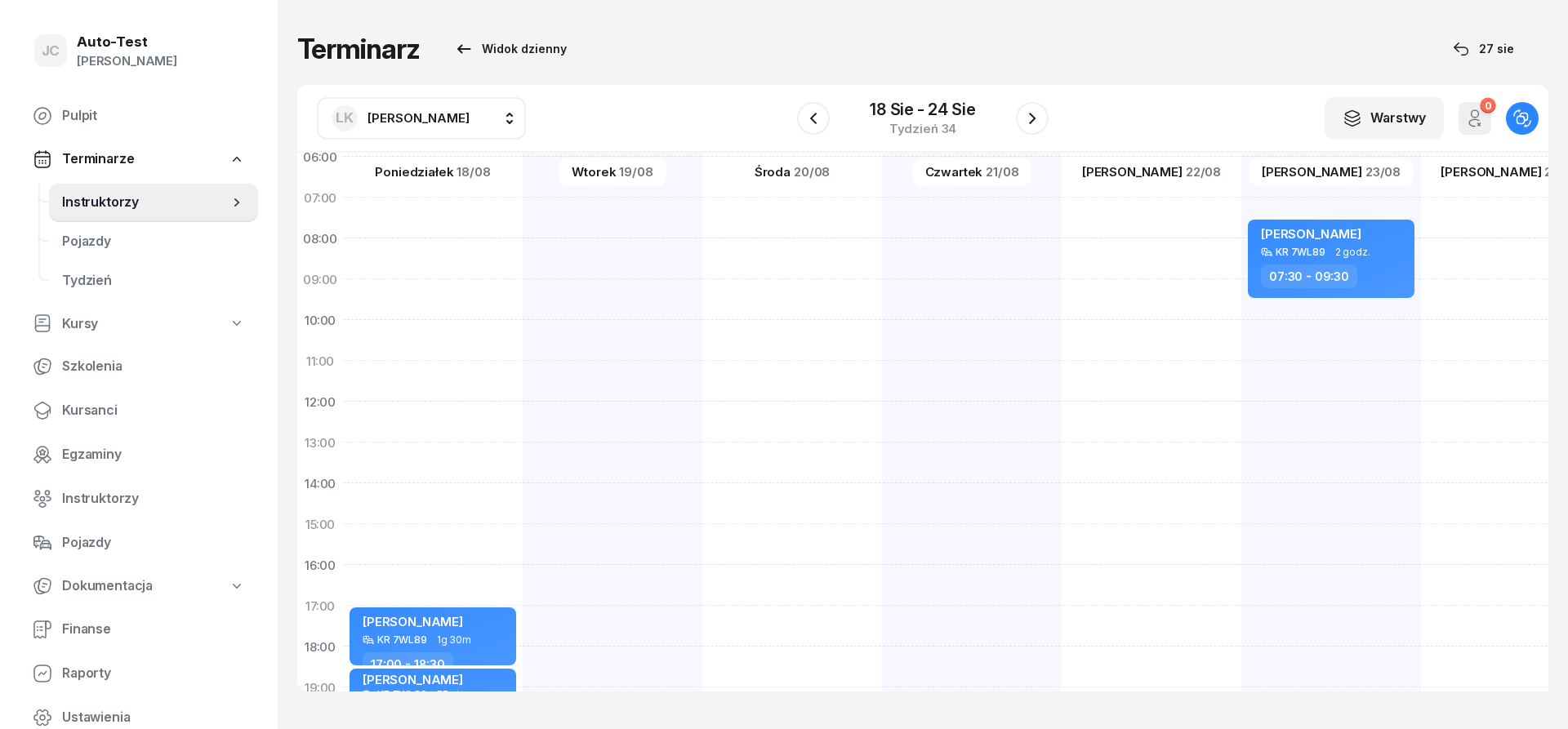
click at [1421, 313] on div "[PERSON_NAME] KR 7WL89 2 godz. 07:30 - 09:30" at bounding box center [1511, 504] width 180 height 817
select select "09"
select select "30"
select select "11"
select select "30"
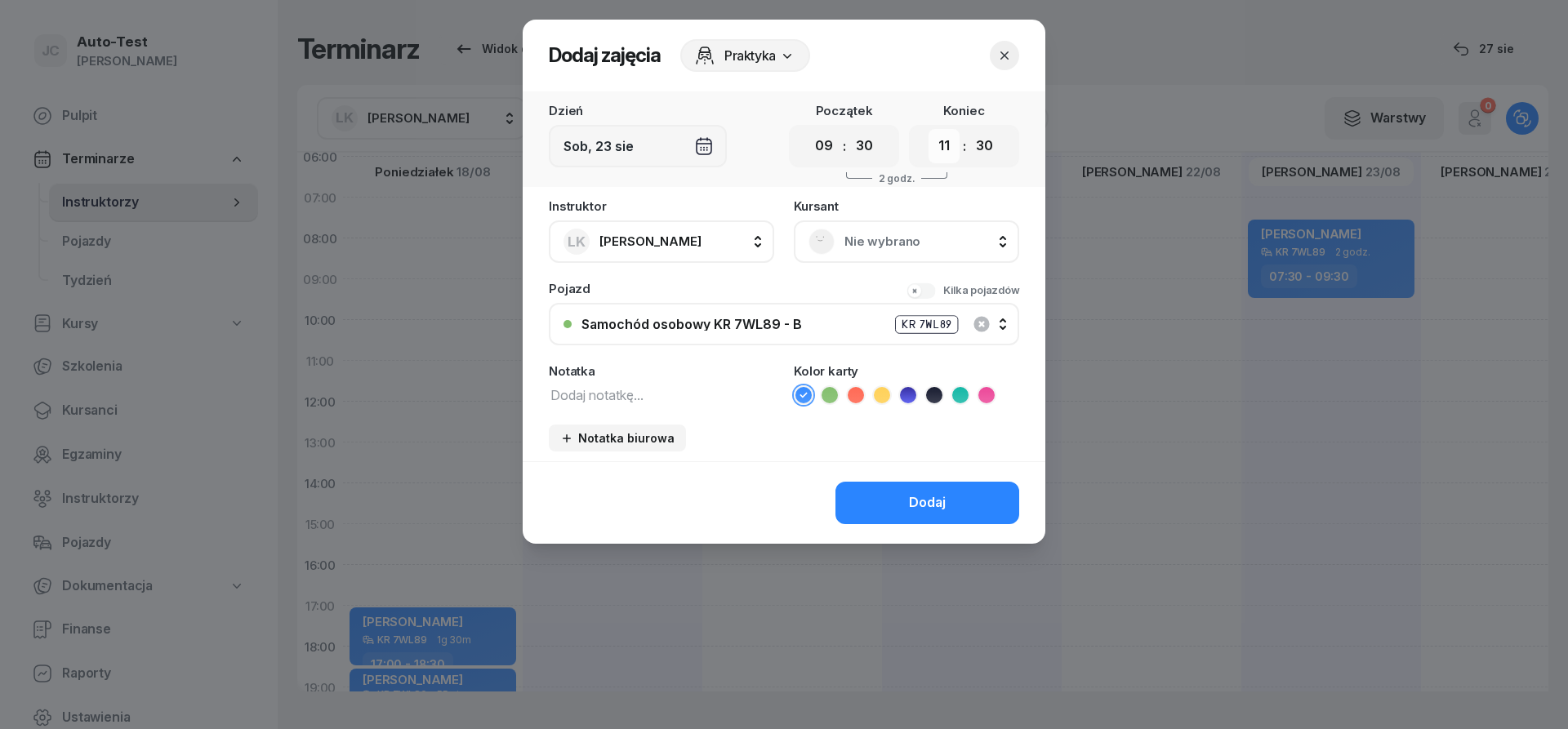
click at [928, 129] on select "00 01 02 03 04 05 06 07 08 09 10 11 12 13 14 15 16 17 18 19 20 21 22 23" at bounding box center [944, 146] width 31 height 34
select select "10"
click option "10" at bounding box center [0, 0] width 0 height 0
click at [877, 196] on div "Dzień Sob, 23 sie [PERSON_NAME] 00 01 02 03 04 05 06 07 08 09 10 11 12 13 14 15…" at bounding box center [784, 277] width 523 height 370
click at [874, 224] on div "Nie wybrano" at bounding box center [906, 242] width 226 height 43
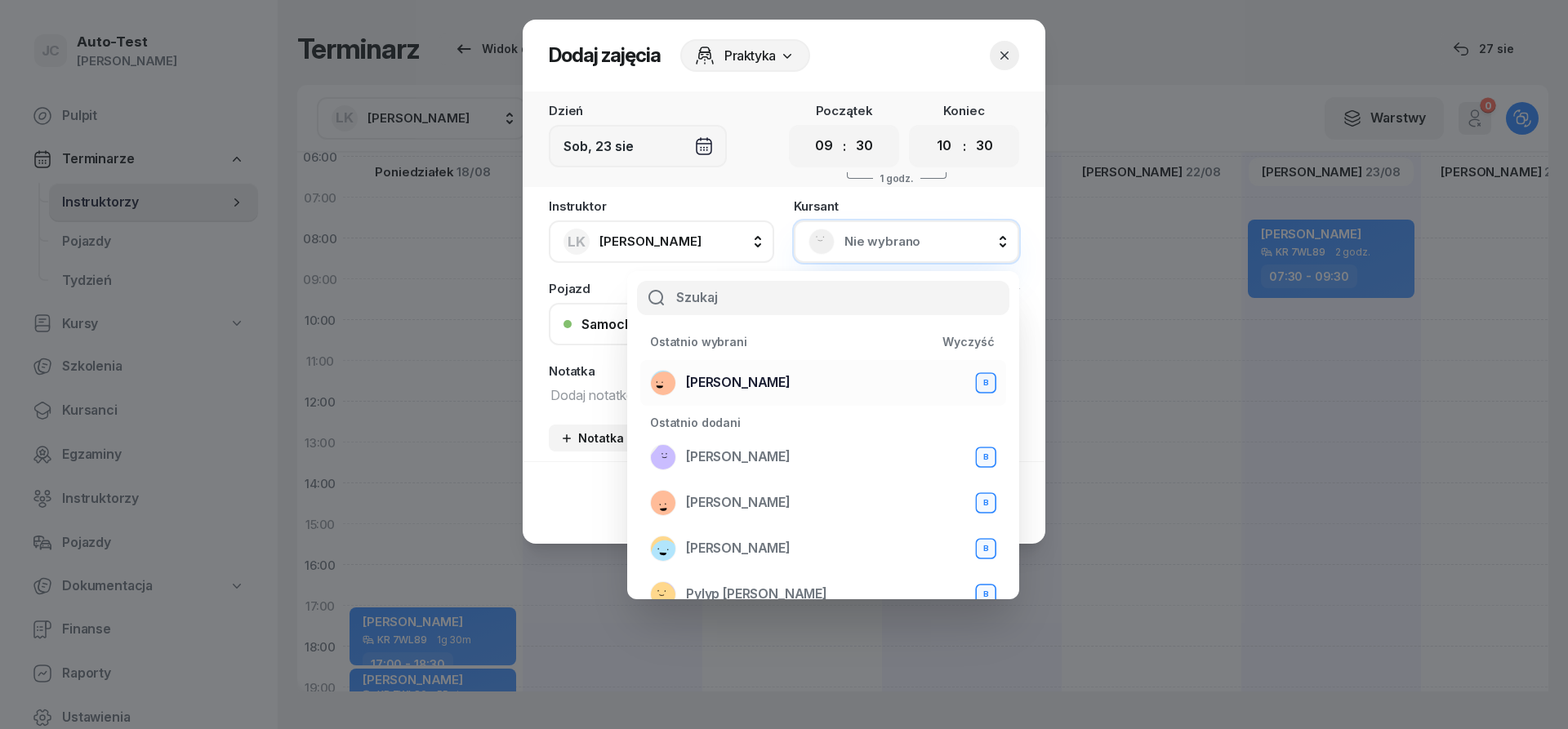
click at [815, 377] on div "[PERSON_NAME] B" at bounding box center [823, 383] width 346 height 26
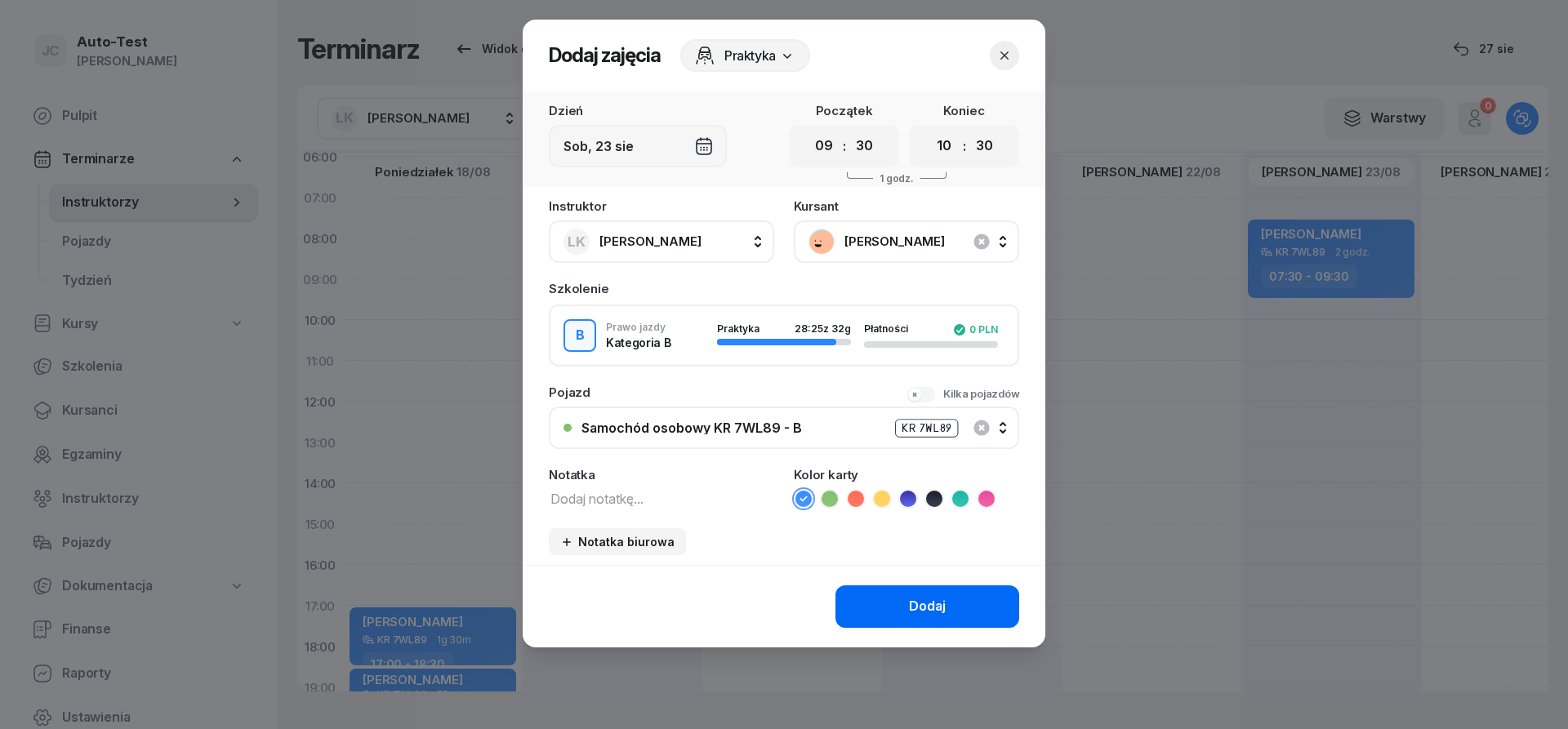
click at [867, 605] on button "Dodaj" at bounding box center [927, 607] width 184 height 43
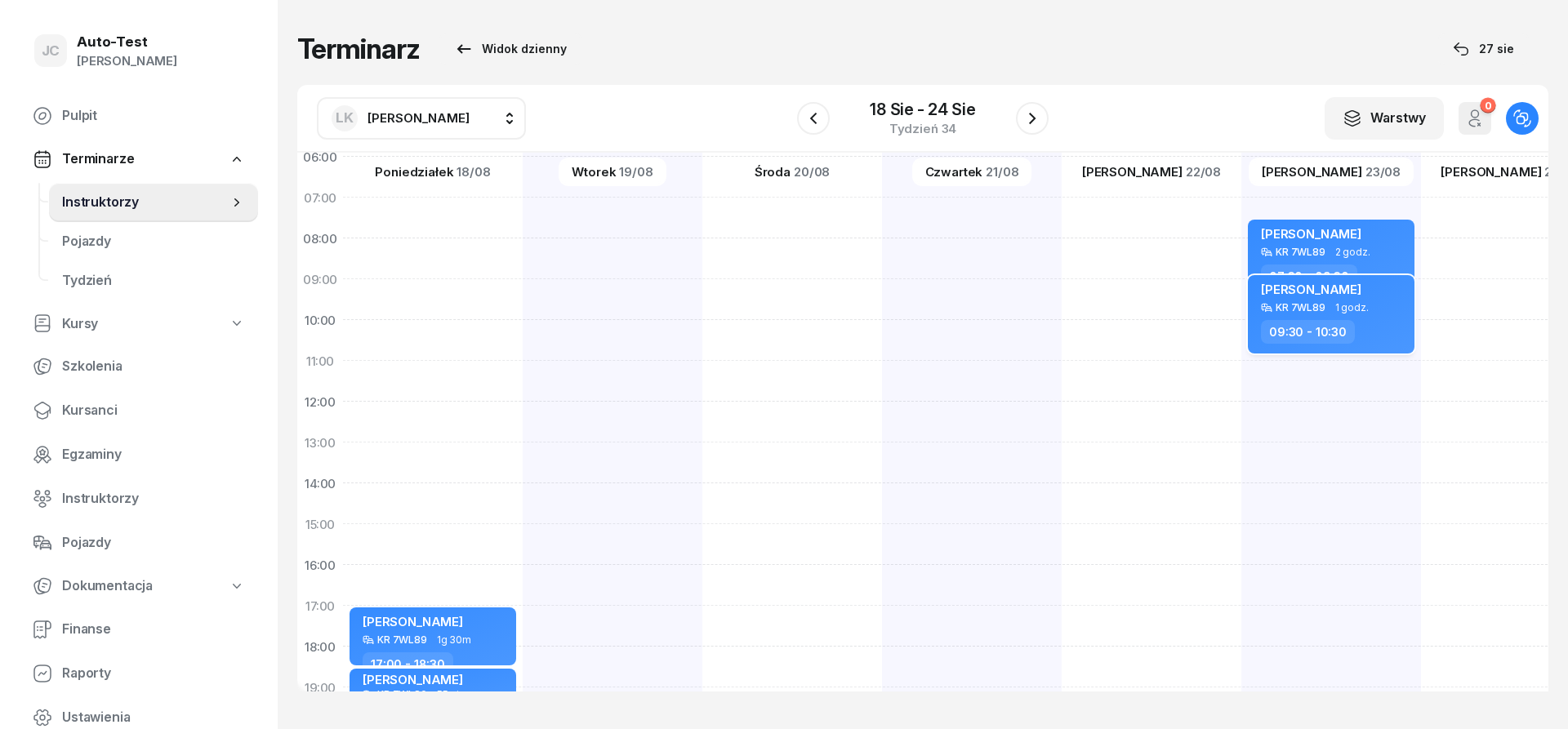
click at [1302, 326] on div "09:30 - 10:30" at bounding box center [1307, 331] width 94 height 24
select select "09"
select select "30"
select select "10"
select select "30"
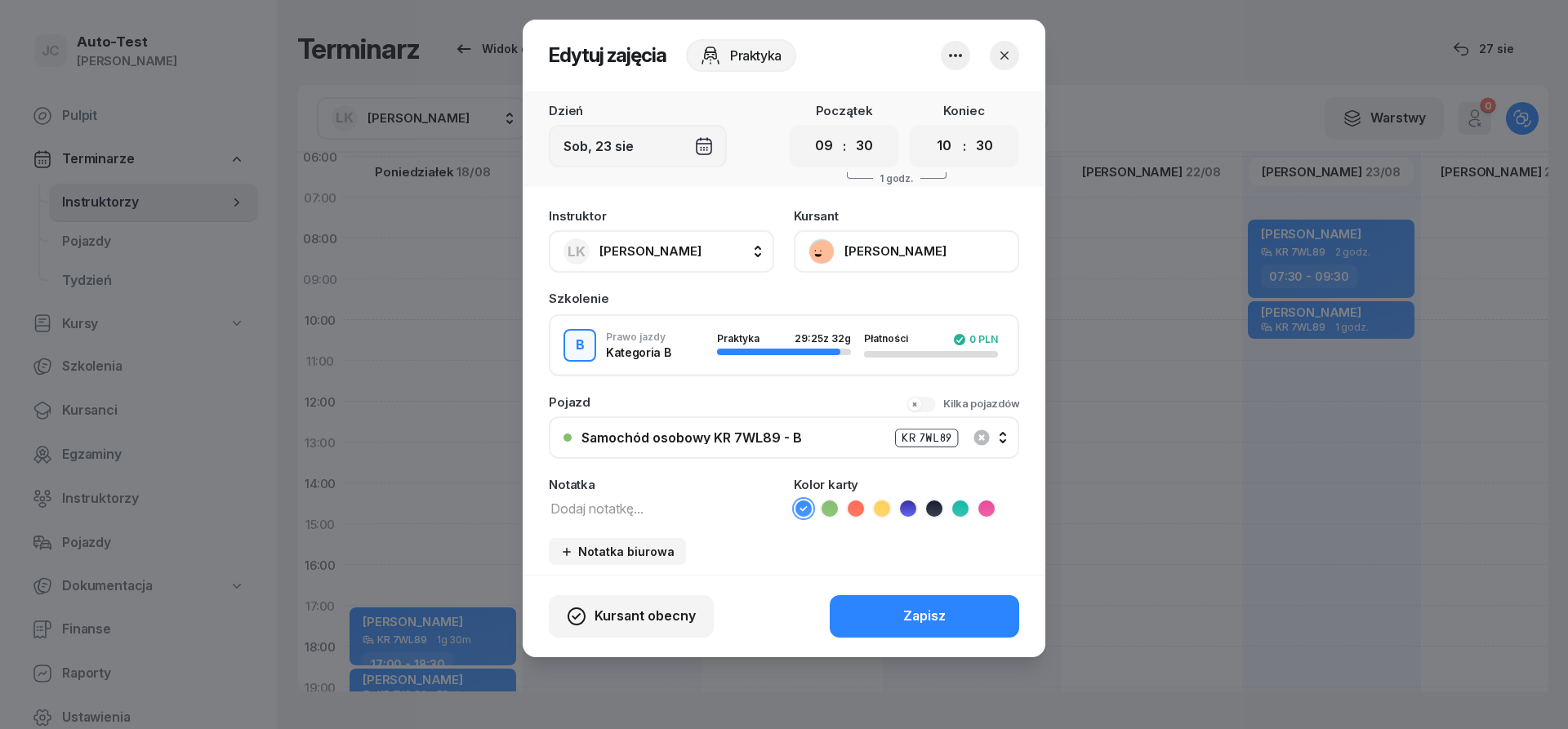
click at [1011, 57] on icon "button" at bounding box center [1004, 56] width 16 height 16
